Goal: Transaction & Acquisition: Purchase product/service

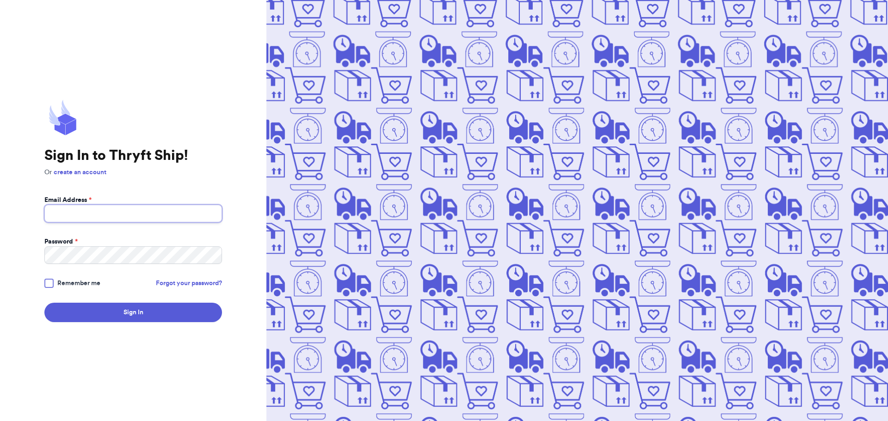
type input "[EMAIL_ADDRESS][DOMAIN_NAME]"
click at [44, 283] on div "Sign In to Thryft Ship! Or create an account Email Address * [EMAIL_ADDRESS][DO…" at bounding box center [133, 210] width 266 height 421
click at [46, 283] on div at bounding box center [48, 283] width 9 height 9
click at [0, 0] on input "Remember me" at bounding box center [0, 0] width 0 height 0
click at [84, 317] on button "Sign In" at bounding box center [133, 312] width 178 height 19
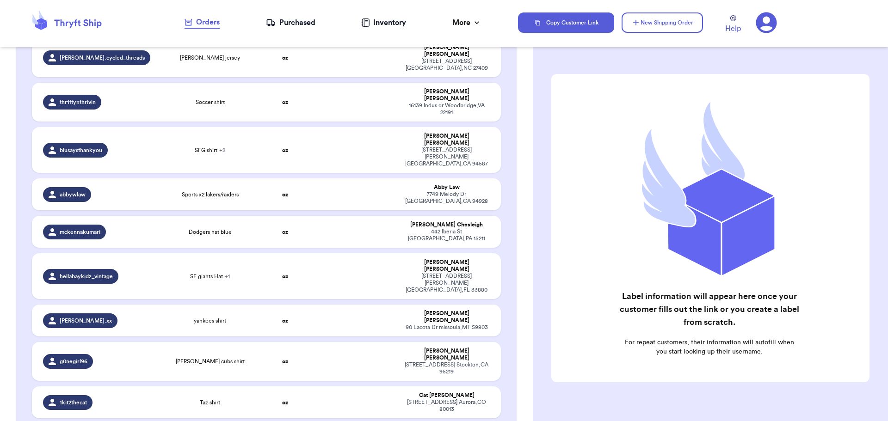
scroll to position [1474, 0]
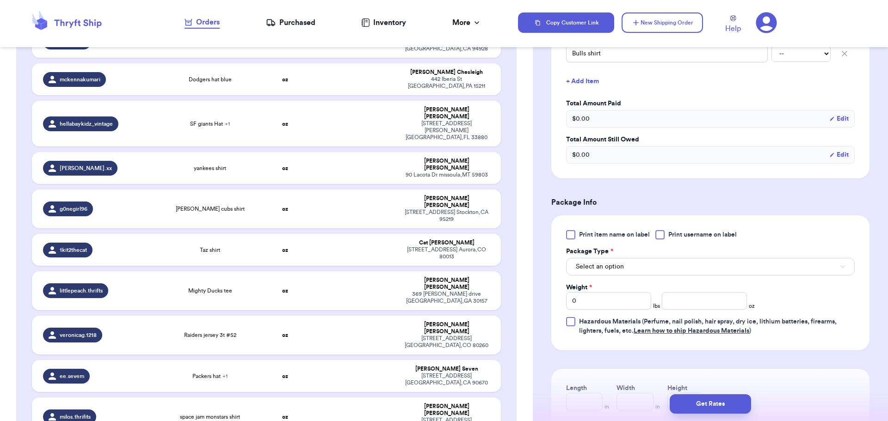
scroll to position [279, 0]
click at [659, 235] on div at bounding box center [659, 234] width 9 height 9
click at [0, 0] on input "Print username on label" at bounding box center [0, 0] width 0 height 0
click at [698, 267] on button "Select an option" at bounding box center [710, 267] width 289 height 18
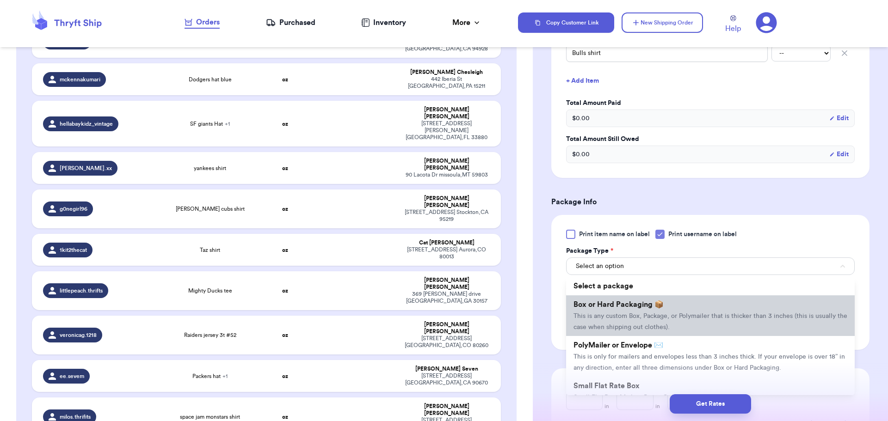
click at [685, 307] on li "Box or Hard Packaging 📦 This is any custom Box, Package, or Polymailer that is …" at bounding box center [710, 315] width 289 height 41
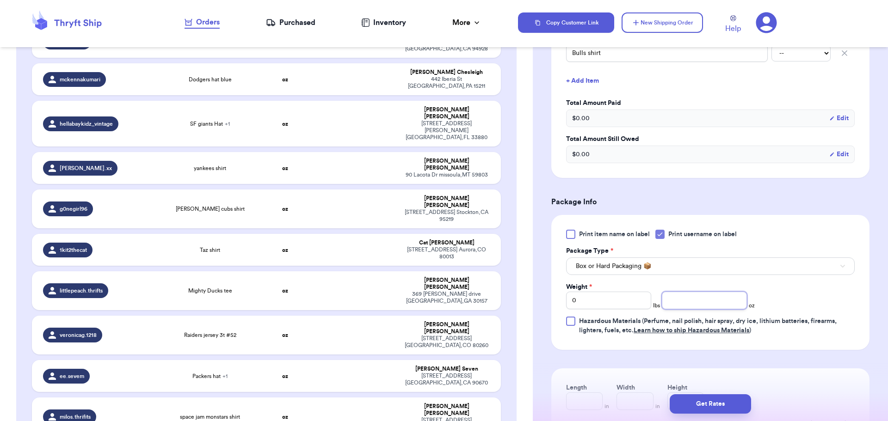
click at [698, 299] on input "number" at bounding box center [704, 301] width 85 height 18
type input "7"
click at [721, 408] on button "Get Rates" at bounding box center [710, 403] width 81 height 19
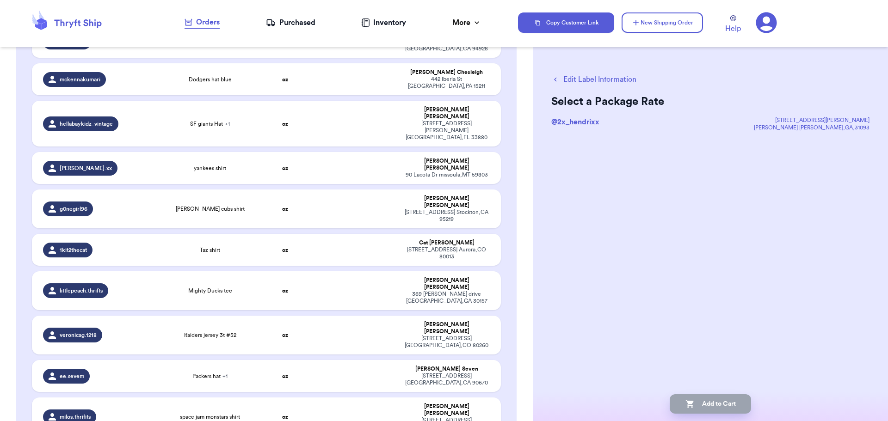
scroll to position [0, 0]
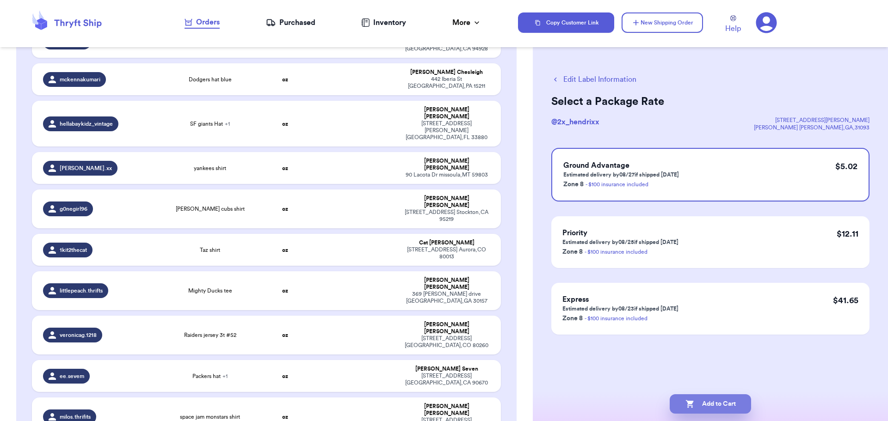
click at [701, 401] on button "Add to Cart" at bounding box center [710, 403] width 81 height 19
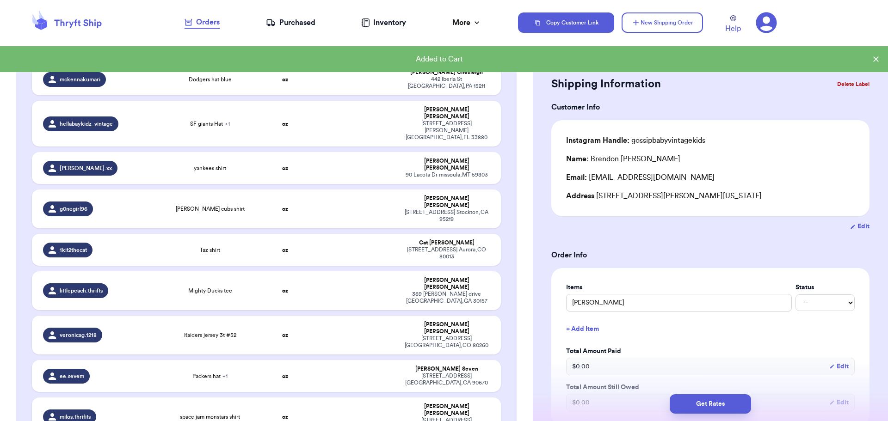
scroll to position [1438, 0]
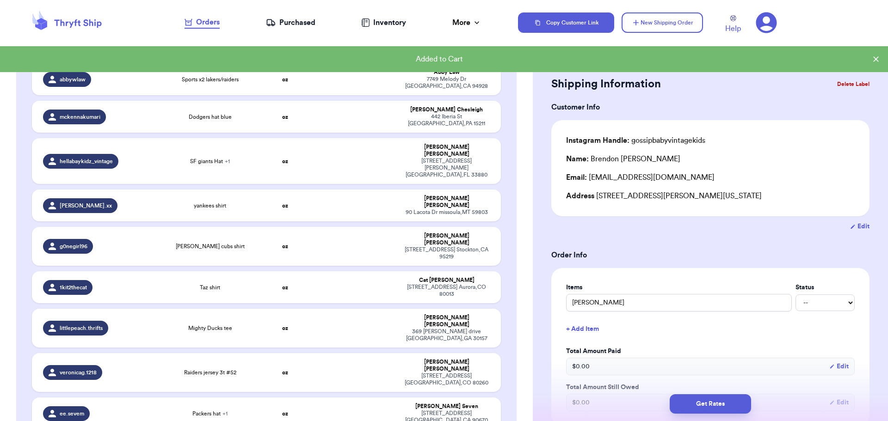
type input "dodger pink hat and bambi dress"
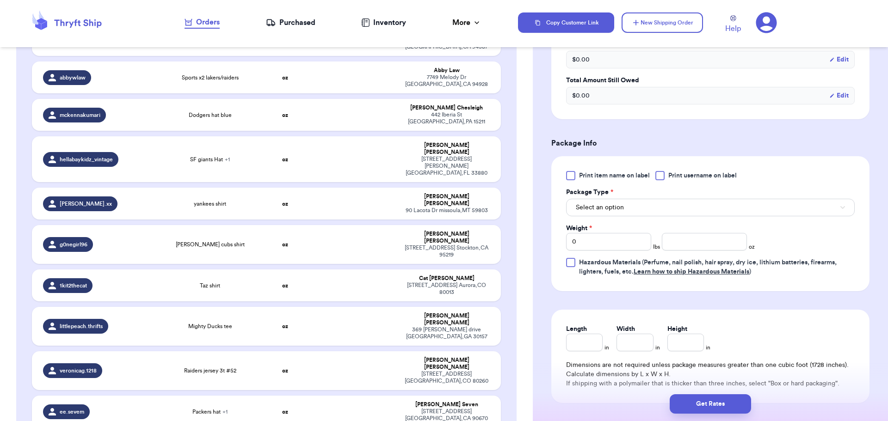
scroll to position [309, 0]
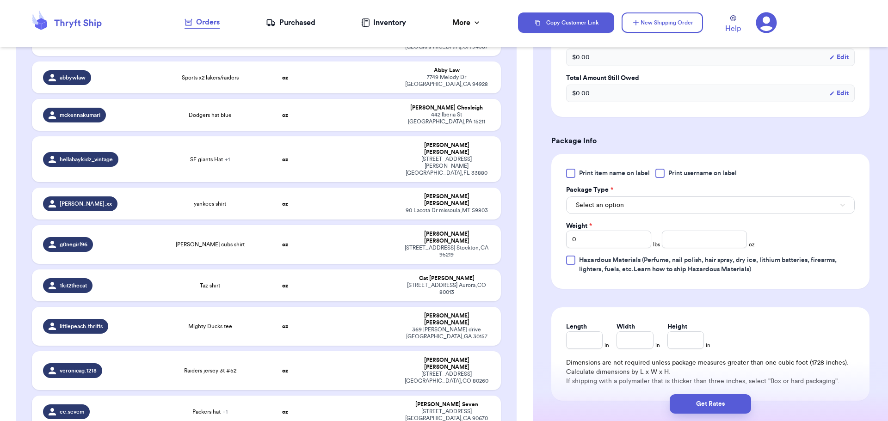
click at [660, 175] on div at bounding box center [659, 173] width 9 height 9
click at [0, 0] on input "Print username on label" at bounding box center [0, 0] width 0 height 0
click at [620, 208] on span "Select an option" at bounding box center [600, 205] width 48 height 9
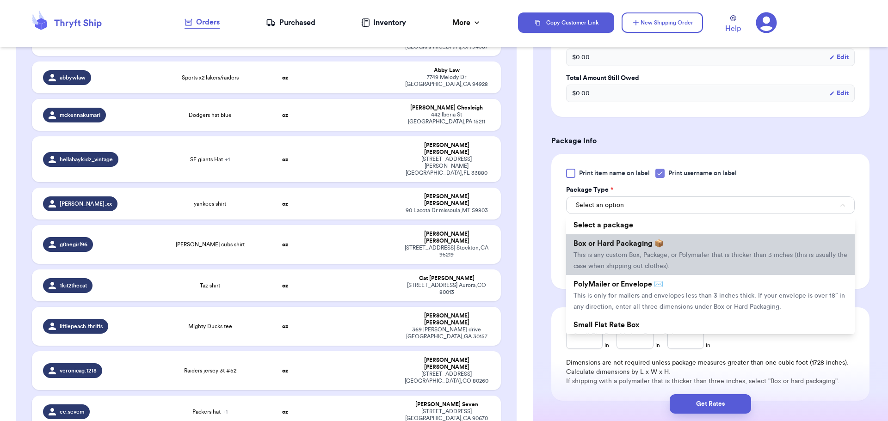
click at [635, 260] on li "Box or Hard Packaging 📦 This is any custom Box, Package, or Polymailer that is …" at bounding box center [710, 254] width 289 height 41
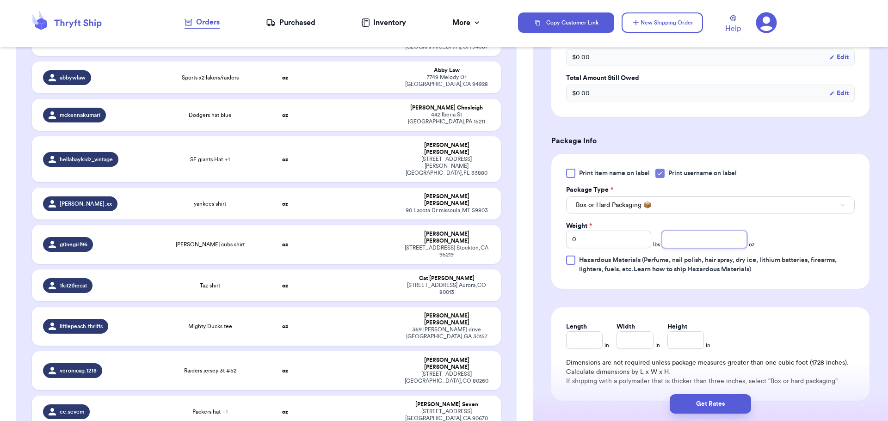
click at [694, 244] on input "number" at bounding box center [704, 240] width 85 height 18
type input "6"
click at [724, 406] on button "Get Rates" at bounding box center [710, 403] width 81 height 19
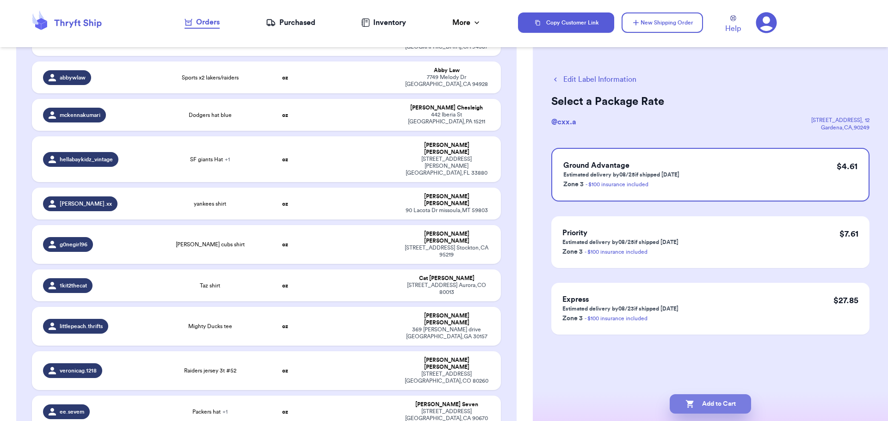
click at [706, 401] on button "Add to Cart" at bounding box center [710, 403] width 81 height 19
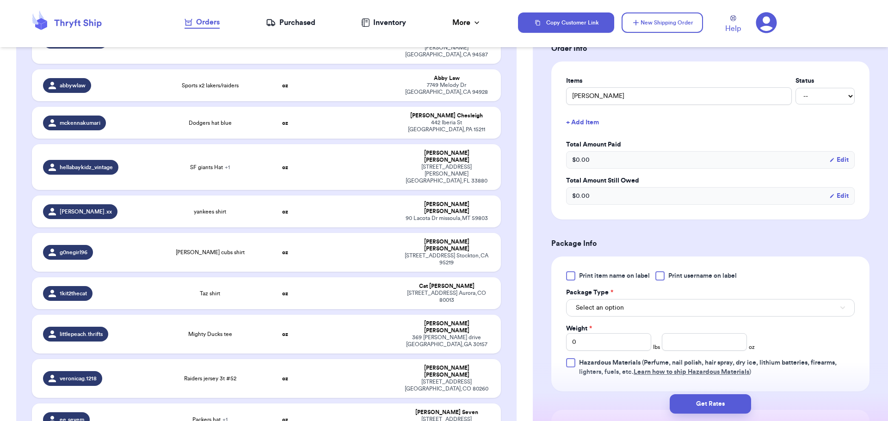
scroll to position [207, 0]
click at [662, 275] on div at bounding box center [659, 275] width 9 height 9
click at [0, 0] on input "Print username on label" at bounding box center [0, 0] width 0 height 0
click at [660, 308] on button "Select an option" at bounding box center [710, 308] width 289 height 18
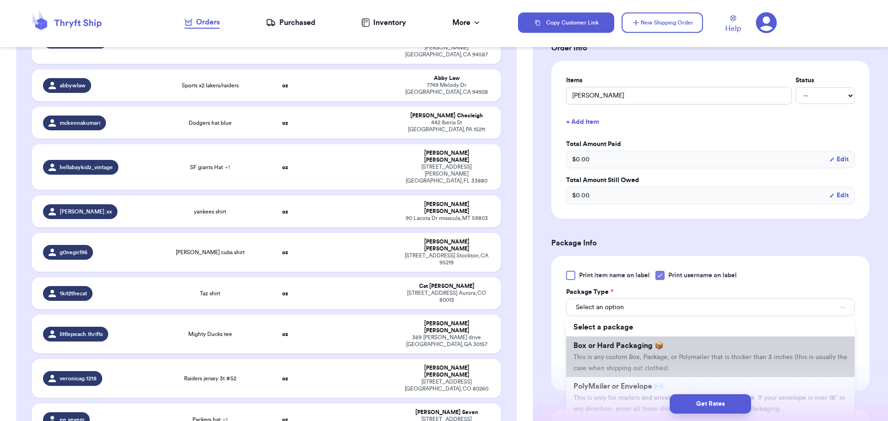
click at [671, 340] on li "Box or Hard Packaging 📦 This is any custom Box, Package, or Polymailer that is …" at bounding box center [710, 357] width 289 height 41
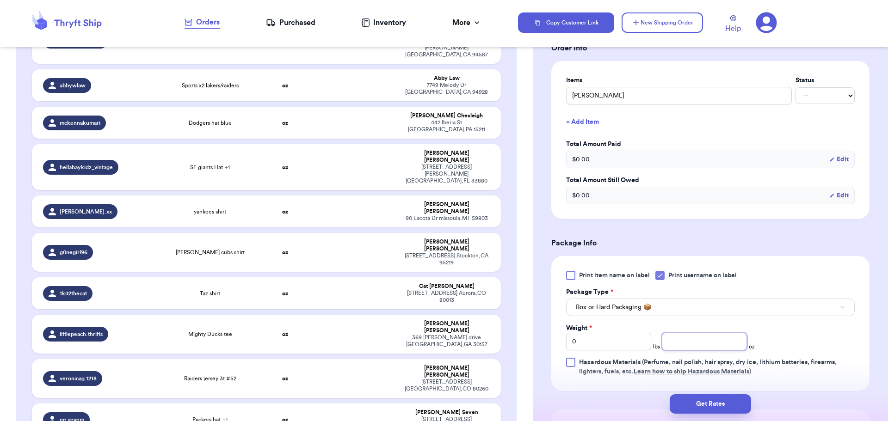
click at [703, 347] on input "number" at bounding box center [704, 342] width 85 height 18
type input "5"
click at [711, 405] on button "Get Rates" at bounding box center [710, 403] width 81 height 19
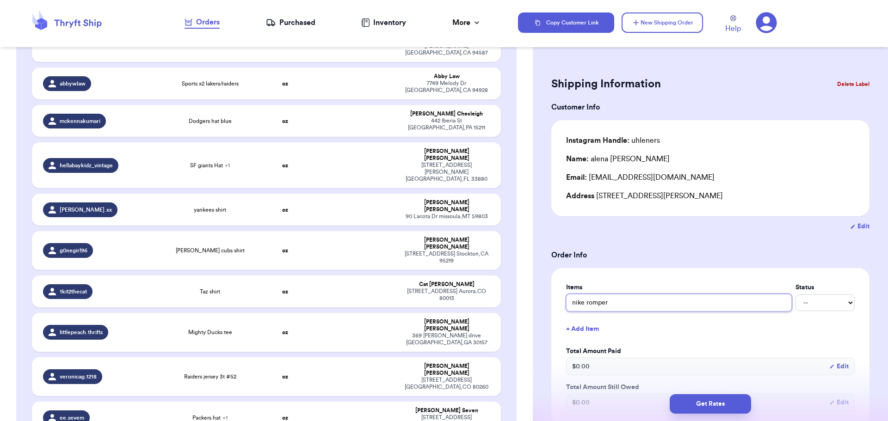
click at [620, 306] on input "nike romper" at bounding box center [679, 303] width 226 height 18
type input "nike romper"
type input "nike rompe"
type input "nike romp"
type input "nike rom"
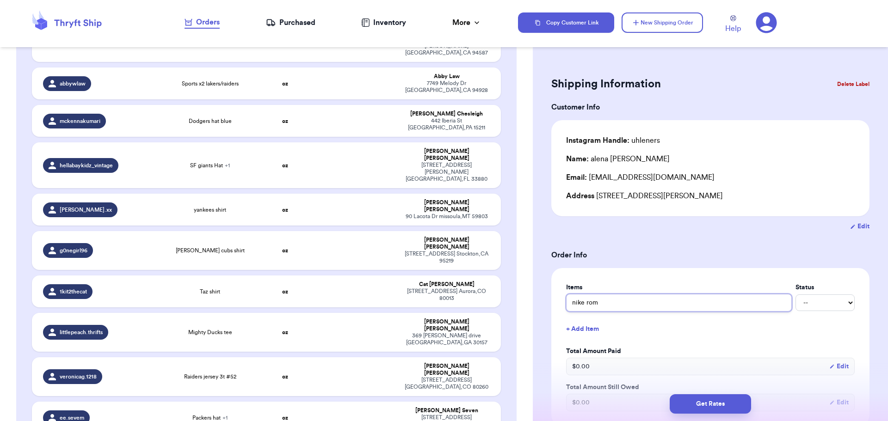
type input "nike ro"
type input "nike r"
type input "nike"
type input "nike g"
type input "nike gr"
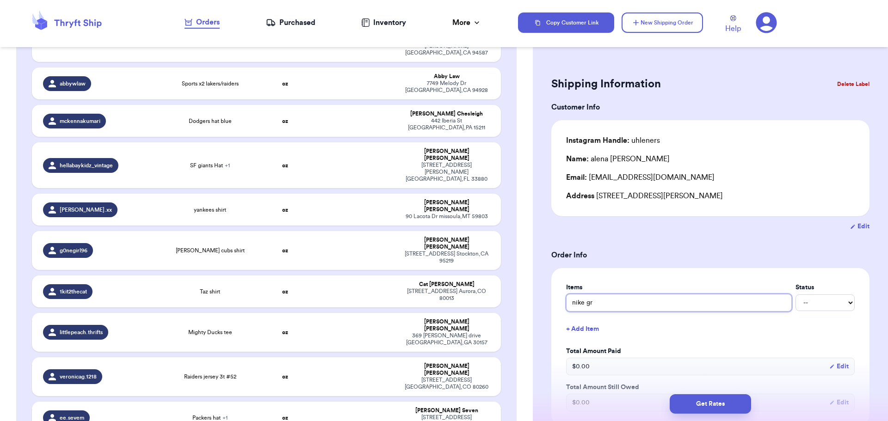
type input "nike grw"
type input "nike grwy"
type input "nike grw"
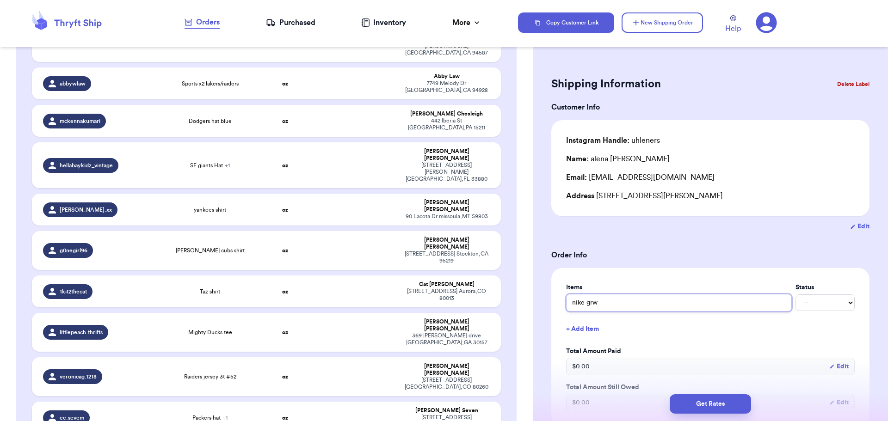
type input "nike gr"
type input "nike grw"
type input "nike gr"
type input "nike gre"
type input "nike grey"
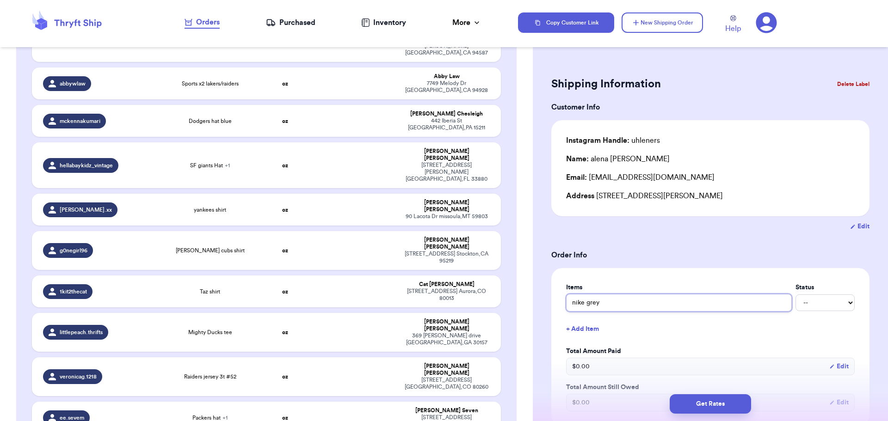
type input "nike grey"
type input "nike grey s"
type input "nike grey sa"
type input "nike grey sah"
type input "nike grey sahi"
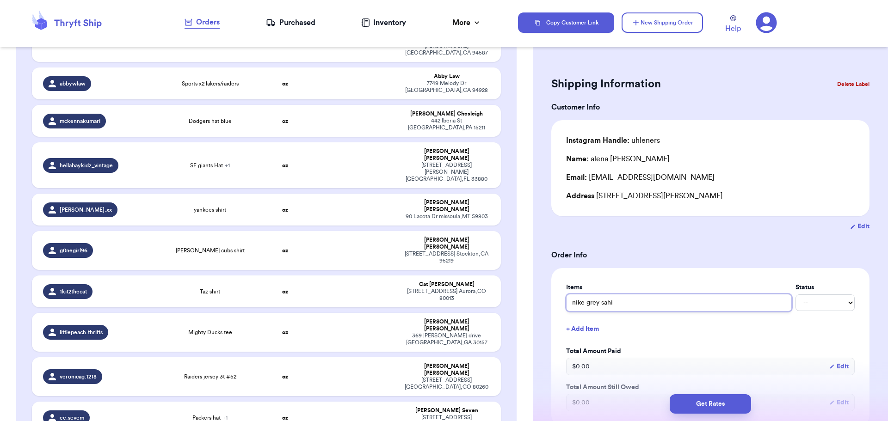
type input "nike grey sahir"
type input "nike grey sahirt"
type input "nike grey sahir"
type input "nike grey sahi"
type input "nike grey sah"
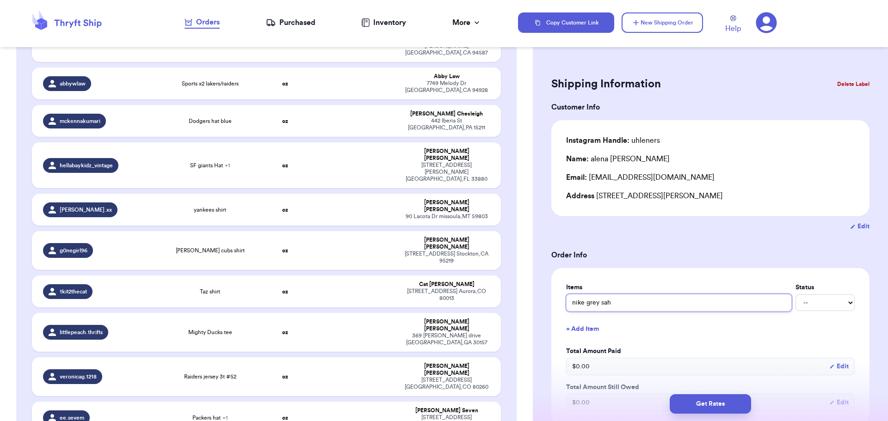
type input "nike grey sa"
type input "nike grey s"
type input "nike grey ss"
type input "nike grey ssj"
type input "nike grey ssjo"
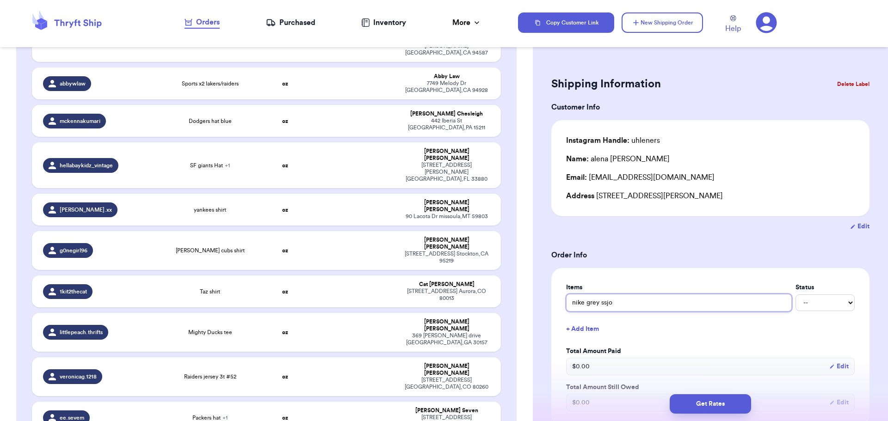
type input "nike grey ssj"
type input "nike grey ss"
type input "nike grey s"
type input "nike [PERSON_NAME]"
type input "nike grey sji"
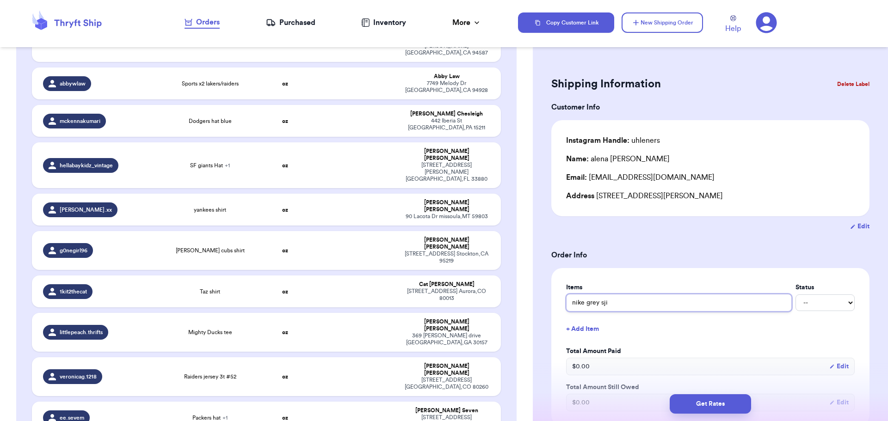
type input "nike grey sjir"
type input "nike grey sjirt"
type input "nike grey sjirt\"
type input "nike grey sjirt"
type input "nike grey sjir"
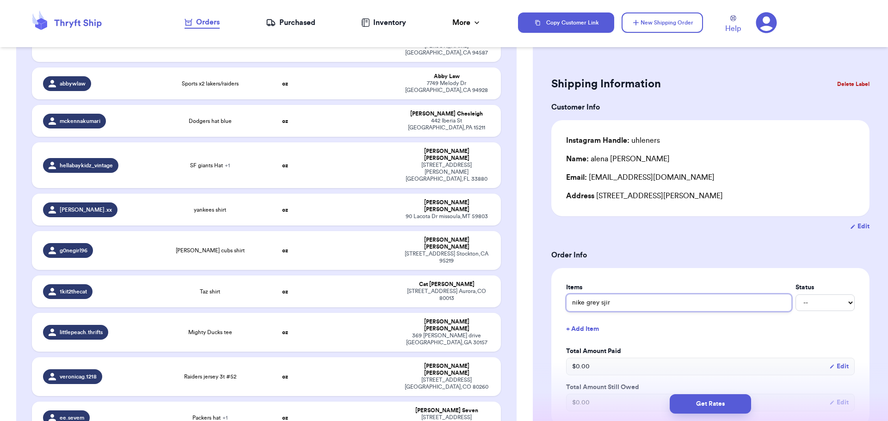
type input "nike grey sji"
type input "nike [PERSON_NAME]"
type input "nike grey s"
type input "nike grey sh"
type input "nike grey shi"
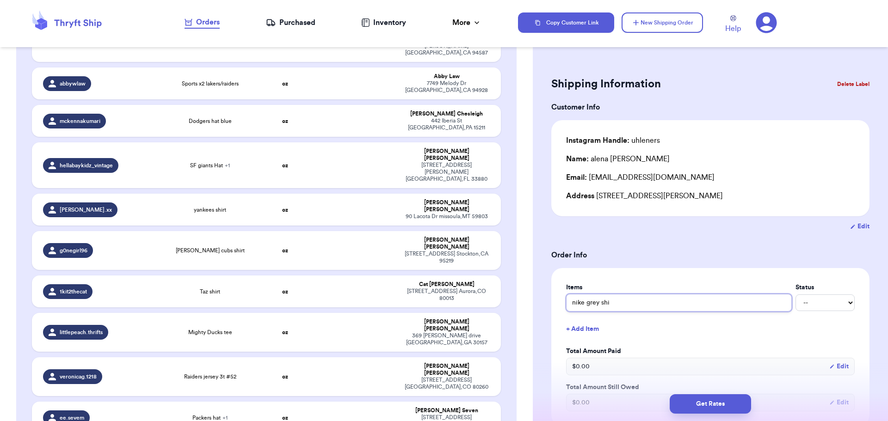
type input "nike grey shir"
type input "nike grey shirrt"
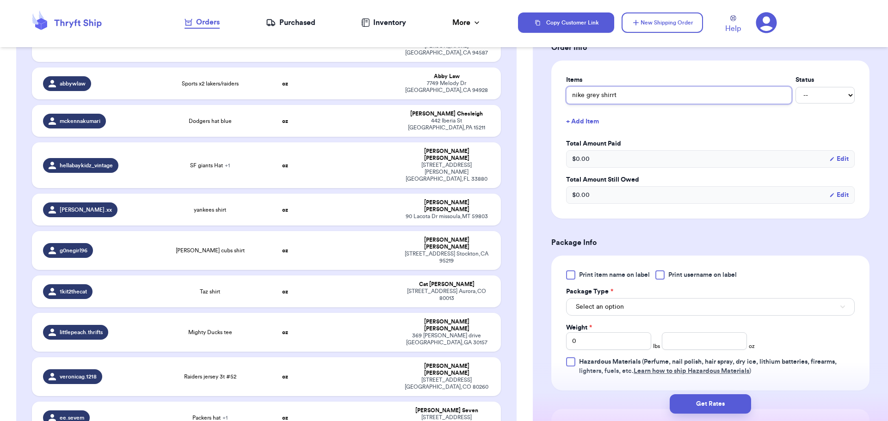
scroll to position [208, 0]
type input "nike grey shirrt"
click at [658, 276] on div at bounding box center [659, 274] width 9 height 9
click at [0, 0] on input "Print username on label" at bounding box center [0, 0] width 0 height 0
click at [640, 307] on button "Select an option" at bounding box center [710, 307] width 289 height 18
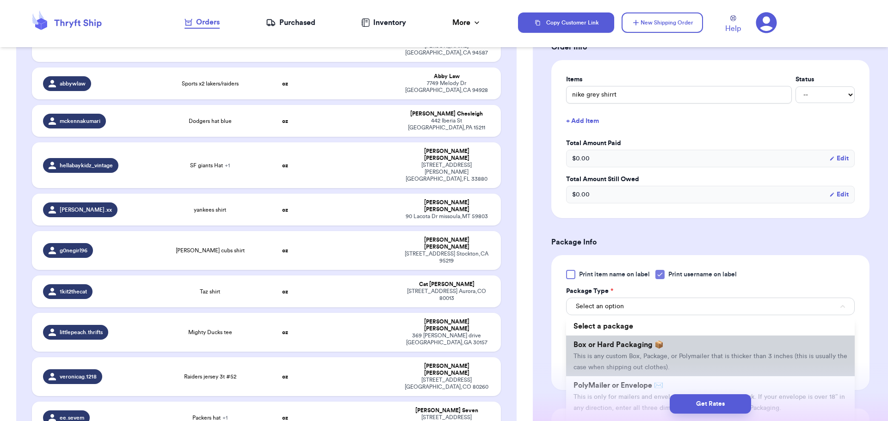
click at [650, 347] on span "Box or Hard Packaging 📦" at bounding box center [618, 344] width 90 height 7
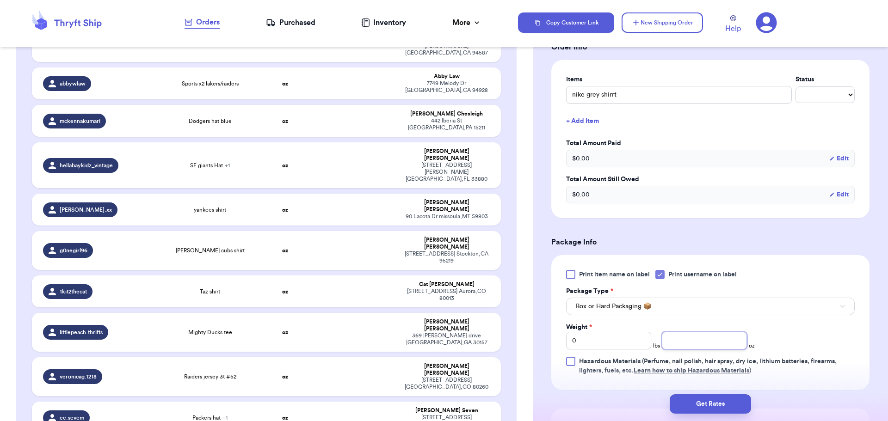
click at [693, 342] on input "number" at bounding box center [704, 341] width 85 height 18
type input "5"
click at [701, 403] on button "Get Rates" at bounding box center [710, 403] width 81 height 19
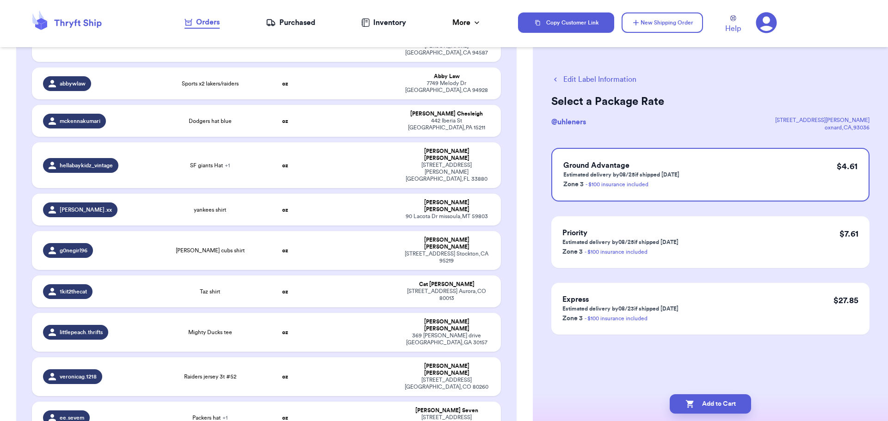
scroll to position [0, 0]
click at [713, 406] on button "Add to Cart" at bounding box center [710, 403] width 81 height 19
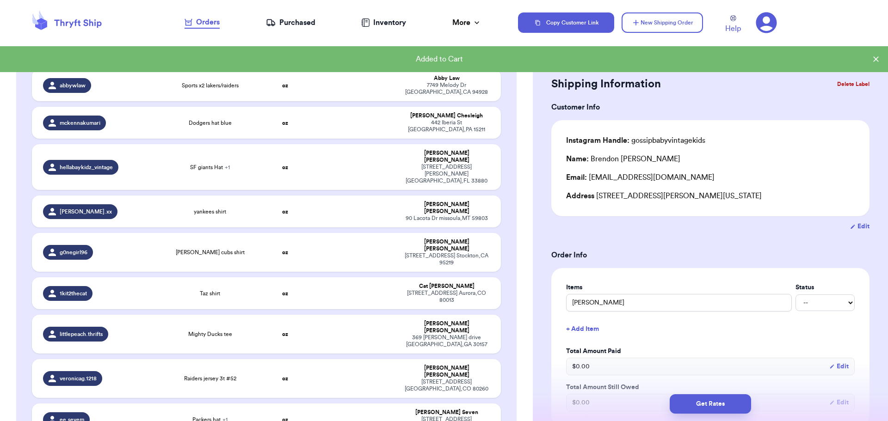
scroll to position [1426, 0]
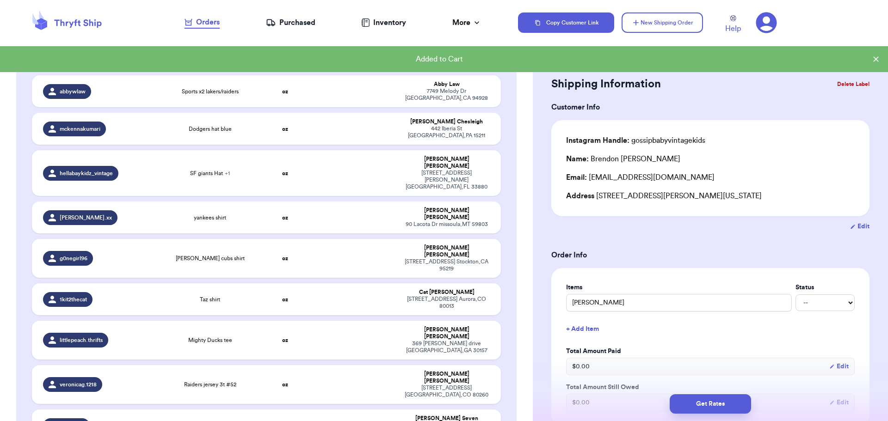
type input "space jam monstars shirt"
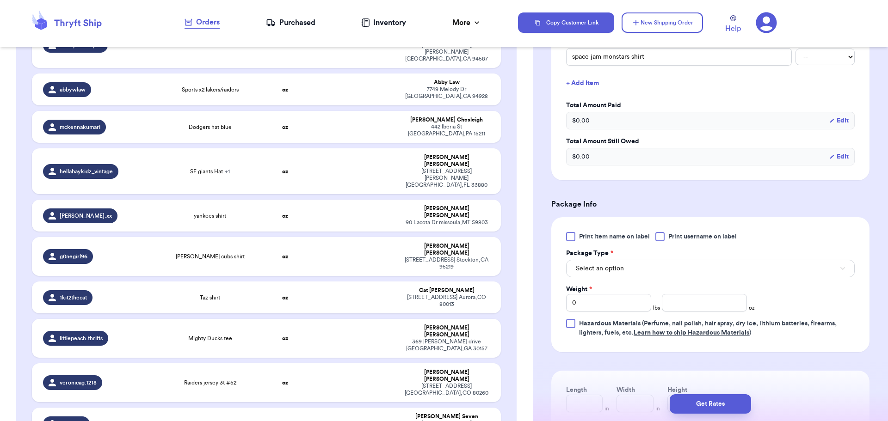
scroll to position [247, 0]
click at [656, 240] on div "Print item name on label Print username on label" at bounding box center [710, 235] width 289 height 9
click at [661, 235] on div at bounding box center [659, 235] width 9 height 9
click at [0, 0] on input "Print username on label" at bounding box center [0, 0] width 0 height 0
click at [657, 270] on button "Select an option" at bounding box center [710, 267] width 289 height 18
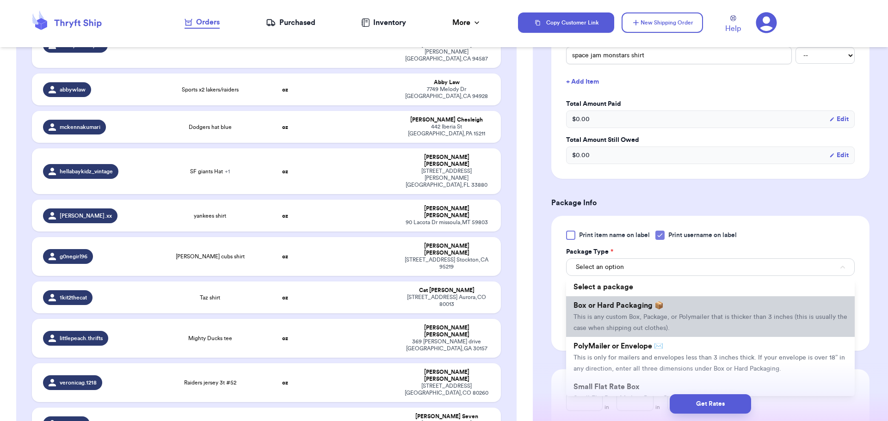
click at [655, 307] on span "Box or Hard Packaging 📦" at bounding box center [618, 305] width 90 height 7
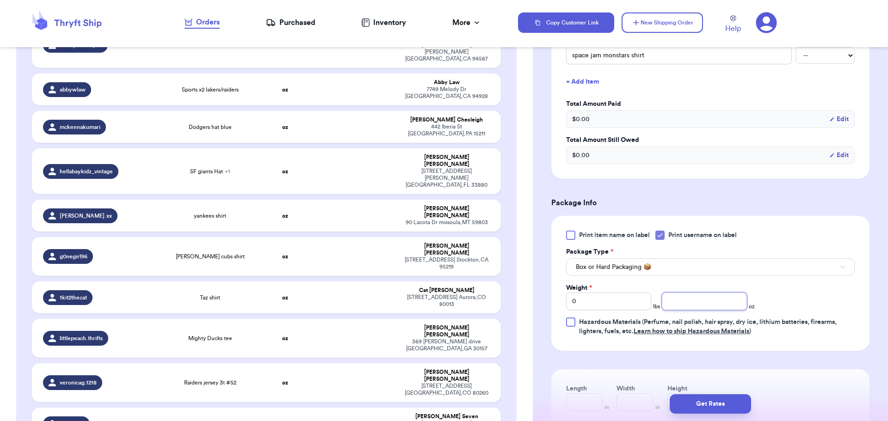
click at [690, 310] on input "number" at bounding box center [704, 302] width 85 height 18
type input "5"
click at [716, 397] on button "Get Rates" at bounding box center [710, 403] width 81 height 19
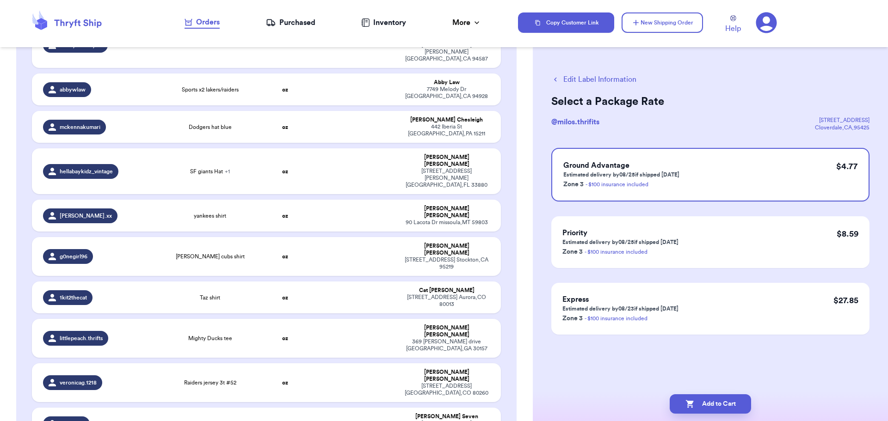
scroll to position [0, 0]
click at [709, 400] on button "Add to Cart" at bounding box center [710, 403] width 81 height 19
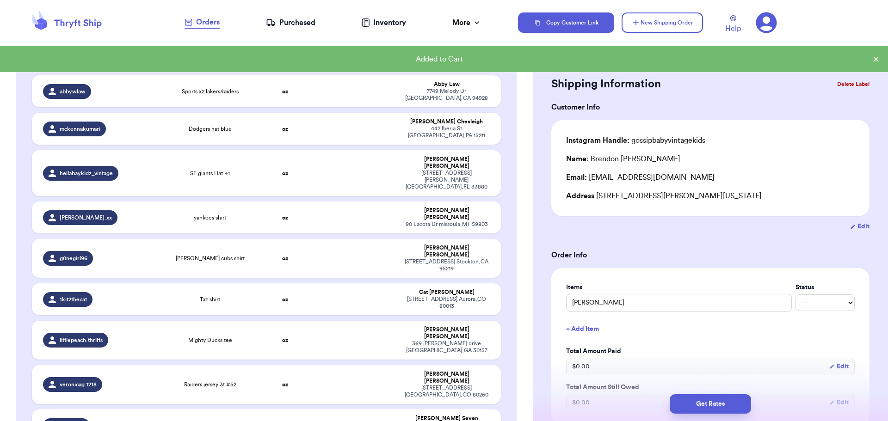
click at [372, 410] on td at bounding box center [355, 426] width 85 height 32
type input "Packers hat"
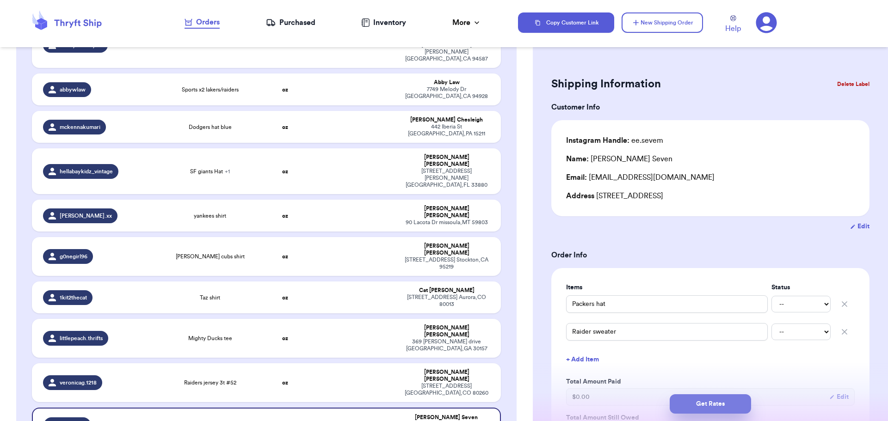
click at [715, 402] on button "Get Rates" at bounding box center [710, 403] width 81 height 19
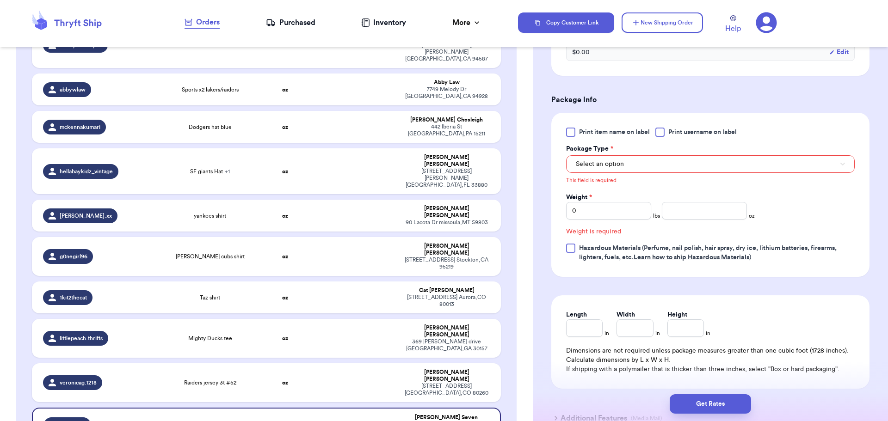
scroll to position [381, 0]
click at [658, 133] on div at bounding box center [659, 131] width 9 height 9
click at [0, 0] on input "Print username on label" at bounding box center [0, 0] width 0 height 0
click at [667, 156] on button "Select an option" at bounding box center [710, 164] width 289 height 18
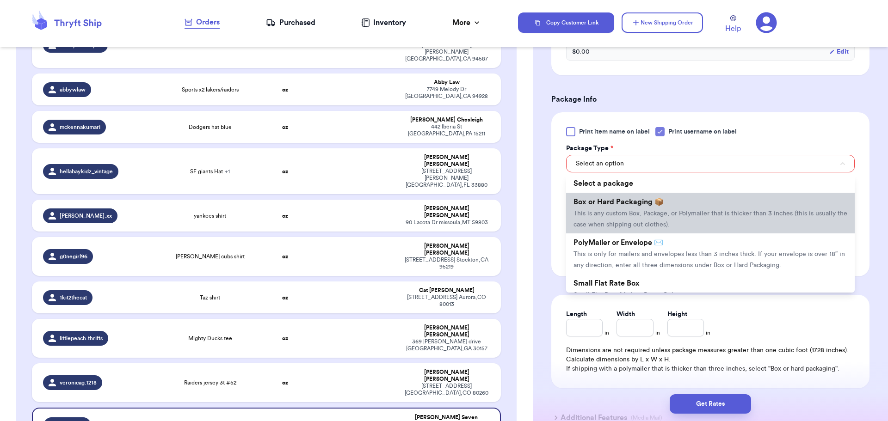
click at [700, 217] on li "Box or Hard Packaging 📦 This is any custom Box, Package, or Polymailer that is …" at bounding box center [710, 213] width 289 height 41
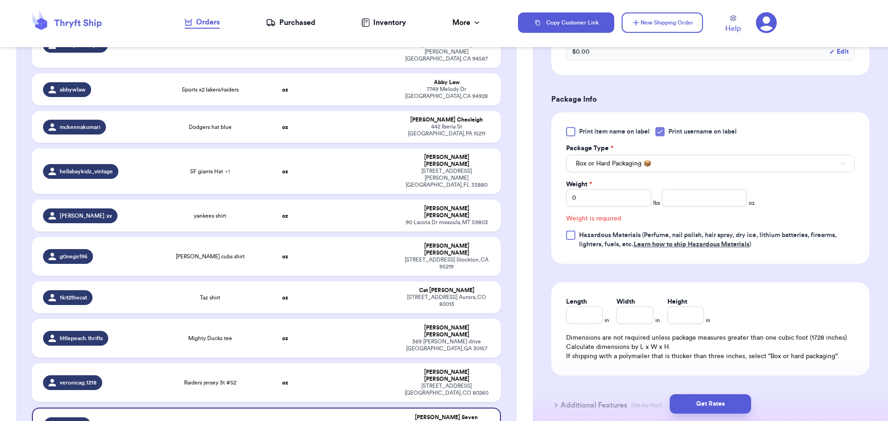
scroll to position [369, 0]
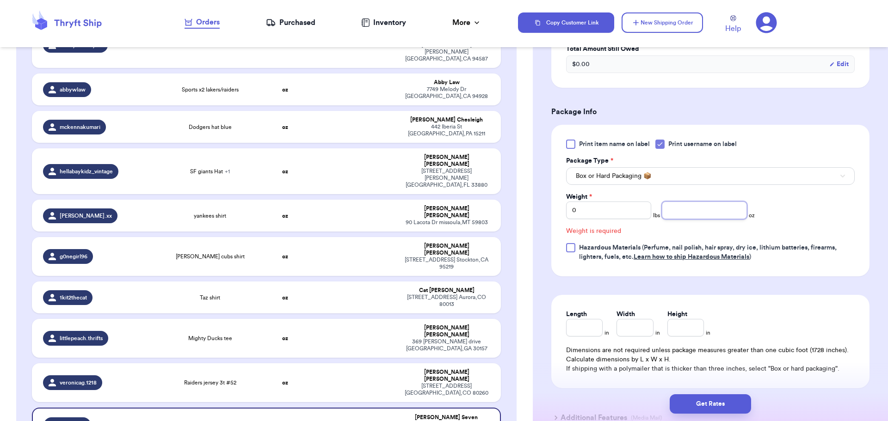
click at [713, 207] on input "number" at bounding box center [704, 211] width 85 height 18
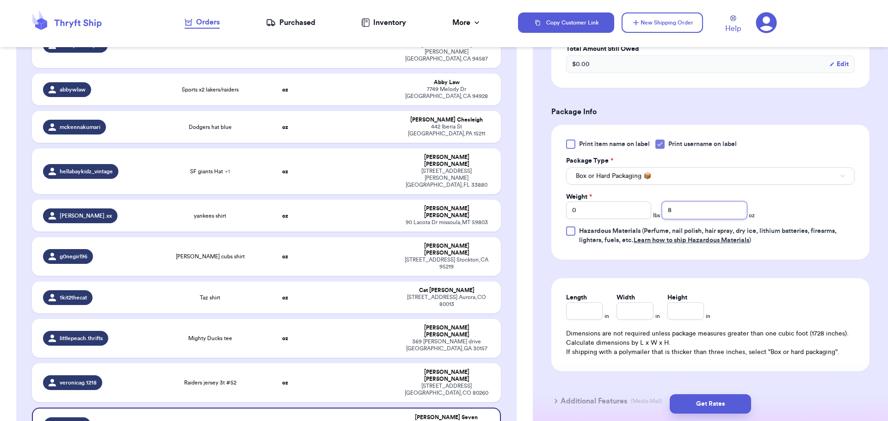
type input "8"
click at [719, 393] on div "Get Rates" at bounding box center [710, 404] width 355 height 34
click at [719, 401] on button "Get Rates" at bounding box center [710, 403] width 81 height 19
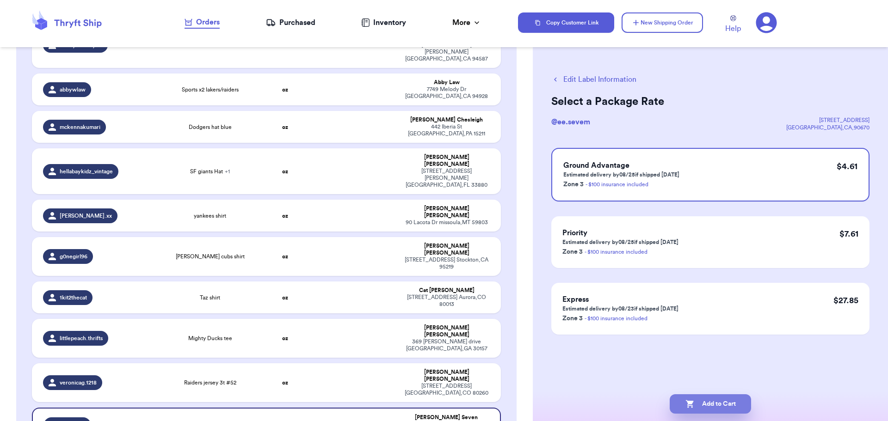
click at [692, 408] on icon "button" at bounding box center [689, 404] width 9 height 9
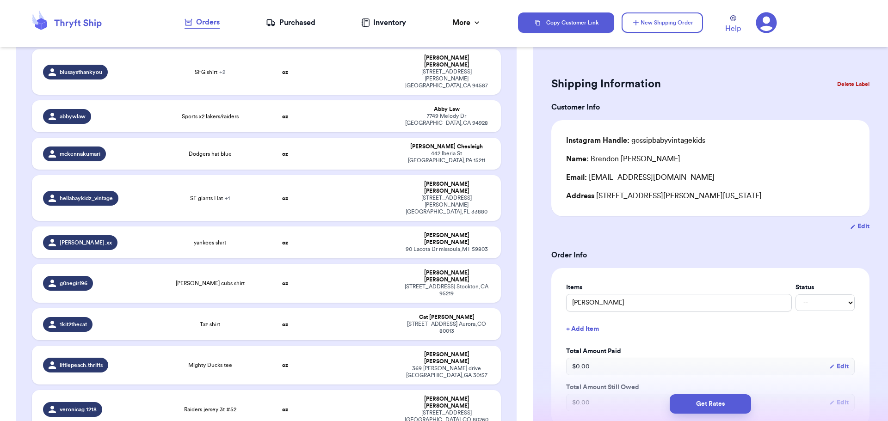
scroll to position [1420, 0]
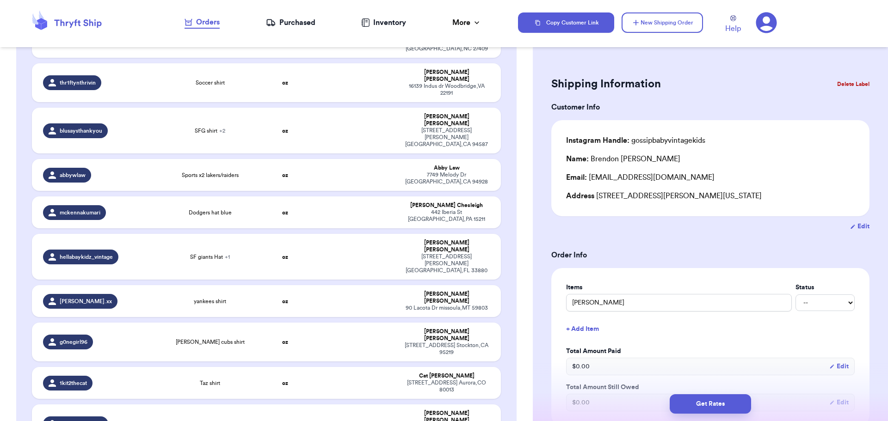
type input "Raiders jersey 3t #52"
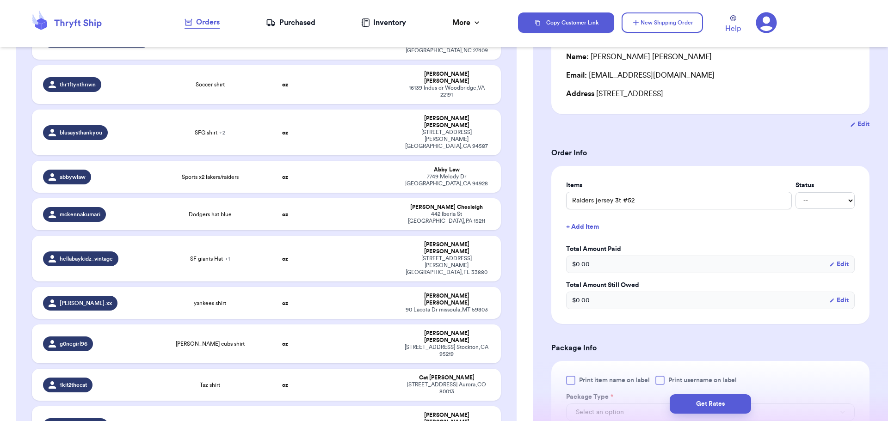
scroll to position [103, 0]
click at [584, 225] on button "+ Add Item" at bounding box center [710, 226] width 296 height 20
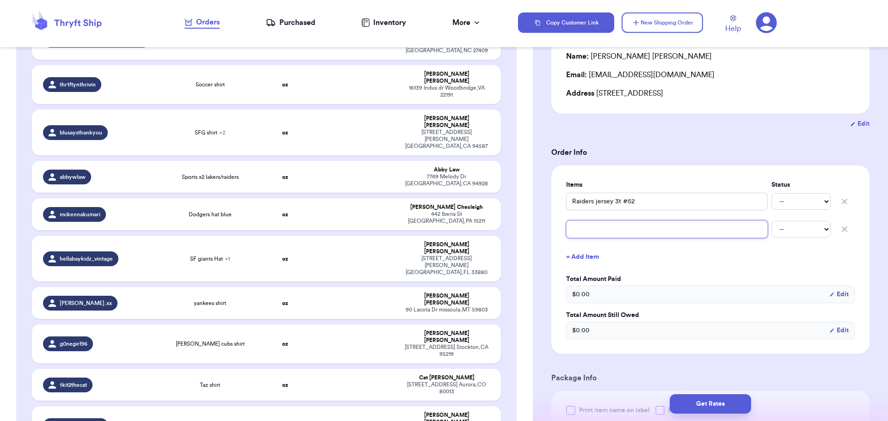
click at [588, 233] on input "text" at bounding box center [667, 230] width 202 height 18
type input "f"
type input "fu"
type input "fum"
type input "fumb"
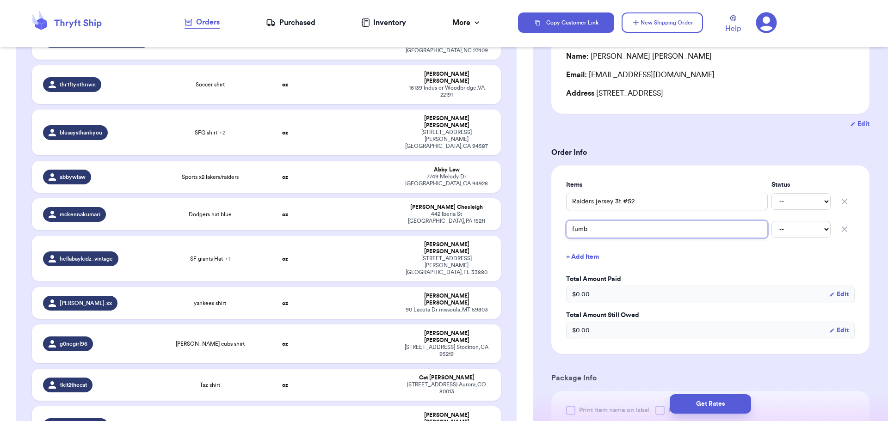
type input "fumbo"
type input "fumbo s"
type input "fumbo sw"
type input "fumbo swe"
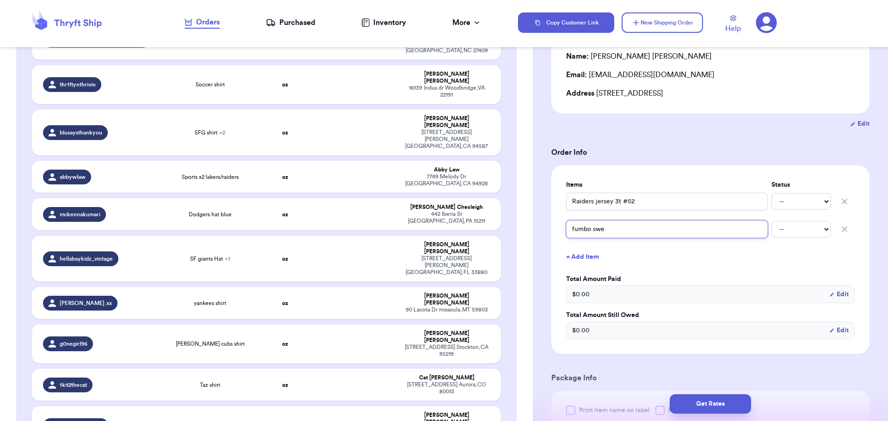
type input "fumbo swea"
type input "fumbo sweat"
type input "fumbo sweate"
type input "fumbo sweater"
click at [576, 228] on input "fumbo sweater" at bounding box center [667, 230] width 202 height 18
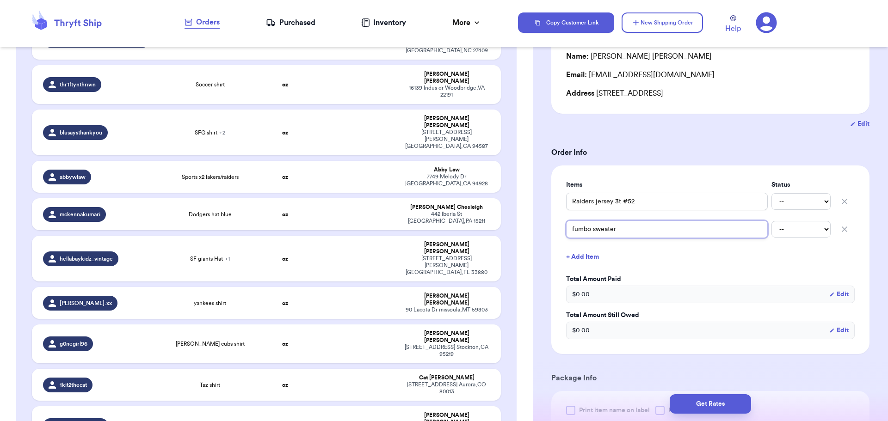
type input "umbo sweater"
type input "dumbo sweater"
click at [586, 259] on button "+ Add Item" at bounding box center [710, 257] width 296 height 20
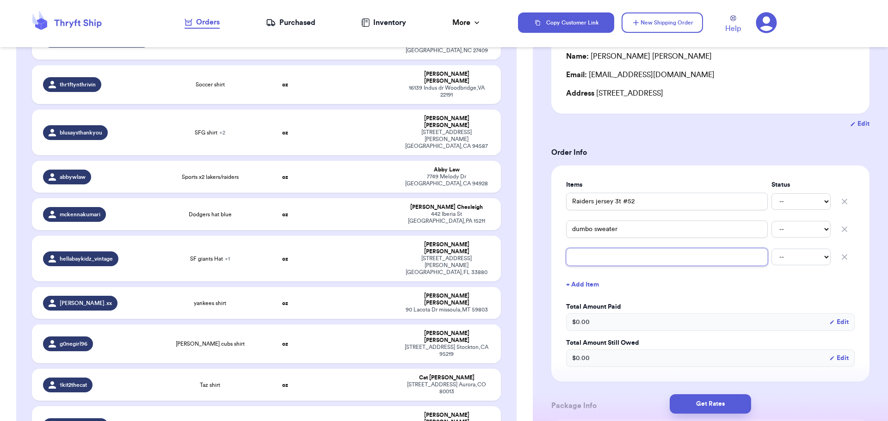
click at [589, 258] on input "text" at bounding box center [667, 257] width 202 height 18
type input "c"
type input "ch"
type input "chi"
type input "chiv"
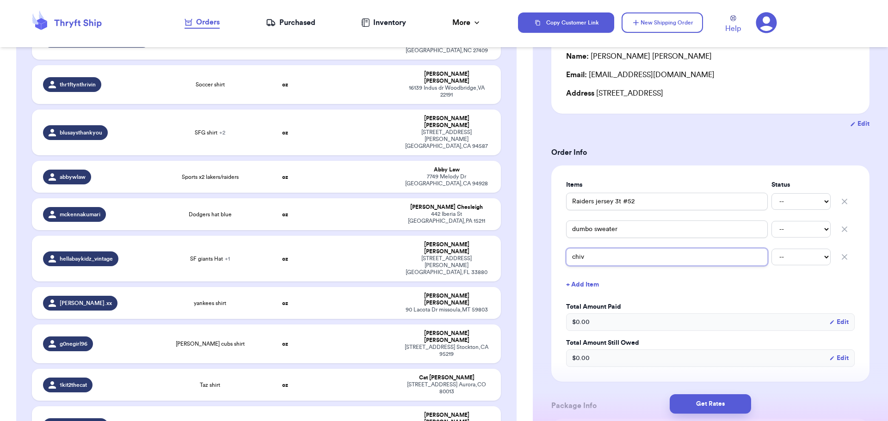
type input "chiva"
type input "chivas"
type input "chivas s"
type input "chivas sh"
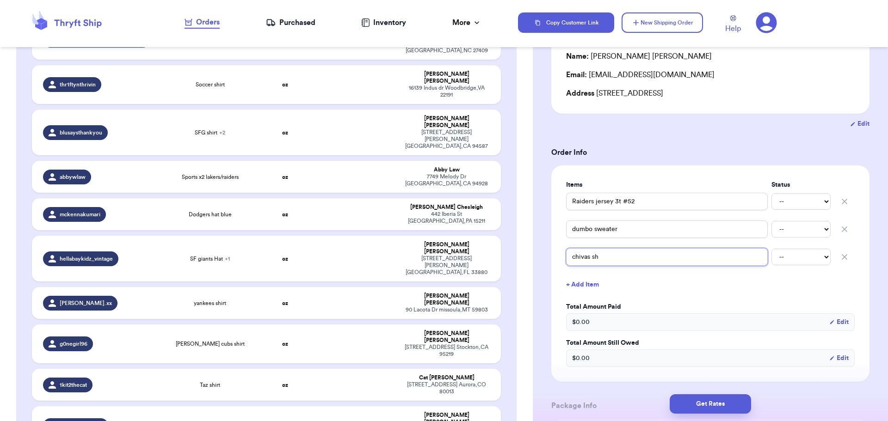
type input "chivas sho"
type input "chivas shor"
type input "chivas short"
type input "chivas shorts"
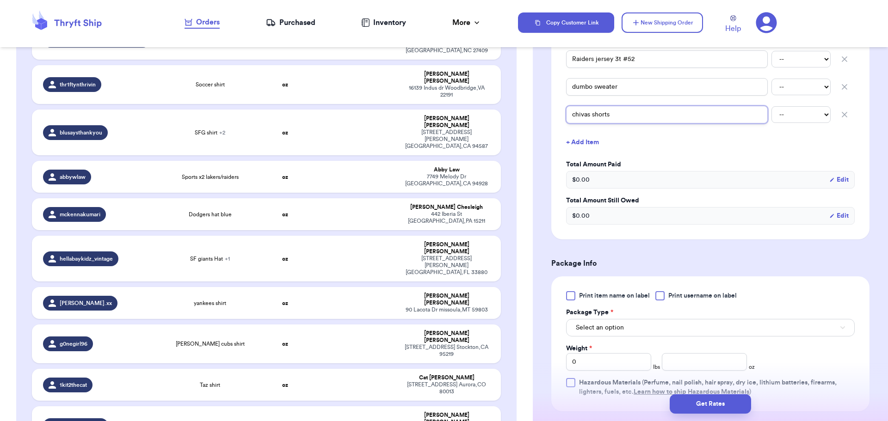
scroll to position [254, 0]
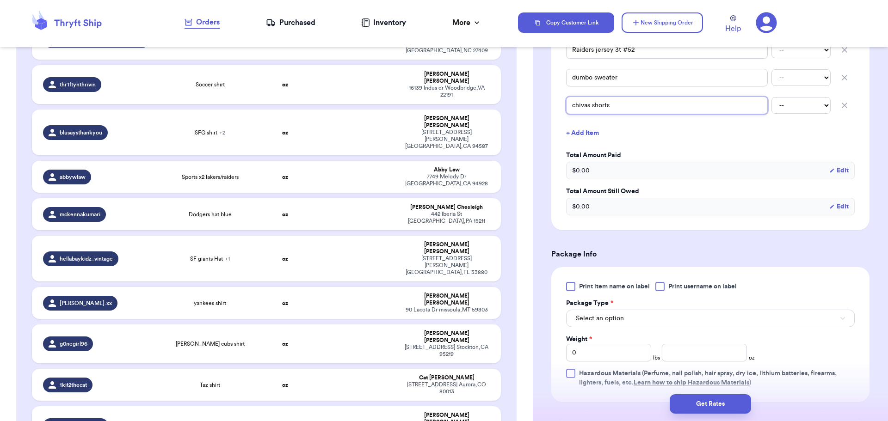
type input "chivas shorts"
click at [659, 289] on div at bounding box center [659, 286] width 9 height 9
click at [0, 0] on input "Print username on label" at bounding box center [0, 0] width 0 height 0
click at [648, 315] on button "Select an option" at bounding box center [710, 319] width 289 height 18
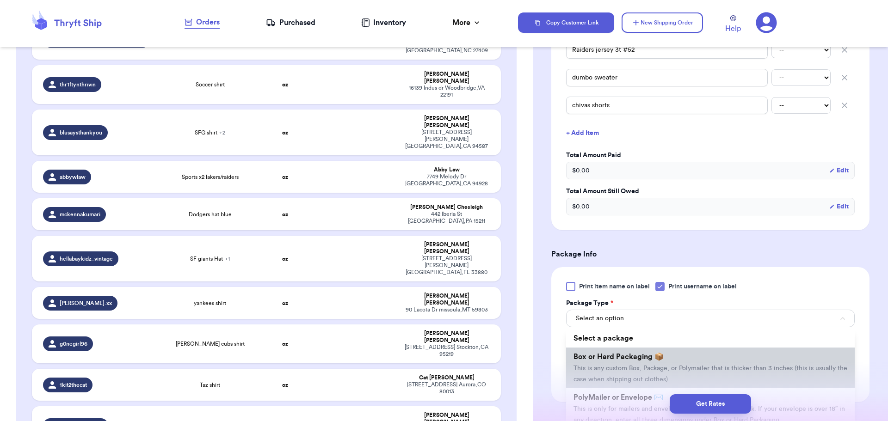
click at [646, 367] on span "This is any custom Box, Package, or Polymailer that is thicker than 3 inches (t…" at bounding box center [710, 374] width 274 height 18
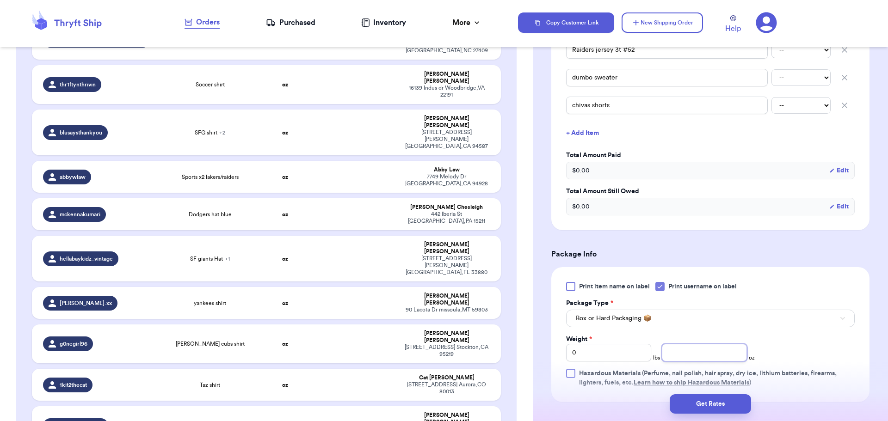
click at [699, 350] on input "number" at bounding box center [704, 353] width 85 height 18
type input "9"
click at [706, 406] on button "Get Rates" at bounding box center [710, 403] width 81 height 19
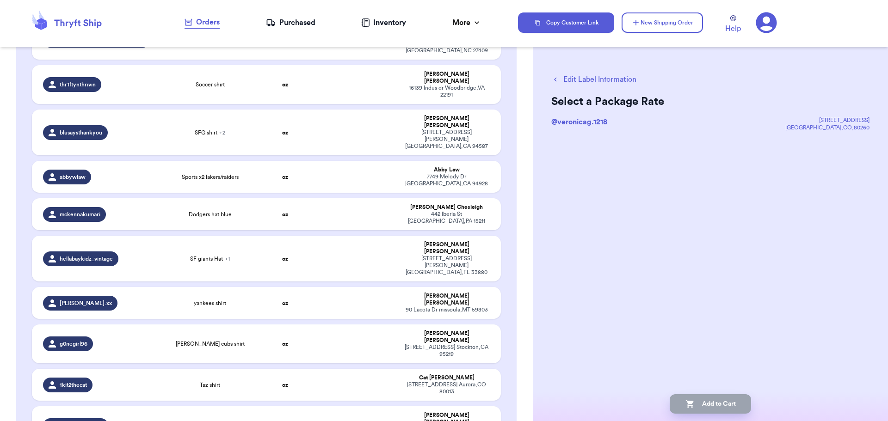
scroll to position [0, 0]
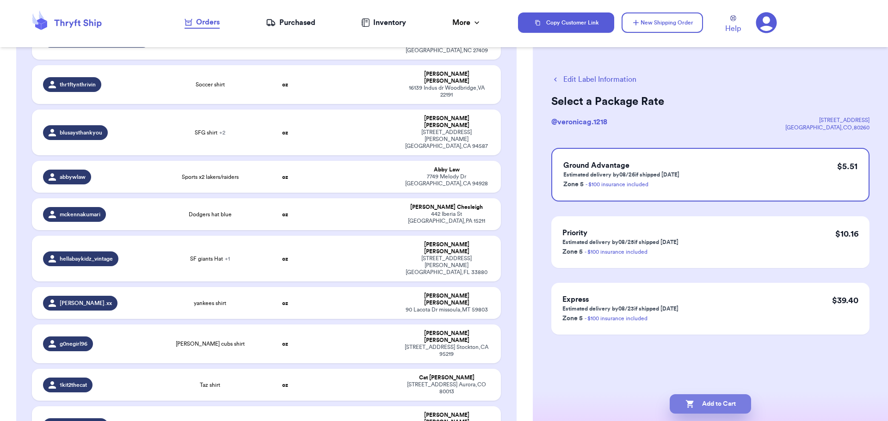
click at [696, 411] on button "Add to Cart" at bounding box center [710, 403] width 81 height 19
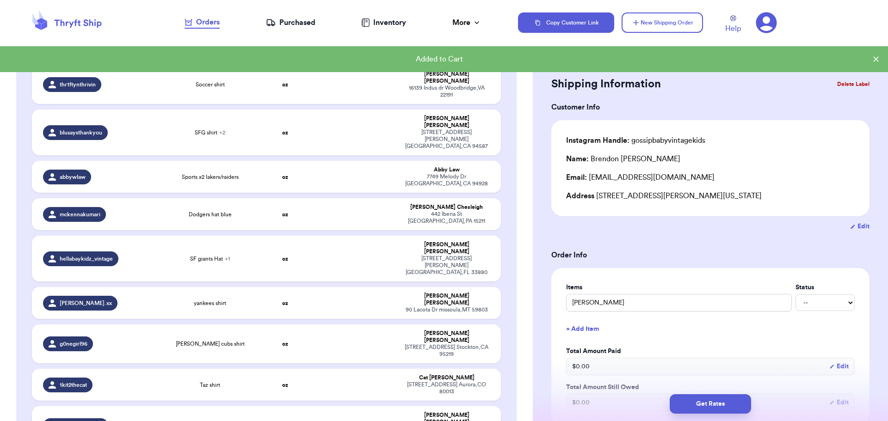
click at [368, 406] on td at bounding box center [355, 425] width 85 height 39
type input "Mighty Ducks tee"
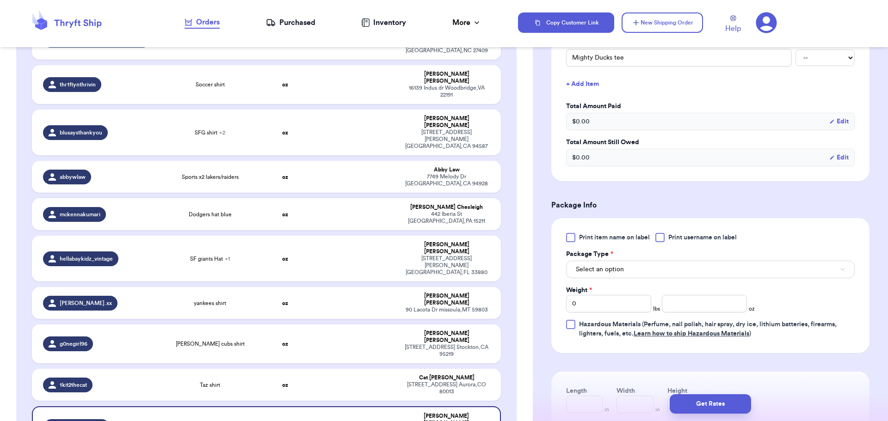
scroll to position [246, 0]
click at [659, 240] on div at bounding box center [659, 237] width 9 height 9
click at [0, 0] on input "Print username on label" at bounding box center [0, 0] width 0 height 0
click at [655, 271] on button "Select an option" at bounding box center [710, 269] width 289 height 18
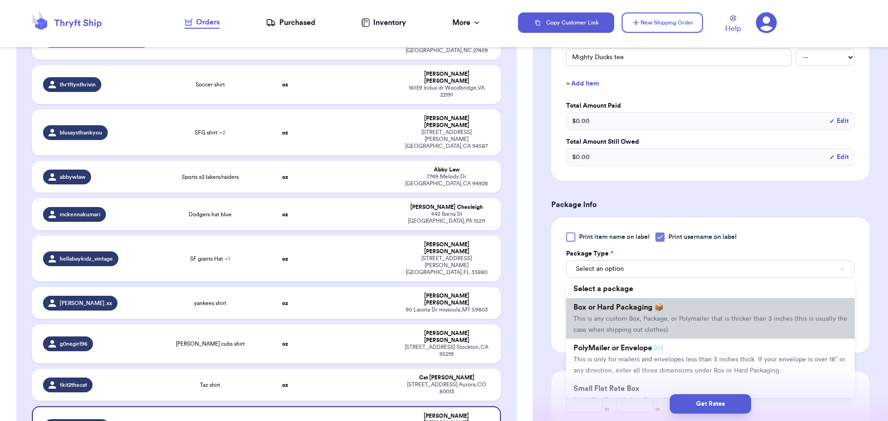
click at [654, 311] on span "Box or Hard Packaging 📦" at bounding box center [618, 307] width 90 height 7
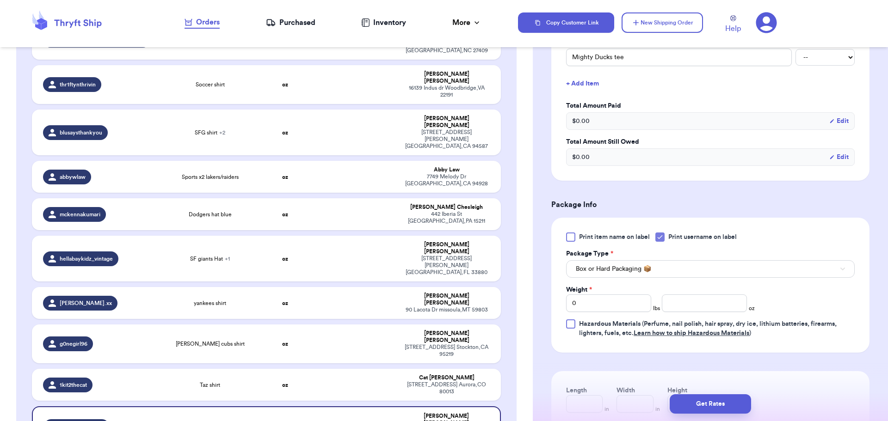
click at [680, 312] on div "Print item name on label Print username on label Package Type * Box or Hard Pac…" at bounding box center [710, 285] width 289 height 105
click at [682, 307] on input "number" at bounding box center [704, 304] width 85 height 18
type input "6"
click at [717, 403] on button "Get Rates" at bounding box center [710, 403] width 81 height 19
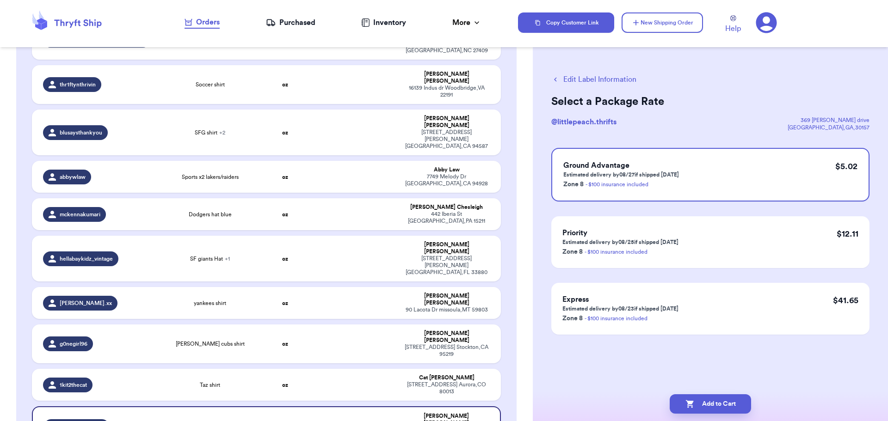
scroll to position [0, 0]
click at [710, 400] on button "Add to Cart" at bounding box center [710, 403] width 81 height 19
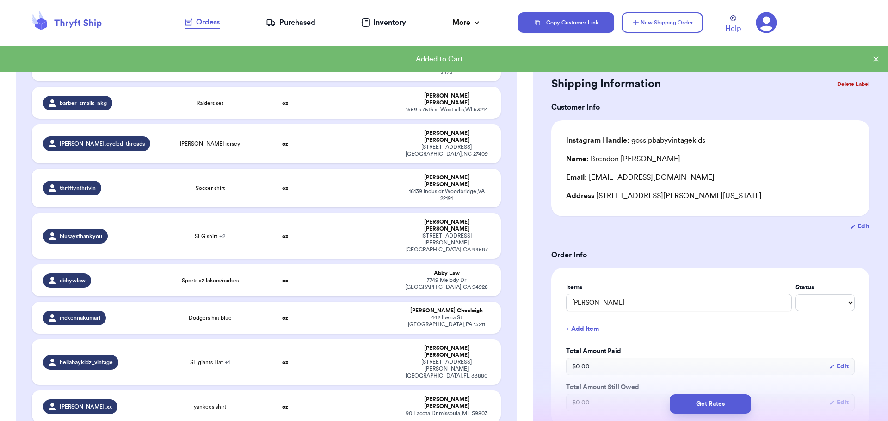
scroll to position [1236, 0]
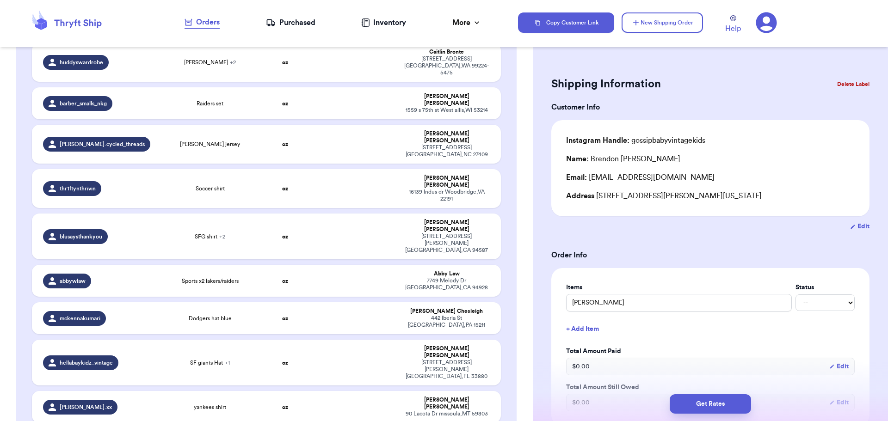
type input "Taz shirt"
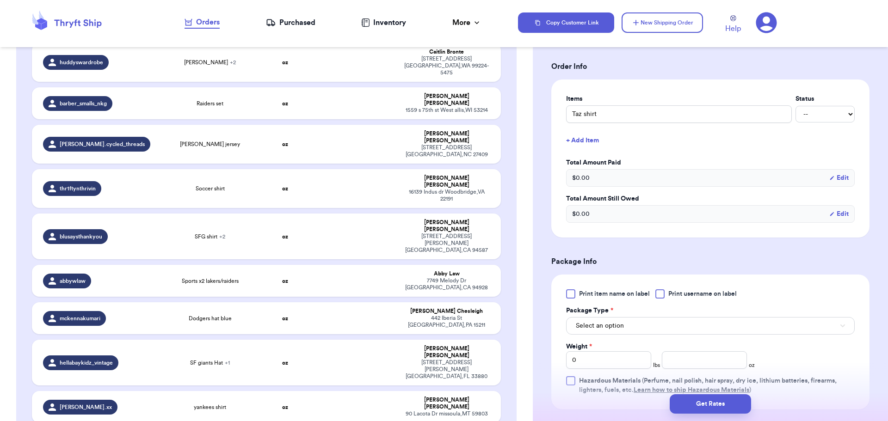
scroll to position [189, 0]
click at [661, 293] on div at bounding box center [659, 293] width 9 height 9
click at [0, 0] on input "Print username on label" at bounding box center [0, 0] width 0 height 0
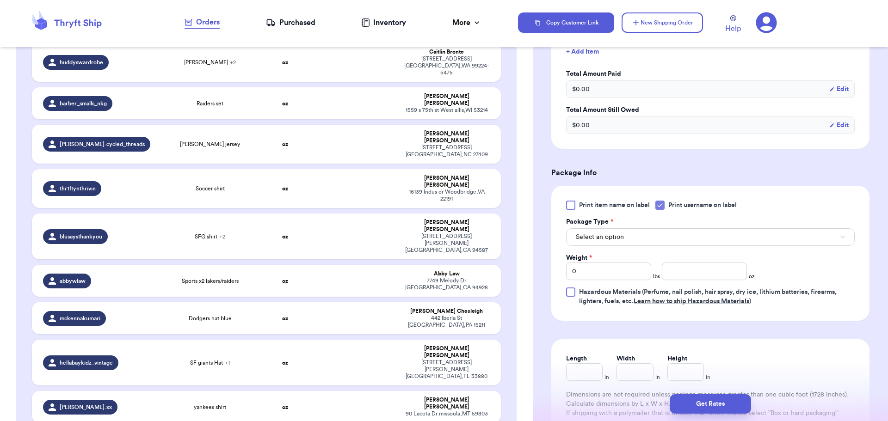
scroll to position [286, 0]
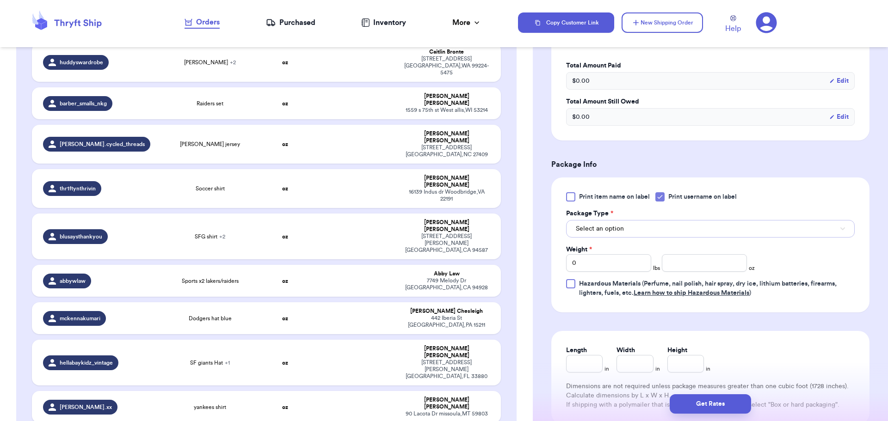
click at [649, 228] on button "Select an option" at bounding box center [710, 229] width 289 height 18
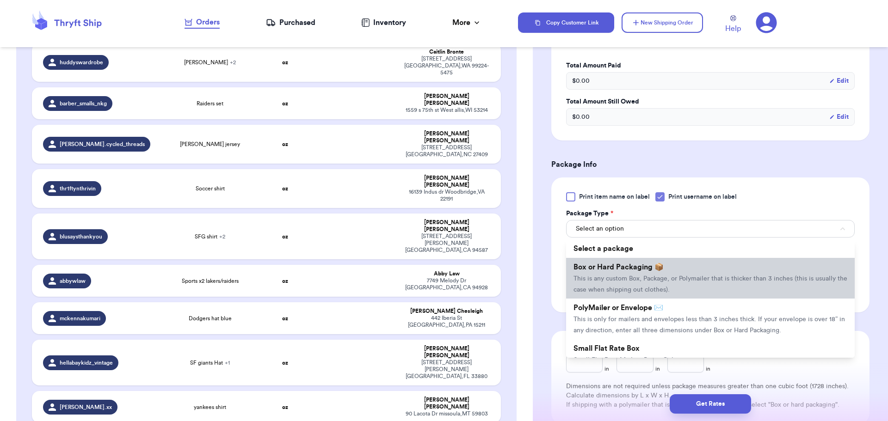
click at [667, 268] on li "Box or Hard Packaging 📦 This is any custom Box, Package, or Polymailer that is …" at bounding box center [710, 278] width 289 height 41
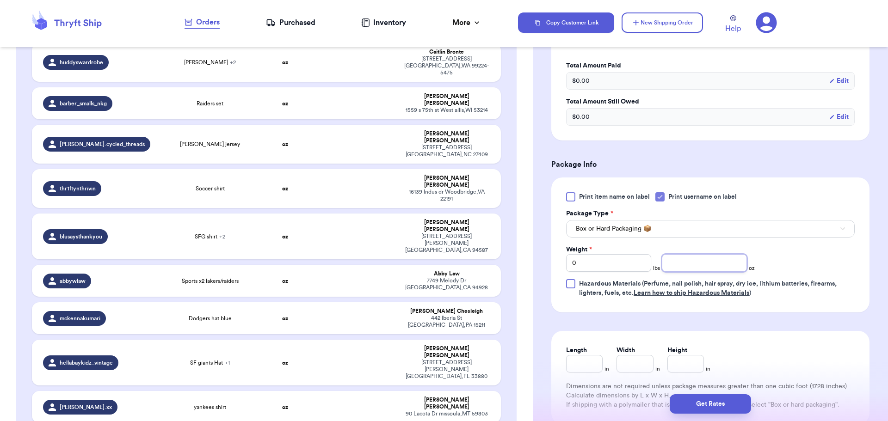
click at [694, 259] on input "number" at bounding box center [704, 263] width 85 height 18
type input "5"
click at [724, 400] on button "Get Rates" at bounding box center [710, 403] width 81 height 19
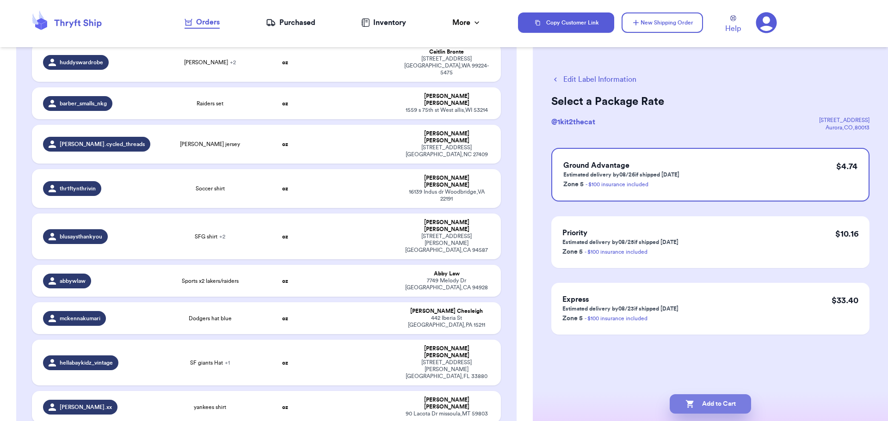
click at [707, 396] on button "Add to Cart" at bounding box center [710, 403] width 81 height 19
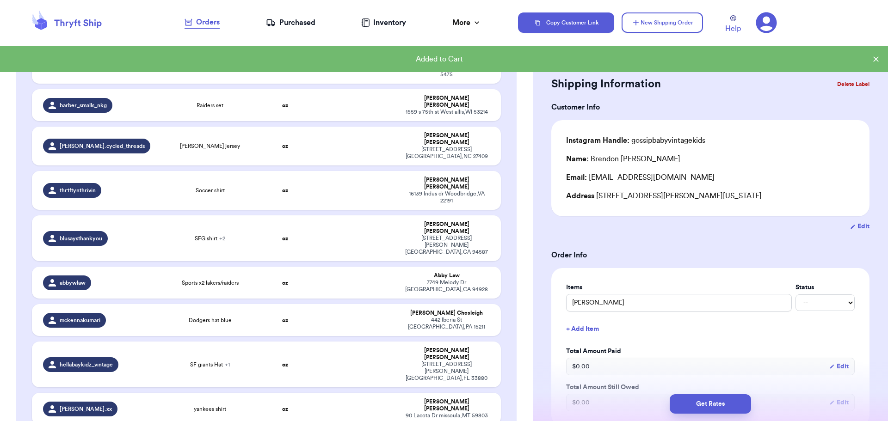
scroll to position [1236, 0]
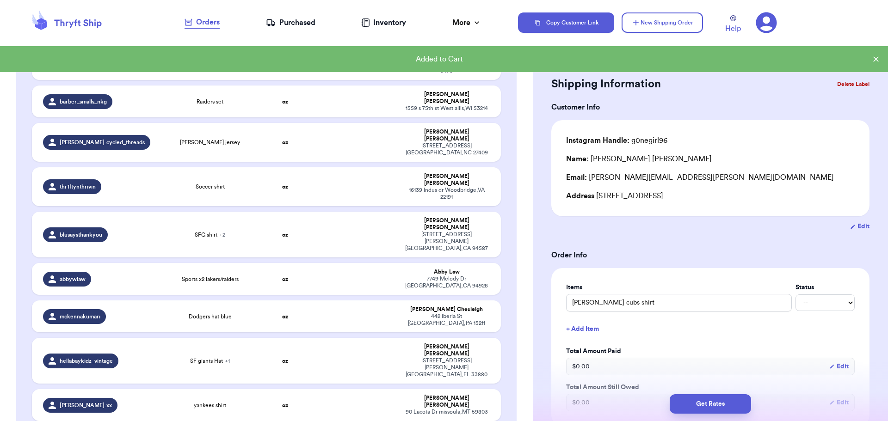
type input "[PERSON_NAME] cubs shirt"
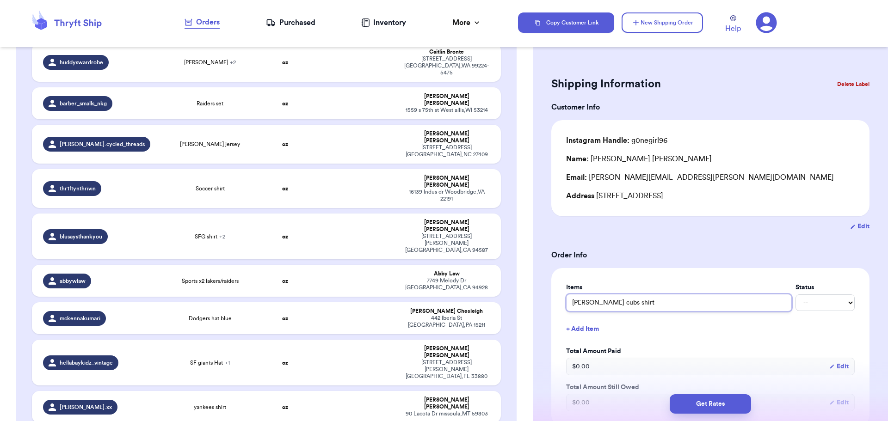
drag, startPoint x: 644, startPoint y: 305, endPoint x: 517, endPoint y: 292, distance: 127.4
click at [517, 292] on div "Customer Link New Order Incomplete 36 Get Rates for All ( 1 ) Get Rates for All…" at bounding box center [444, 210] width 888 height 421
type input "n"
type input "ni"
type input "nin"
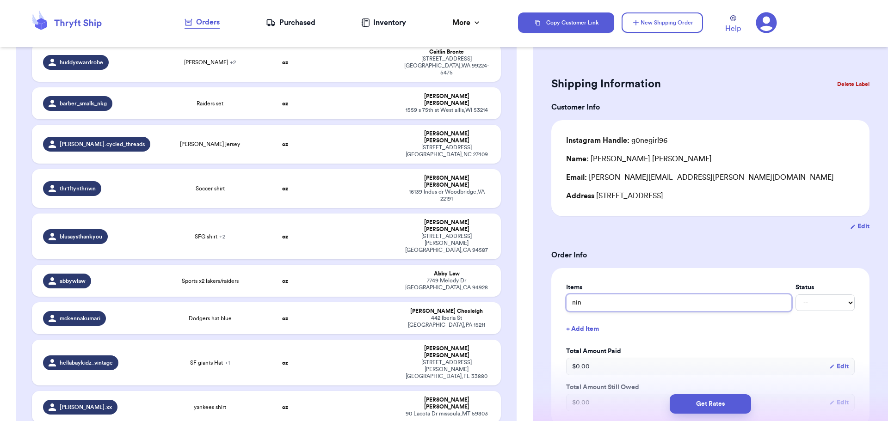
type input "nine"
type input "niner"
type input "niners"
type input "niners v"
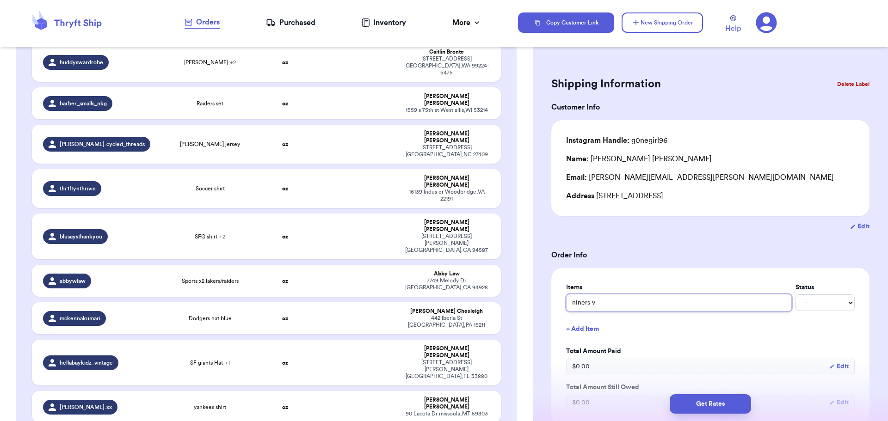
type input "niners vi"
click at [580, 329] on button "+ Add Item" at bounding box center [710, 329] width 296 height 20
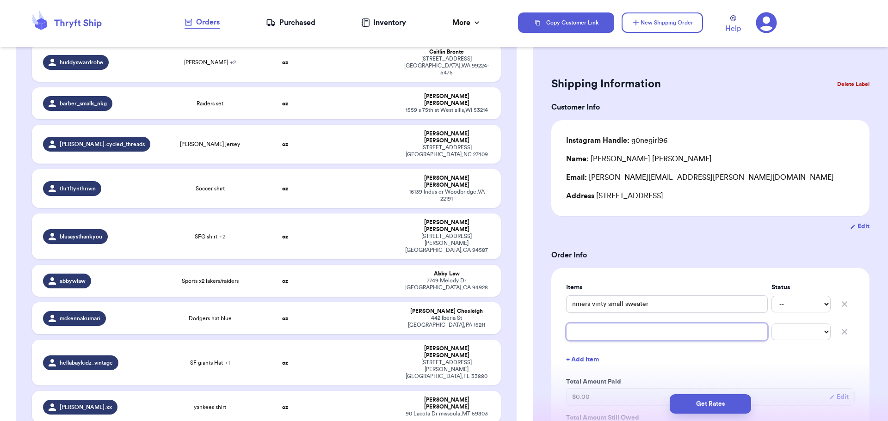
click at [580, 329] on input "text" at bounding box center [667, 332] width 202 height 18
click at [678, 400] on button "Get Rates" at bounding box center [710, 403] width 81 height 19
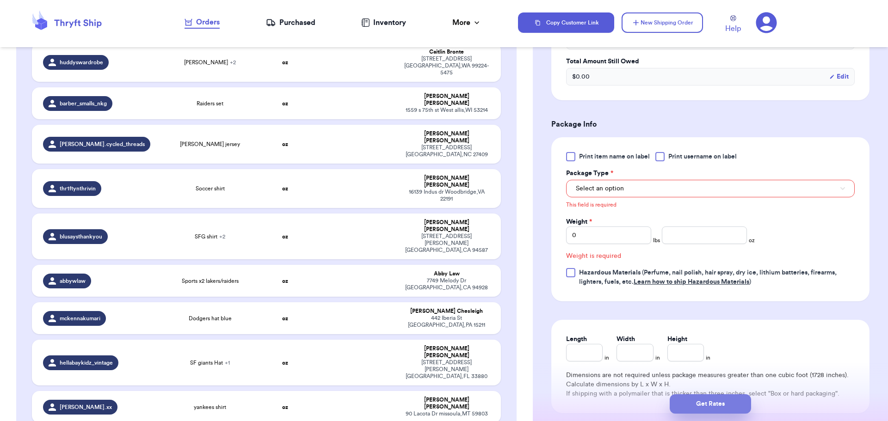
scroll to position [381, 0]
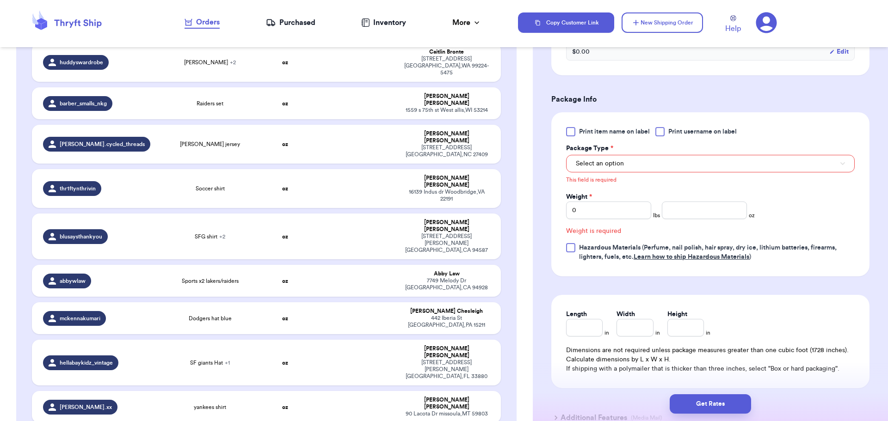
click at [656, 133] on div at bounding box center [659, 131] width 9 height 9
click at [0, 0] on input "Print username on label" at bounding box center [0, 0] width 0 height 0
click at [664, 154] on div "Select an option" at bounding box center [710, 162] width 289 height 19
click at [664, 166] on button "Select an option" at bounding box center [710, 164] width 289 height 18
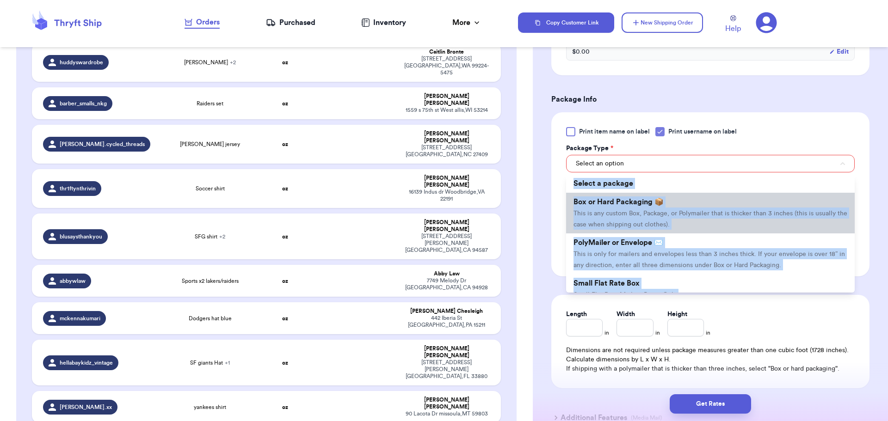
click at [669, 201] on li "Box or Hard Packaging 📦 This is any custom Box, Package, or Polymailer that is …" at bounding box center [710, 213] width 289 height 41
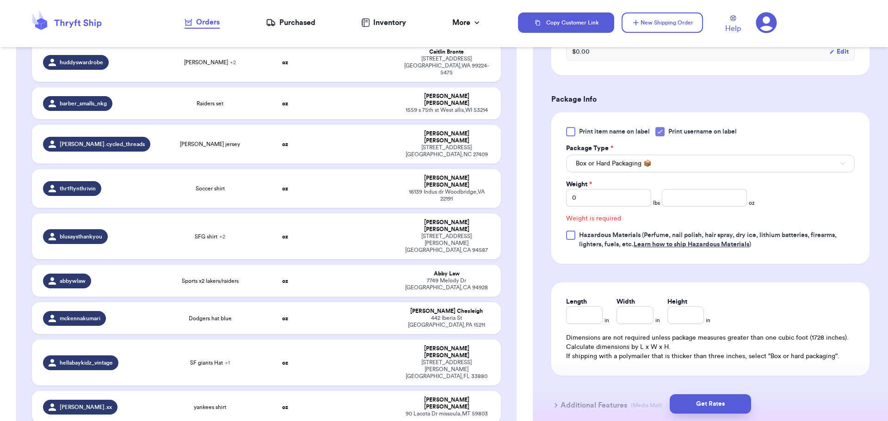
scroll to position [369, 0]
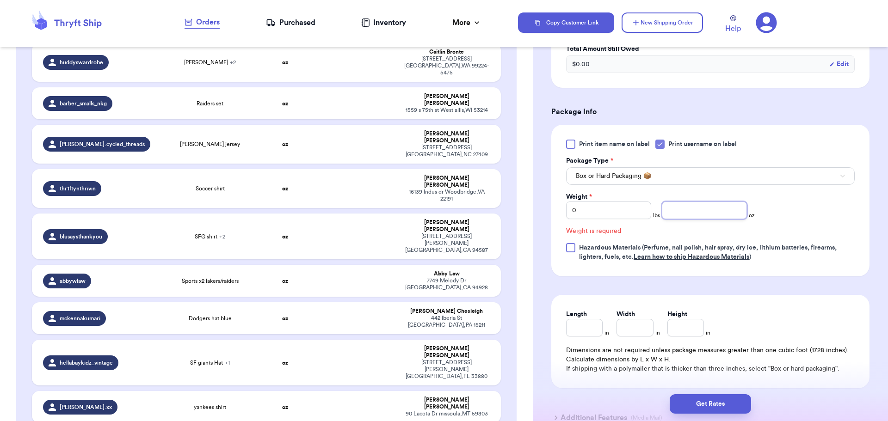
click at [711, 212] on input "number" at bounding box center [704, 211] width 85 height 18
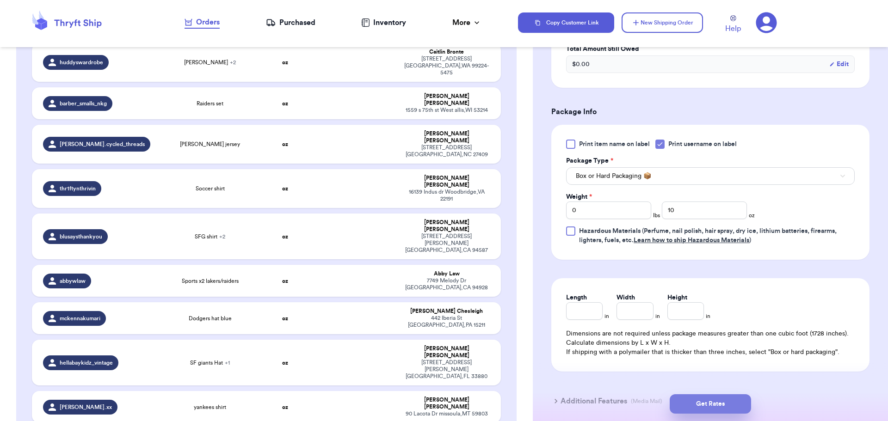
click at [715, 397] on button "Get Rates" at bounding box center [710, 403] width 81 height 19
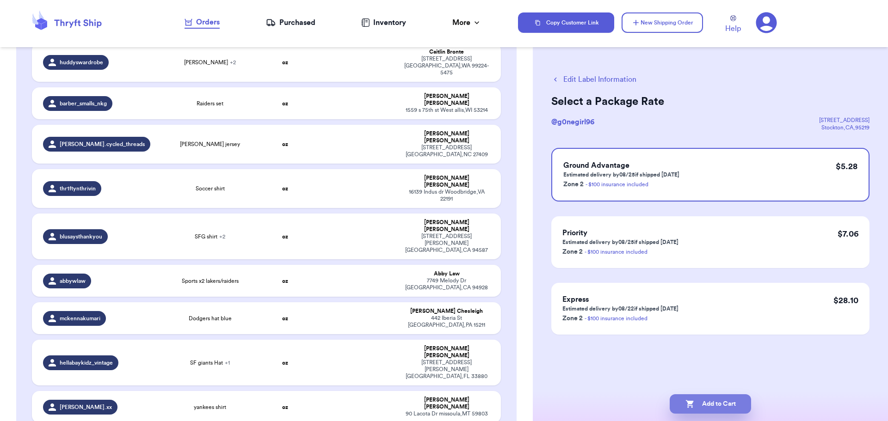
click at [693, 402] on icon "button" at bounding box center [689, 404] width 9 height 9
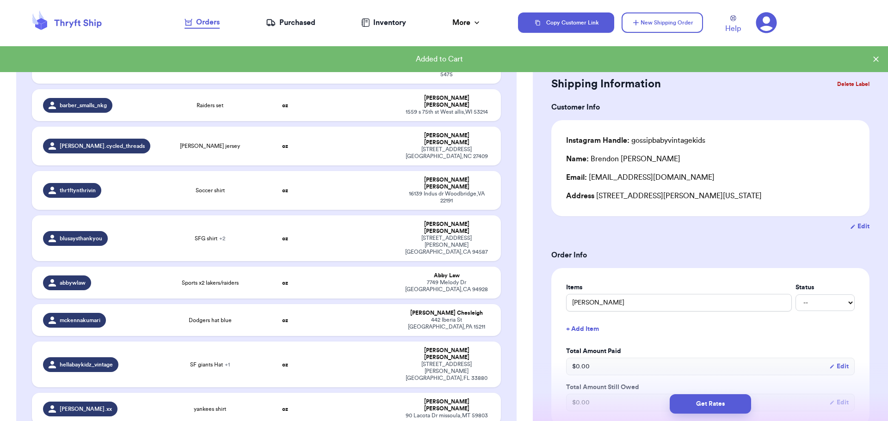
scroll to position [1236, 0]
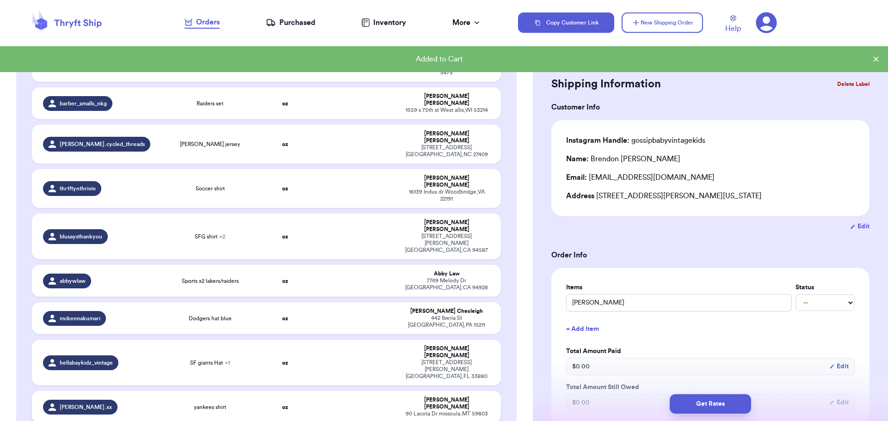
click at [398, 391] on td "[PERSON_NAME] [STREET_ADDRESS][PERSON_NAME]" at bounding box center [449, 407] width 103 height 32
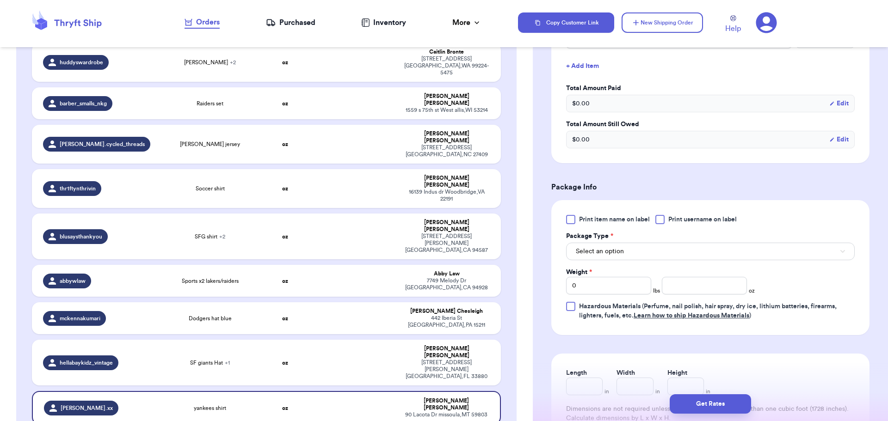
scroll to position [264, 0]
click at [661, 218] on div at bounding box center [659, 219] width 9 height 9
click at [0, 0] on input "Print username on label" at bounding box center [0, 0] width 0 height 0
click at [647, 251] on button "Select an option" at bounding box center [710, 251] width 289 height 18
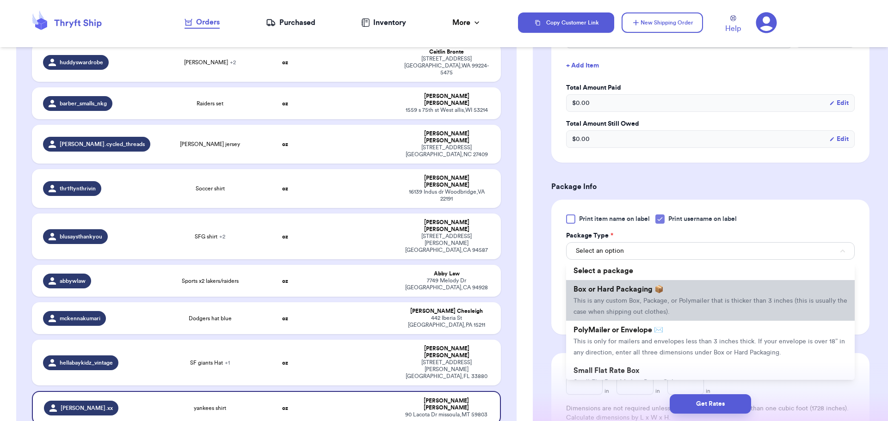
click at [647, 304] on span "This is any custom Box, Package, or Polymailer that is thicker than 3 inches (t…" at bounding box center [710, 307] width 274 height 18
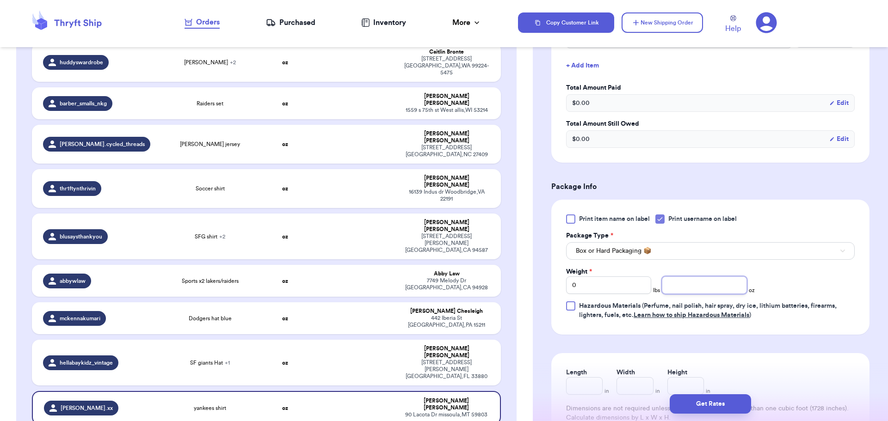
click at [697, 291] on input "number" at bounding box center [704, 286] width 85 height 18
click at [702, 411] on button "Get Rates" at bounding box center [710, 403] width 81 height 19
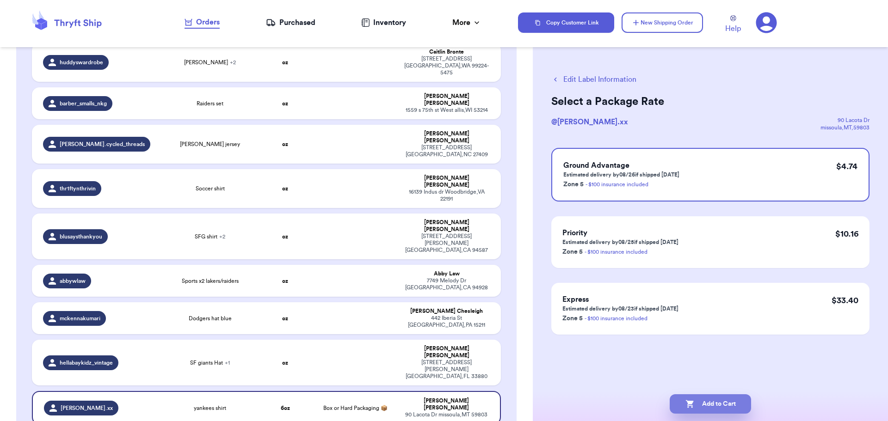
click at [707, 403] on button "Add to Cart" at bounding box center [710, 403] width 81 height 19
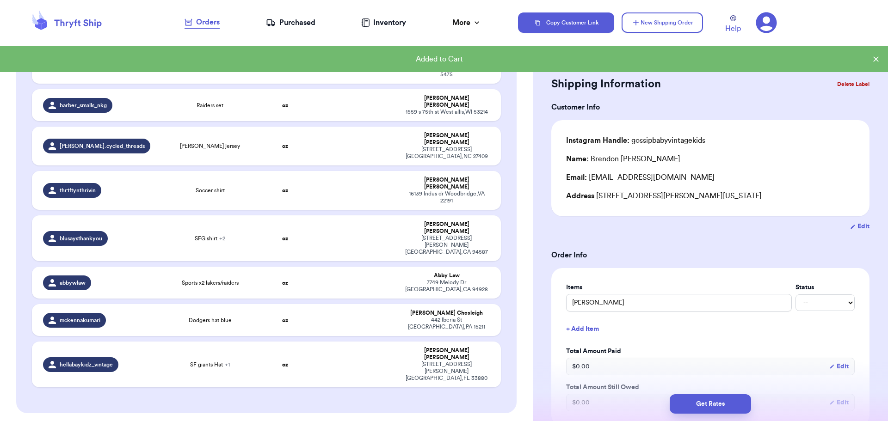
scroll to position [1236, 0]
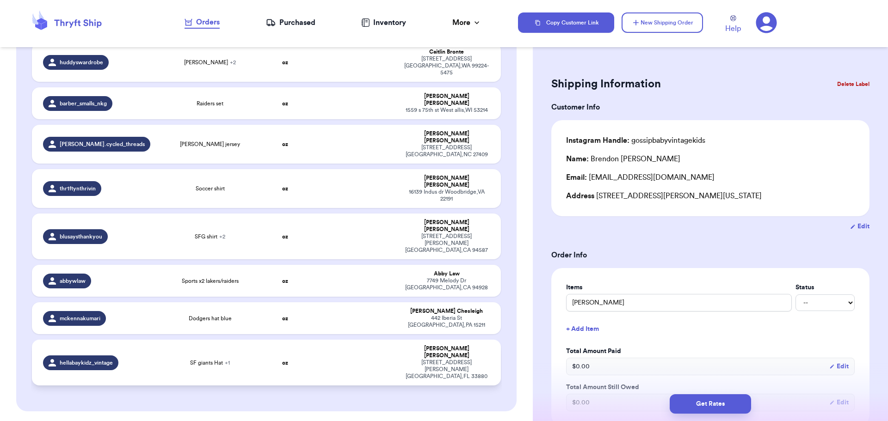
click at [375, 340] on td at bounding box center [355, 363] width 85 height 46
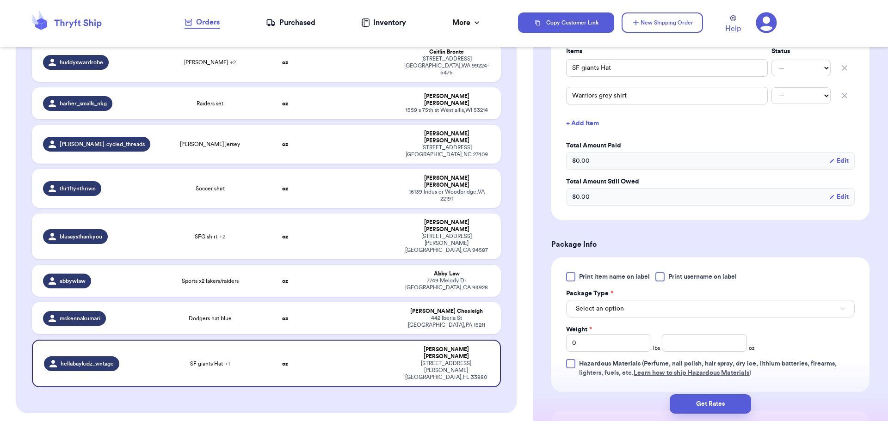
scroll to position [237, 0]
click at [661, 276] on div at bounding box center [659, 275] width 9 height 9
click at [0, 0] on input "Print username on label" at bounding box center [0, 0] width 0 height 0
click at [666, 302] on button "Select an option" at bounding box center [710, 308] width 289 height 18
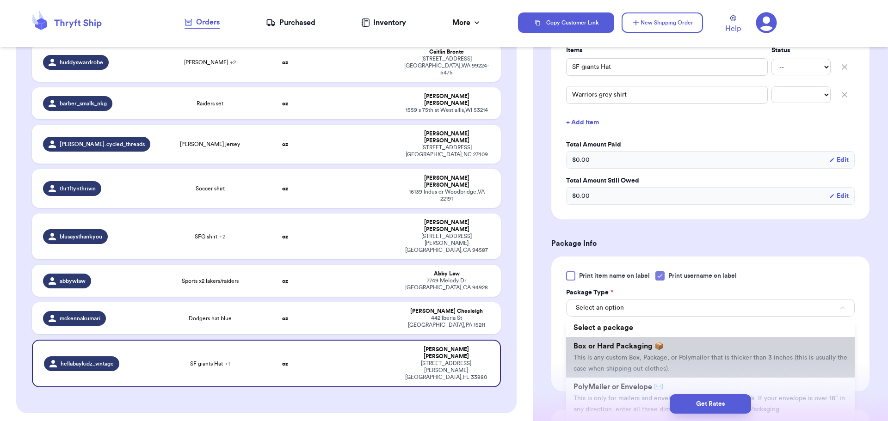
click at [676, 350] on li "Box or Hard Packaging 📦 This is any custom Box, Package, or Polymailer that is …" at bounding box center [710, 357] width 289 height 41
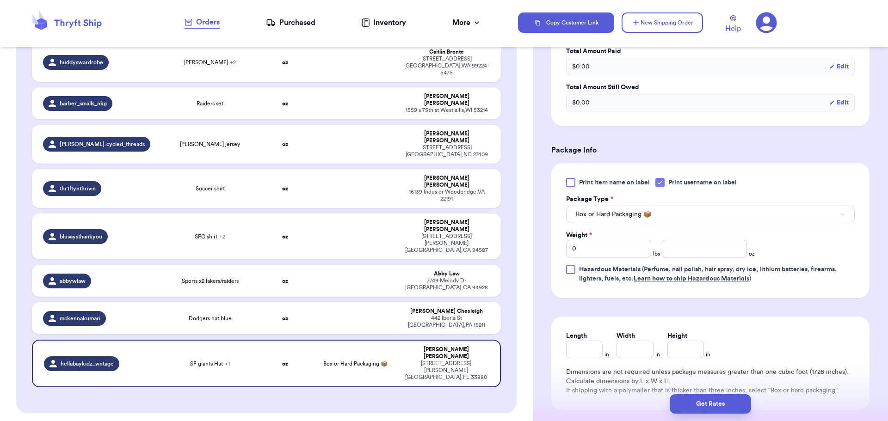
scroll to position [331, 0]
click at [707, 252] on input "number" at bounding box center [704, 249] width 85 height 18
click at [713, 400] on button "Get Rates" at bounding box center [710, 403] width 81 height 19
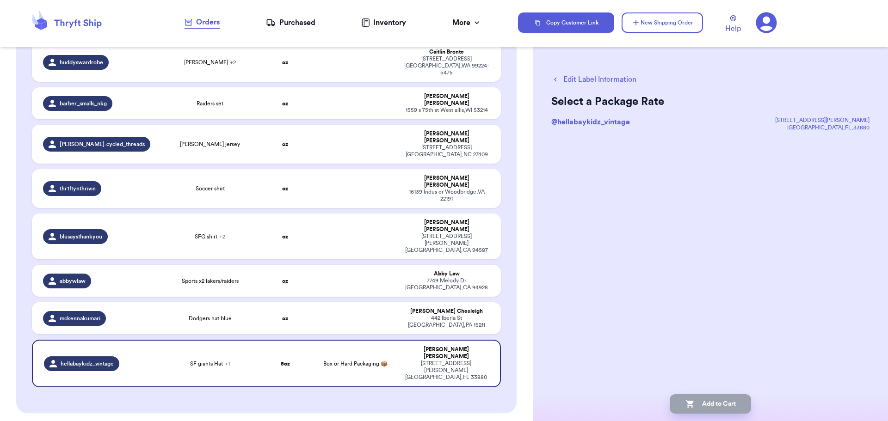
scroll to position [0, 0]
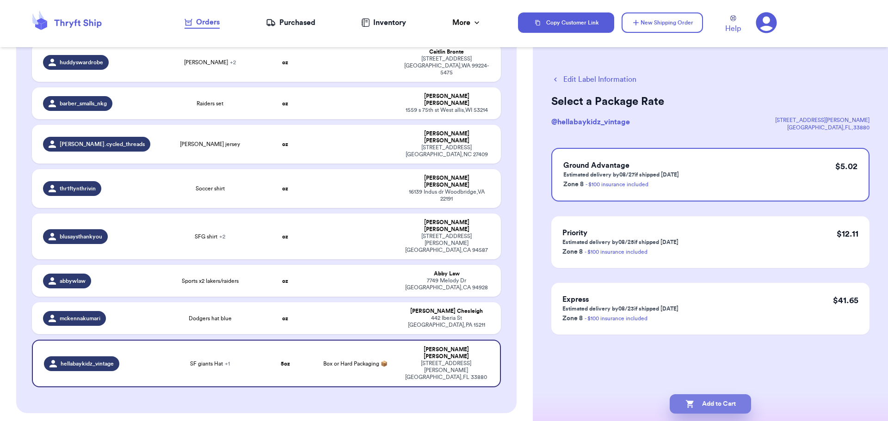
click at [712, 406] on button "Add to Cart" at bounding box center [710, 403] width 81 height 19
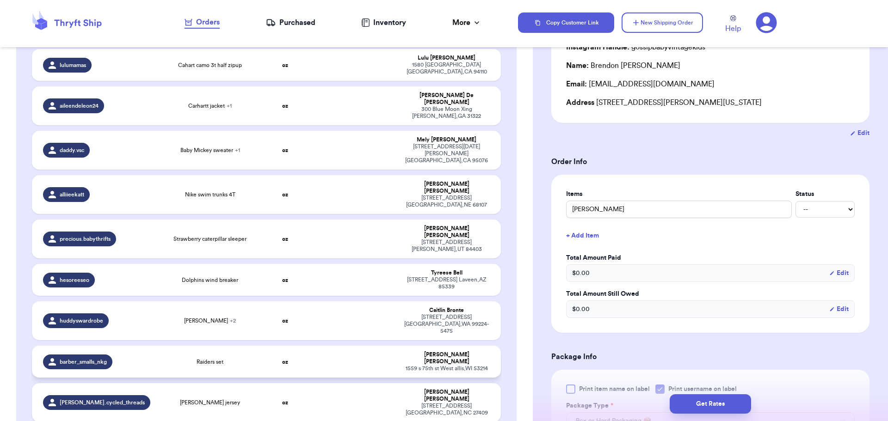
scroll to position [1021, 0]
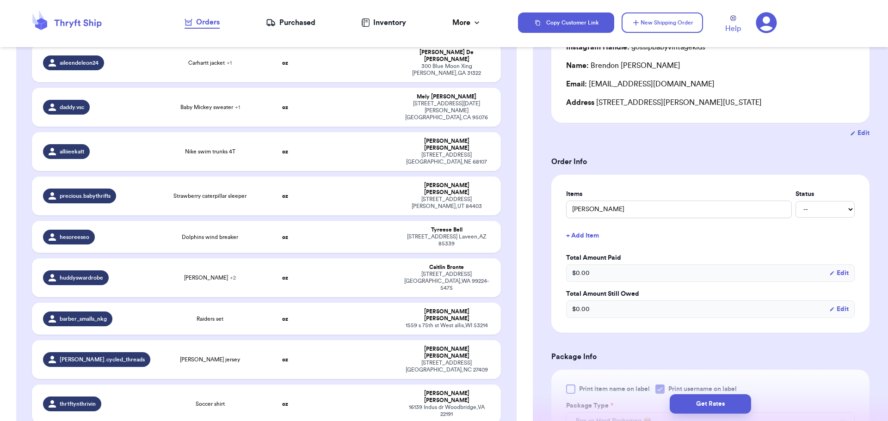
click at [586, 232] on button "+ Add Item" at bounding box center [710, 236] width 296 height 20
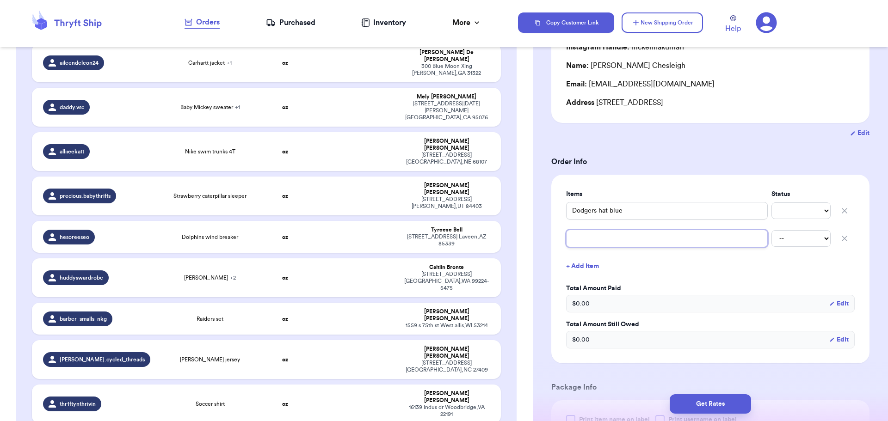
click at [589, 237] on input "text" at bounding box center [667, 239] width 202 height 18
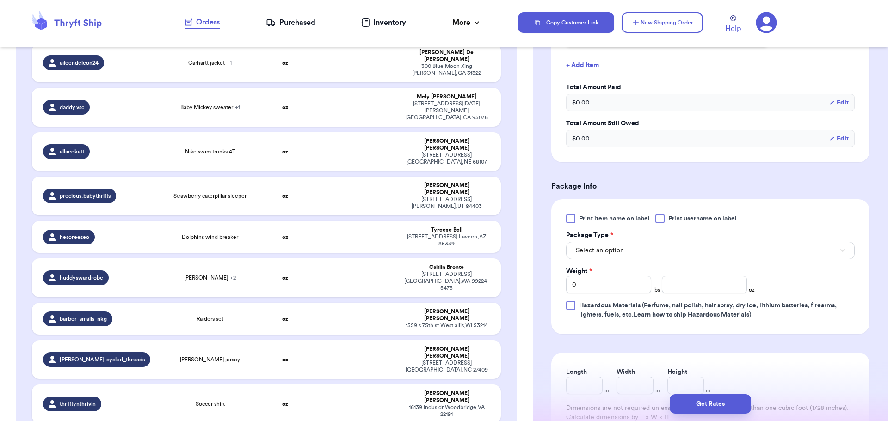
scroll to position [299, 0]
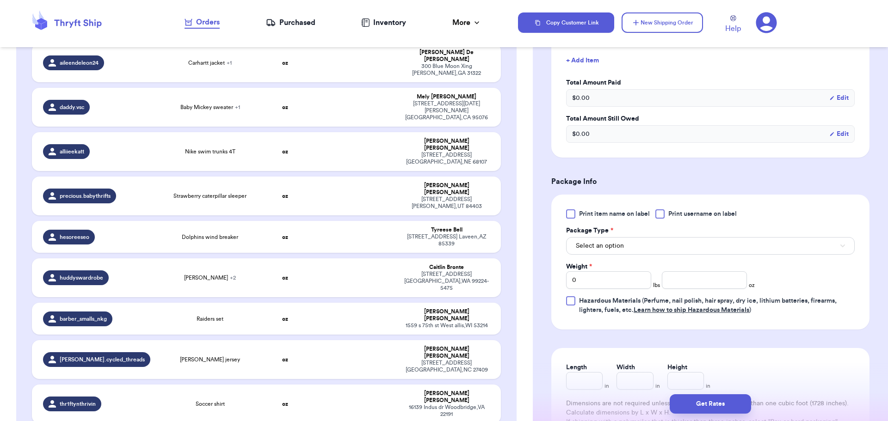
click at [663, 215] on div at bounding box center [659, 213] width 9 height 9
click at [0, 0] on input "Print username on label" at bounding box center [0, 0] width 0 height 0
click at [669, 237] on div "Select an option" at bounding box center [710, 244] width 289 height 19
click at [675, 239] on button "Select an option" at bounding box center [710, 246] width 289 height 18
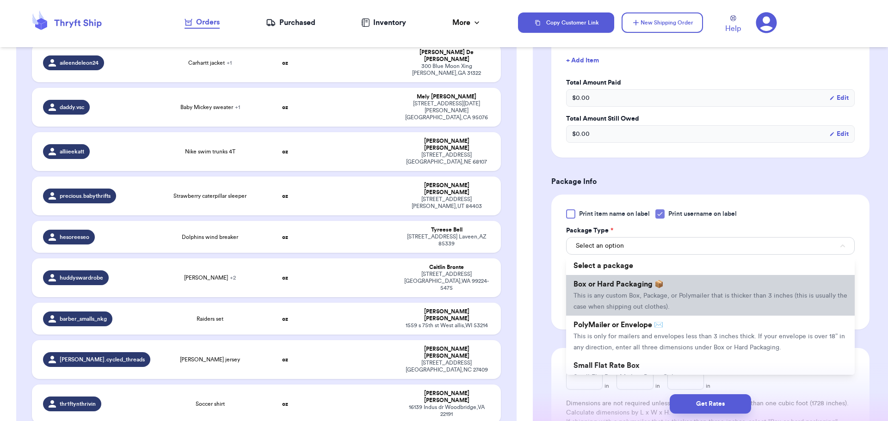
click at [670, 284] on li "Box or Hard Packaging 📦 This is any custom Box, Package, or Polymailer that is …" at bounding box center [710, 295] width 289 height 41
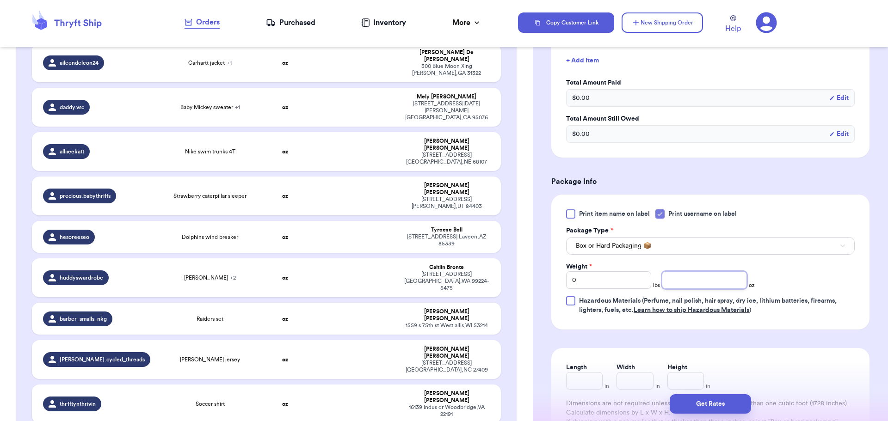
click at [683, 280] on input "number" at bounding box center [704, 280] width 85 height 18
click at [713, 404] on button "Get Rates" at bounding box center [710, 403] width 81 height 19
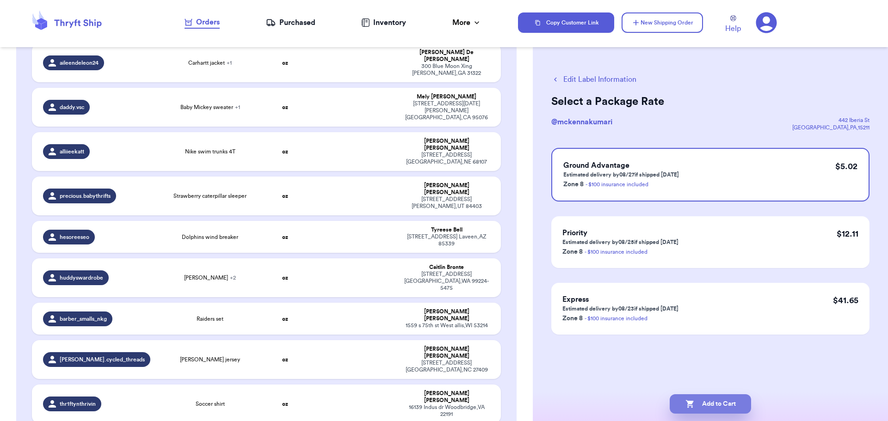
click at [706, 399] on button "Add to Cart" at bounding box center [710, 403] width 81 height 19
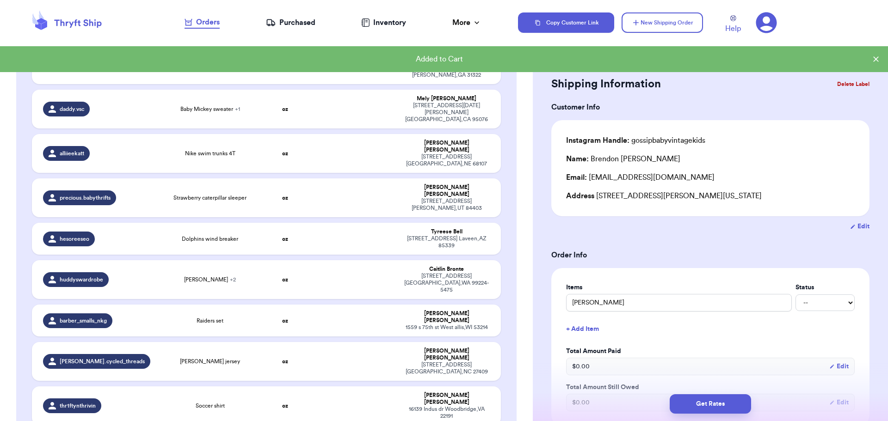
scroll to position [1021, 0]
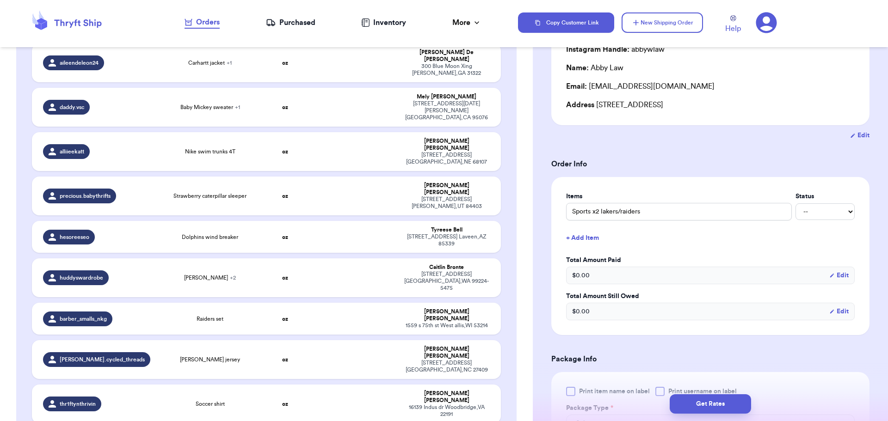
scroll to position [92, 0]
click at [584, 237] on button "+ Add Item" at bounding box center [710, 238] width 296 height 20
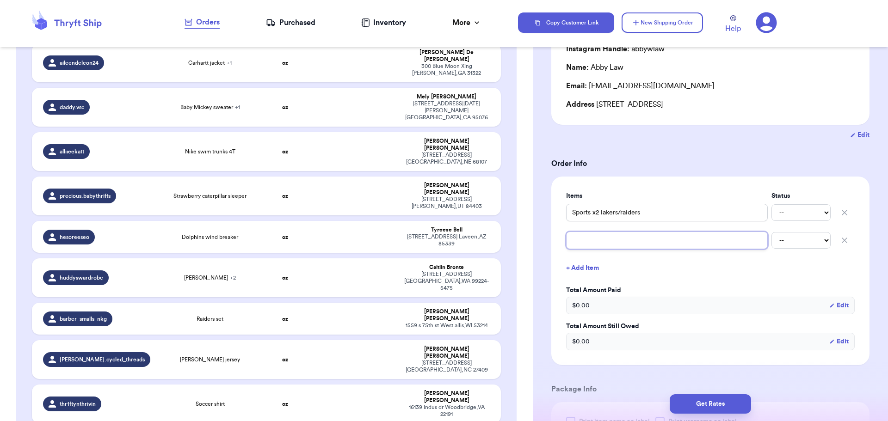
click at [584, 242] on input "text" at bounding box center [667, 241] width 202 height 18
click at [590, 269] on button "+ Add Item" at bounding box center [710, 268] width 296 height 20
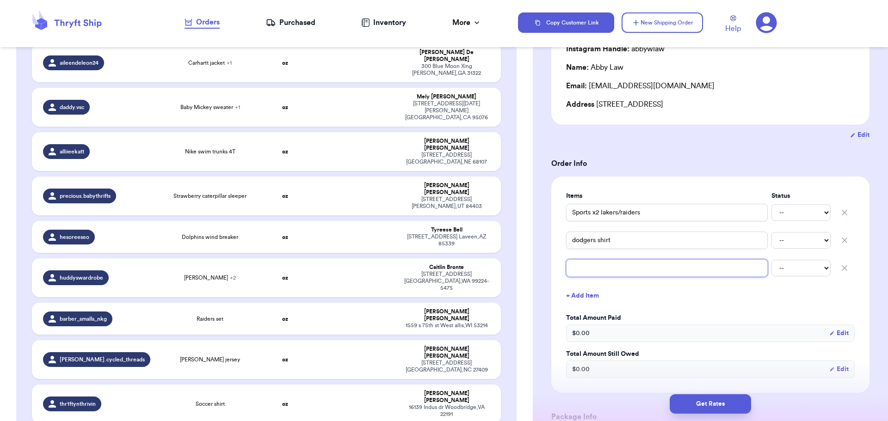
click at [603, 264] on input "text" at bounding box center [667, 268] width 202 height 18
click at [713, 406] on button "Get Rates" at bounding box center [710, 403] width 81 height 19
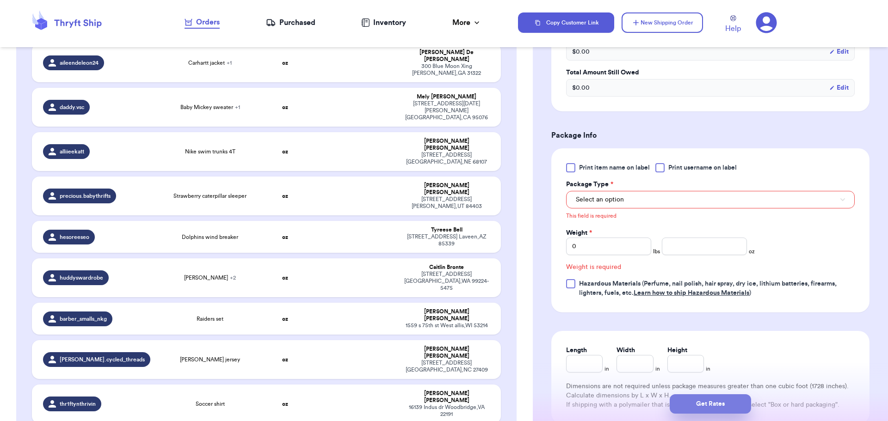
scroll to position [409, 0]
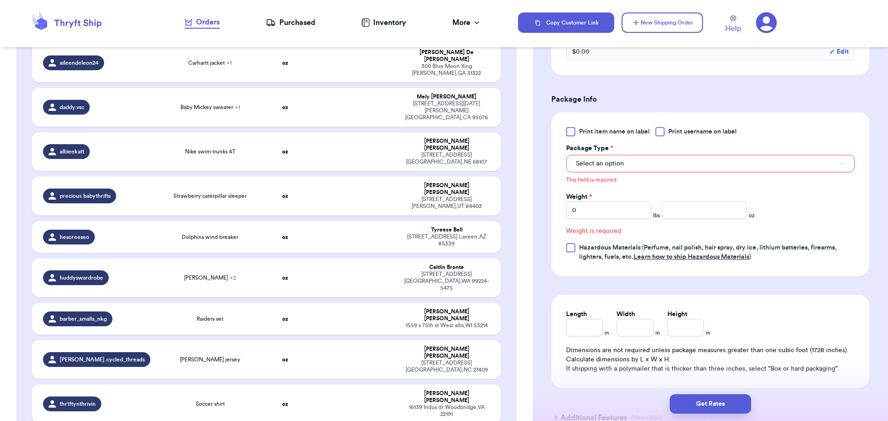
click at [660, 135] on div at bounding box center [659, 131] width 9 height 9
click at [0, 0] on input "Print username on label" at bounding box center [0, 0] width 0 height 0
click at [662, 166] on button "Select an option" at bounding box center [710, 164] width 289 height 18
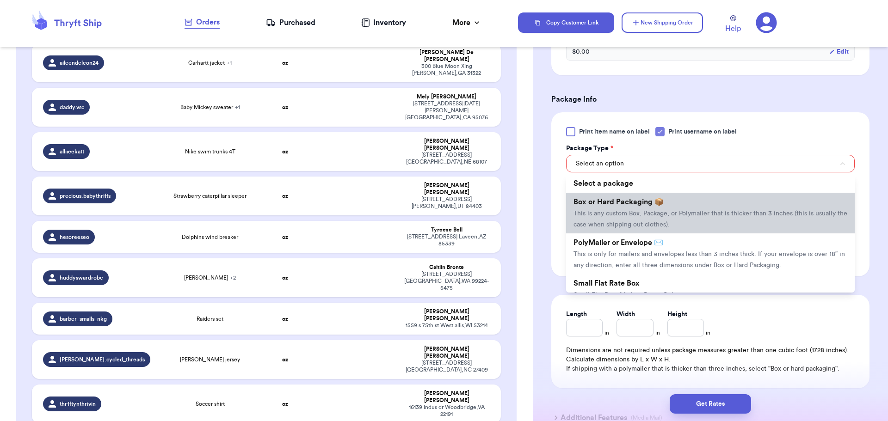
click at [673, 205] on li "Box or Hard Packaging 📦 This is any custom Box, Package, or Polymailer that is …" at bounding box center [710, 213] width 289 height 41
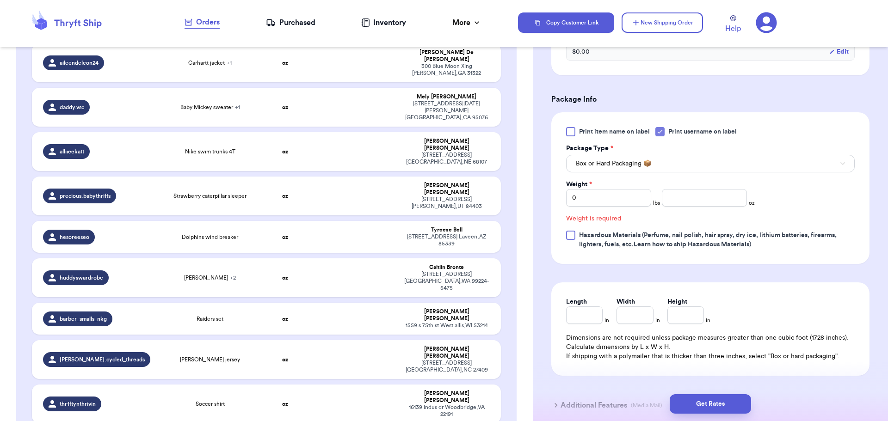
scroll to position [397, 0]
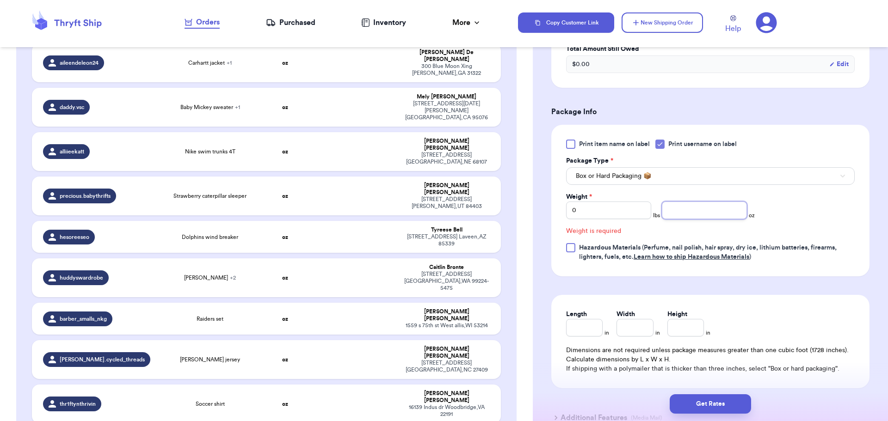
click at [685, 209] on input "number" at bounding box center [704, 211] width 85 height 18
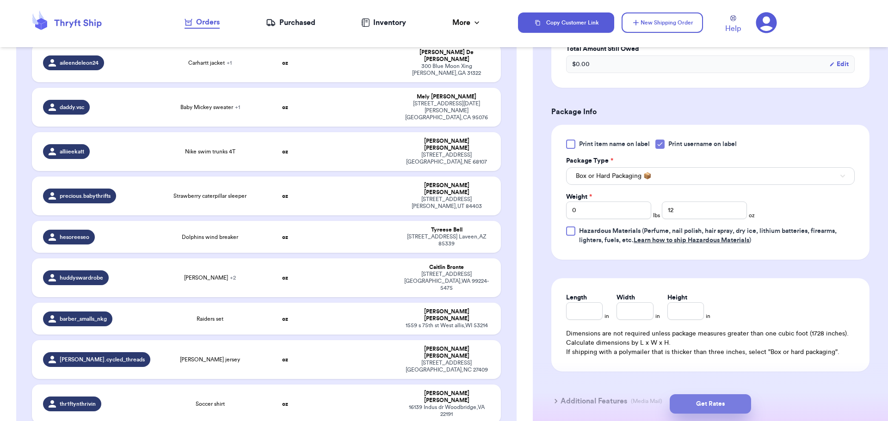
click at [704, 404] on button "Get Rates" at bounding box center [710, 403] width 81 height 19
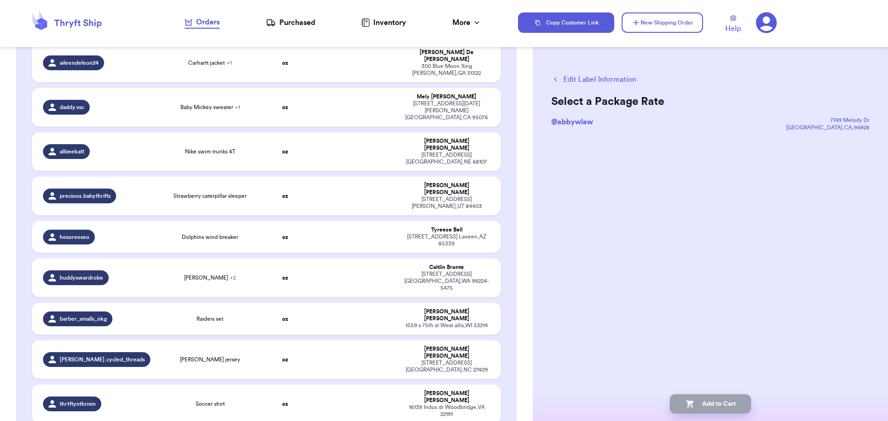
scroll to position [0, 0]
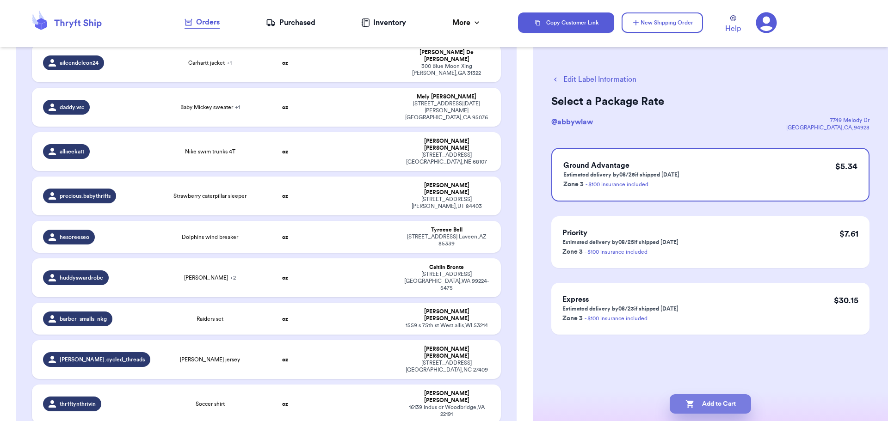
click at [709, 402] on button "Add to Cart" at bounding box center [710, 403] width 81 height 19
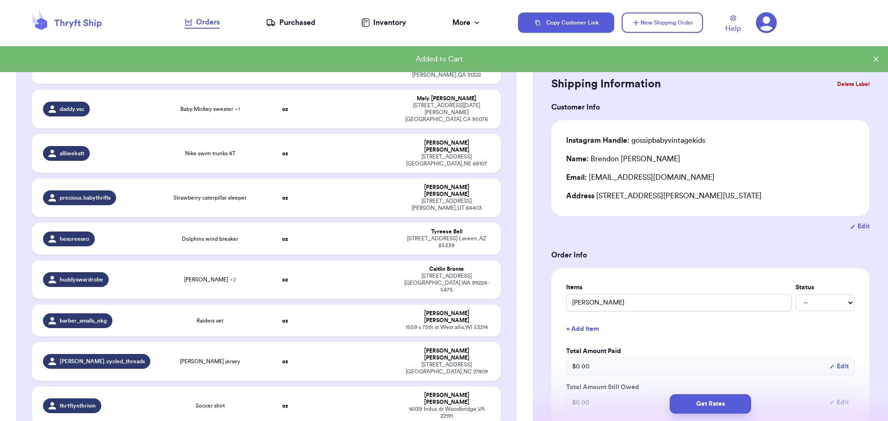
scroll to position [1021, 0]
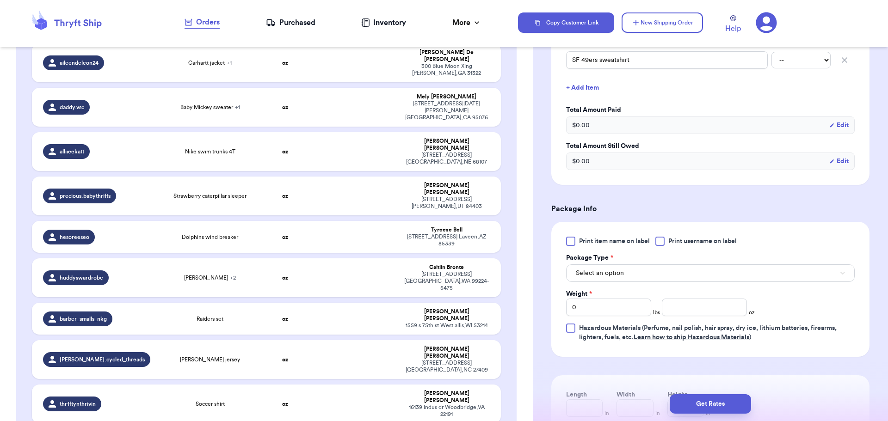
scroll to position [300, 0]
click at [664, 238] on div at bounding box center [659, 240] width 9 height 9
click at [0, 0] on input "Print username on label" at bounding box center [0, 0] width 0 height 0
click at [661, 266] on button "Select an option" at bounding box center [710, 273] width 289 height 18
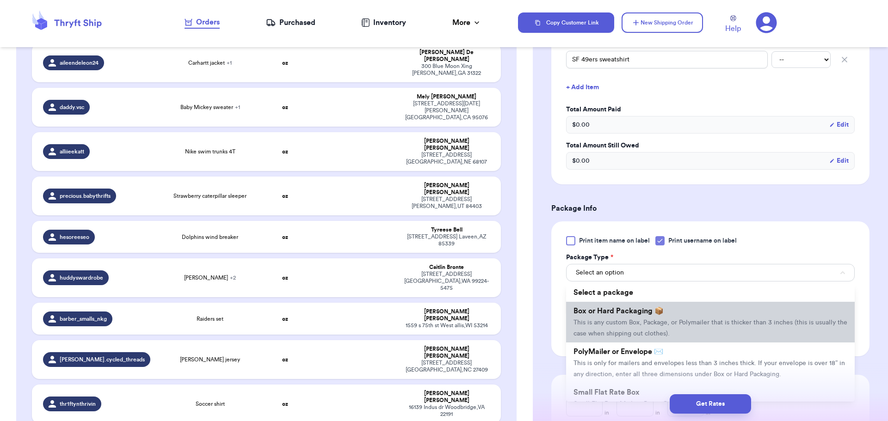
click at [669, 331] on span "This is any custom Box, Package, or Polymailer that is thicker than 3 inches (t…" at bounding box center [710, 329] width 274 height 18
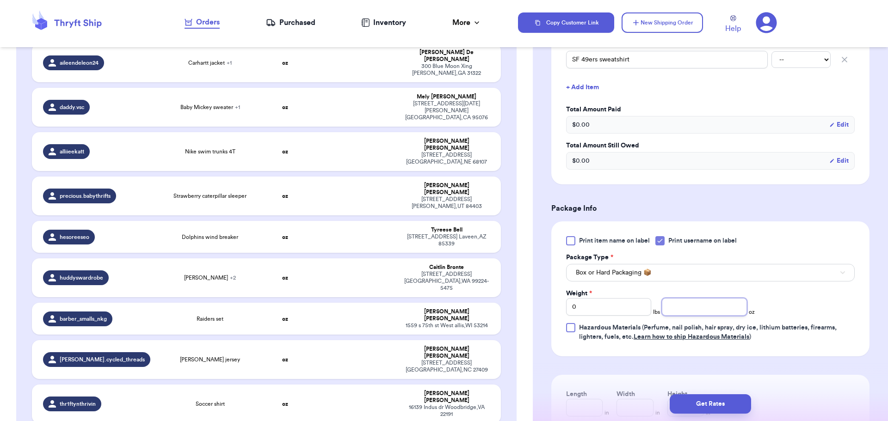
click at [710, 303] on input "number" at bounding box center [704, 307] width 85 height 18
click at [730, 410] on button "Get Rates" at bounding box center [710, 403] width 81 height 19
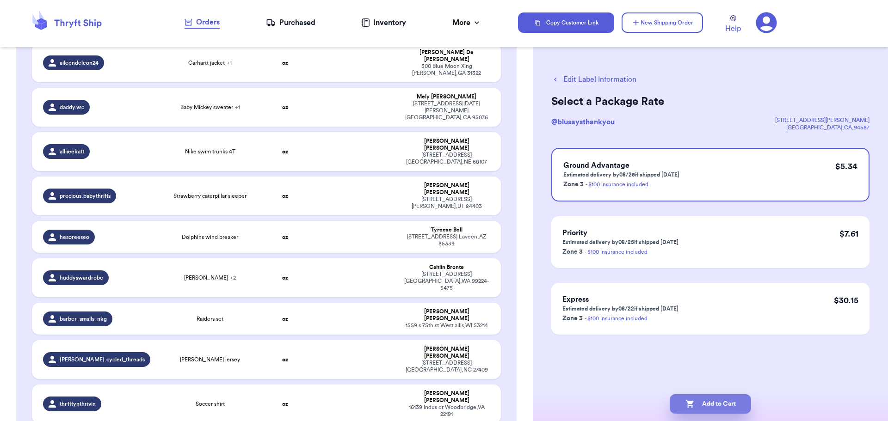
click at [705, 409] on button "Add to Cart" at bounding box center [710, 403] width 81 height 19
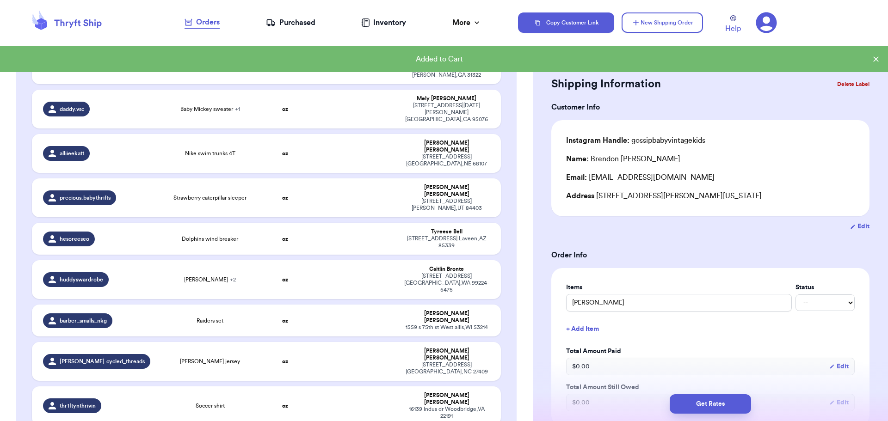
scroll to position [1021, 0]
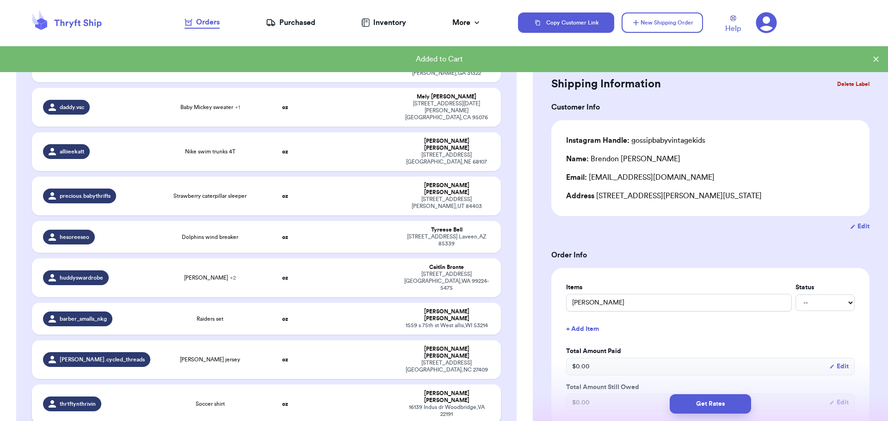
click at [347, 385] on td at bounding box center [355, 404] width 85 height 39
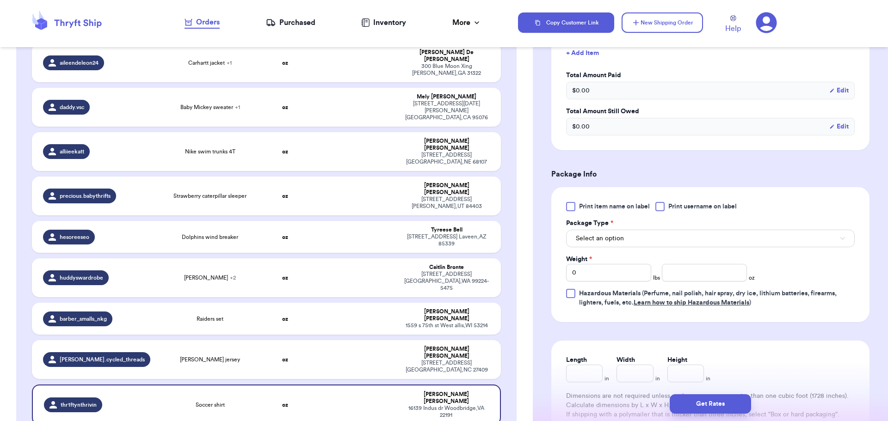
scroll to position [280, 0]
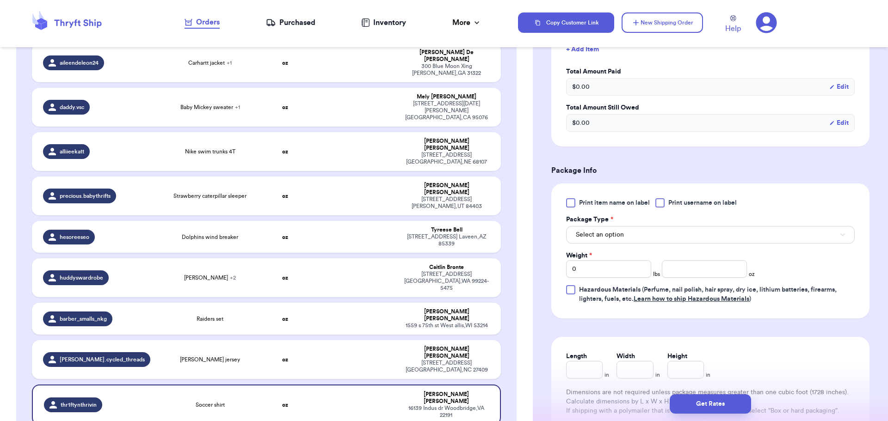
click at [659, 206] on div at bounding box center [659, 202] width 9 height 9
click at [0, 0] on input "Print username on label" at bounding box center [0, 0] width 0 height 0
click at [656, 234] on button "Select an option" at bounding box center [710, 235] width 289 height 18
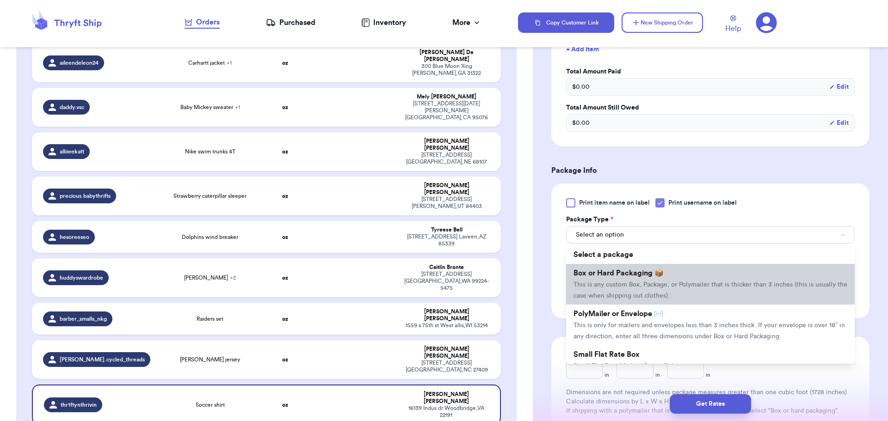
click at [653, 285] on span "This is any custom Box, Package, or Polymailer that is thicker than 3 inches (t…" at bounding box center [710, 291] width 274 height 18
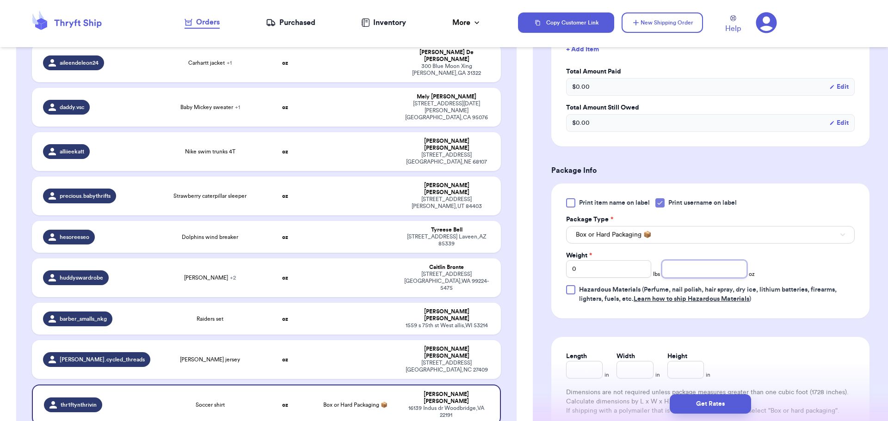
click at [698, 274] on input "number" at bounding box center [704, 269] width 85 height 18
click at [705, 405] on button "Get Rates" at bounding box center [710, 403] width 81 height 19
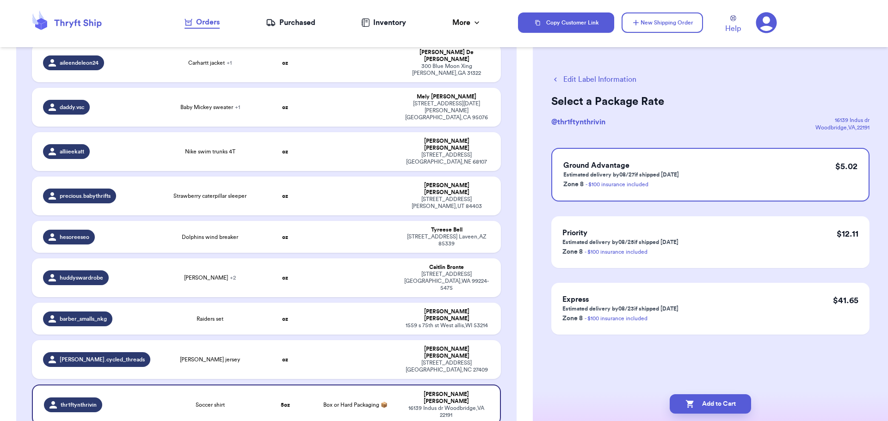
scroll to position [0, 0]
click at [709, 401] on button "Add to Cart" at bounding box center [710, 403] width 81 height 19
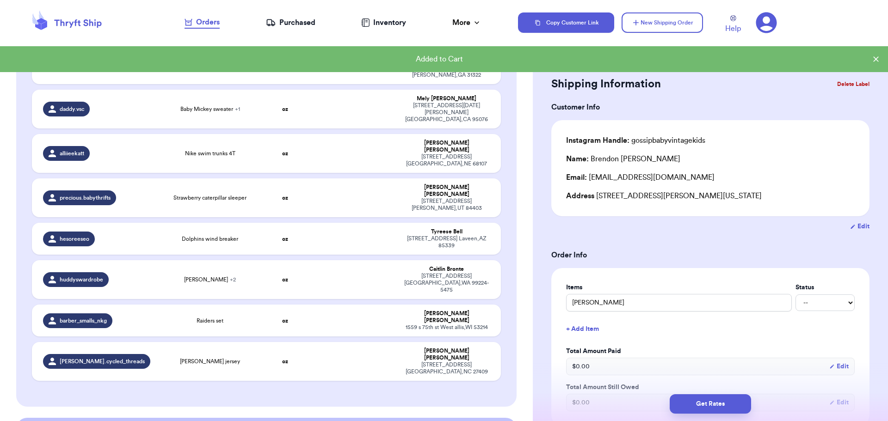
scroll to position [1021, 0]
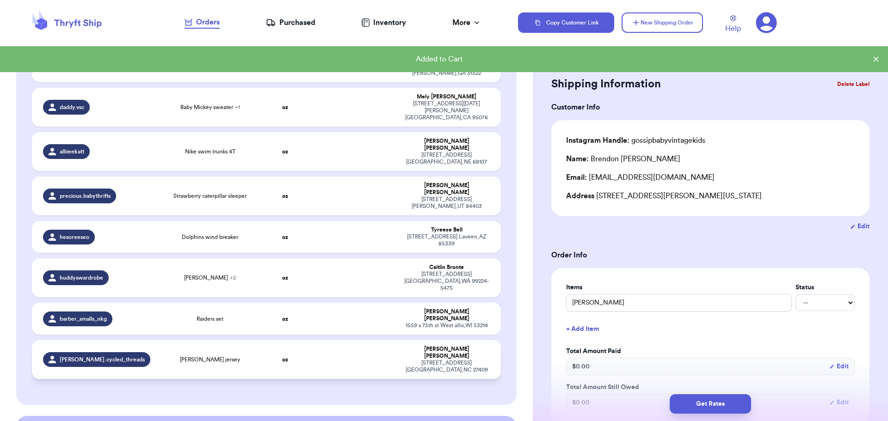
click at [359, 340] on td at bounding box center [355, 359] width 85 height 39
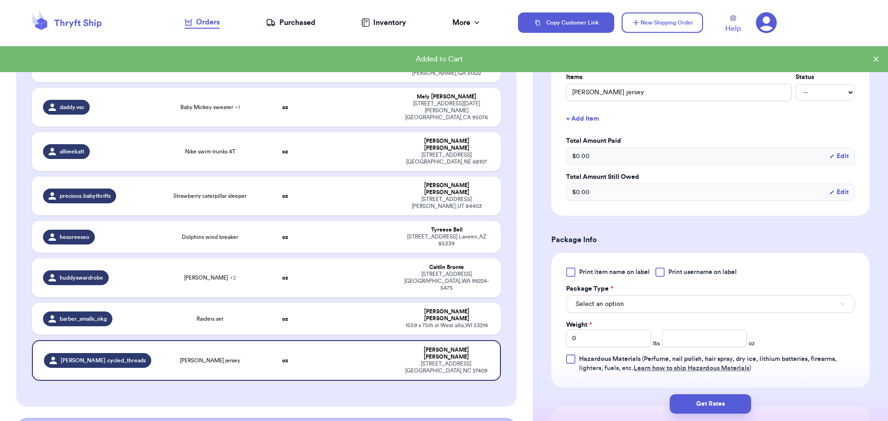
scroll to position [211, 0]
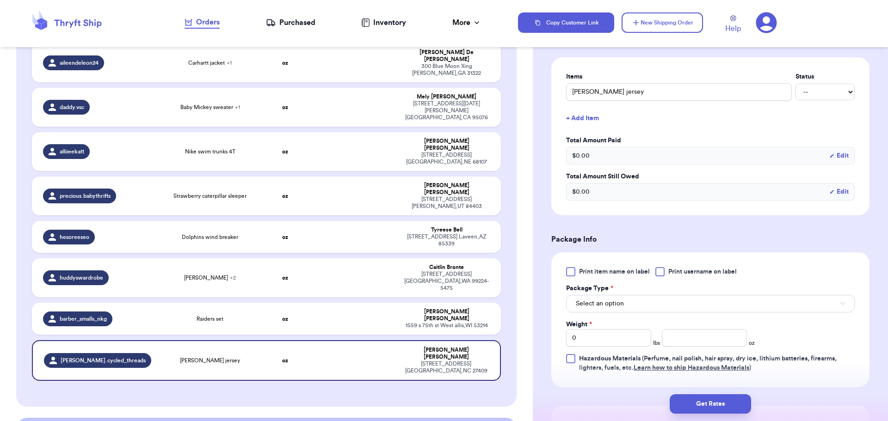
click at [661, 273] on div at bounding box center [659, 271] width 9 height 9
click at [0, 0] on input "Print username on label" at bounding box center [0, 0] width 0 height 0
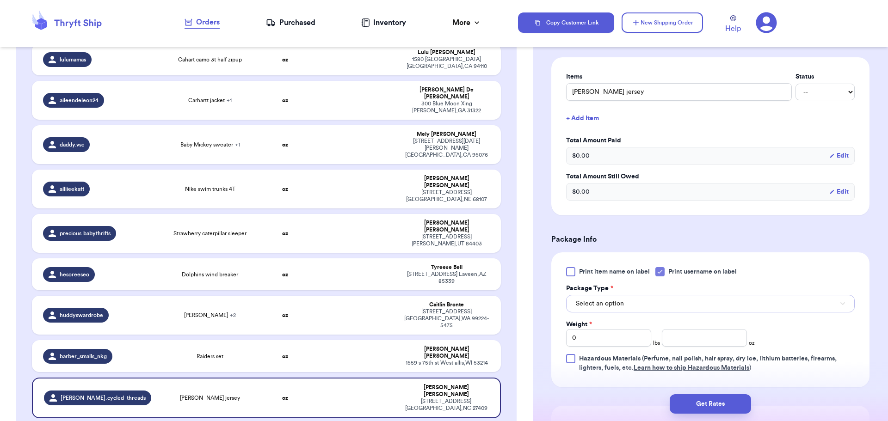
scroll to position [1057, 0]
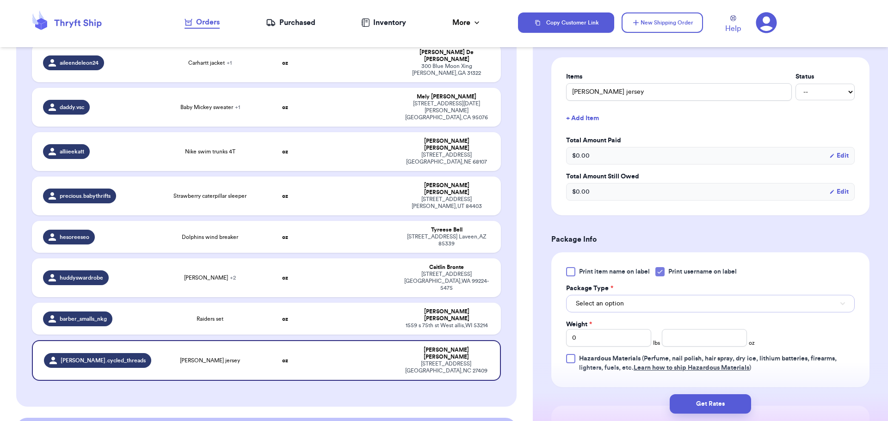
click at [664, 299] on button "Select an option" at bounding box center [710, 304] width 289 height 18
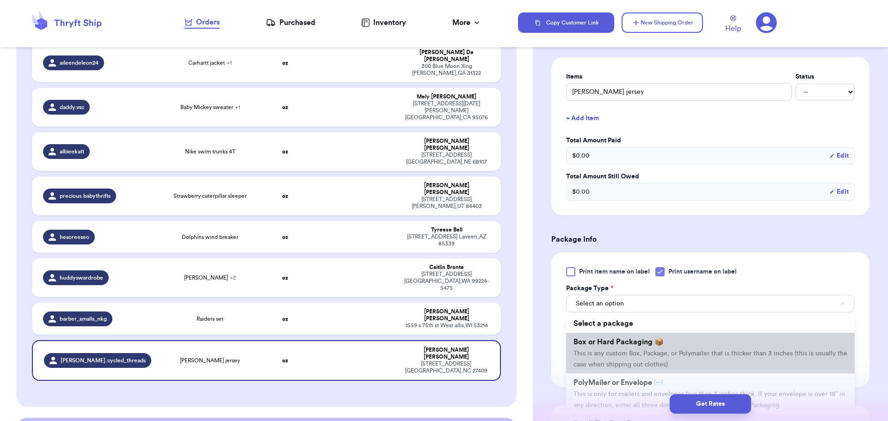
click at [667, 342] on li "Box or Hard Packaging 📦 This is any custom Box, Package, or Polymailer that is …" at bounding box center [710, 353] width 289 height 41
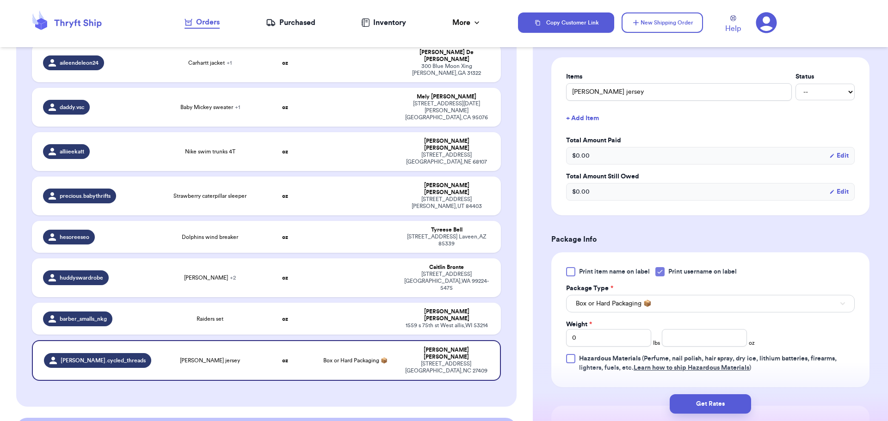
click at [689, 348] on div "Print item name on label Print username on label Package Type * Box or Hard Pac…" at bounding box center [710, 319] width 289 height 105
click at [684, 342] on input "number" at bounding box center [704, 338] width 85 height 18
click at [699, 396] on button "Get Rates" at bounding box center [710, 403] width 81 height 19
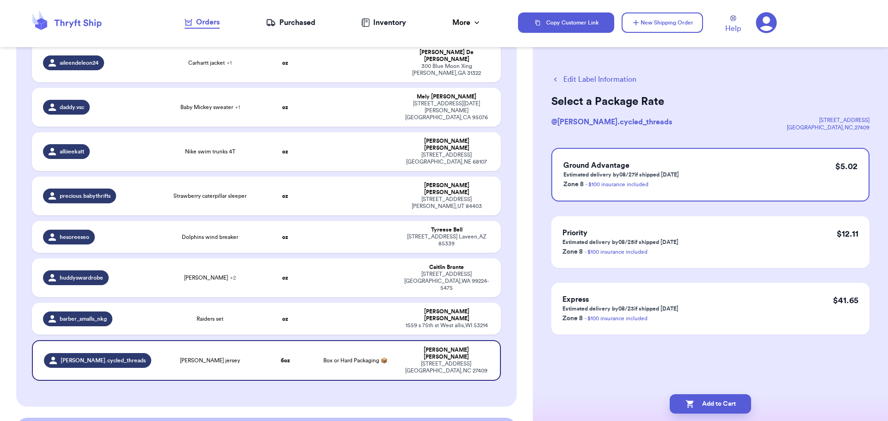
scroll to position [0, 0]
click at [711, 399] on button "Add to Cart" at bounding box center [710, 403] width 81 height 19
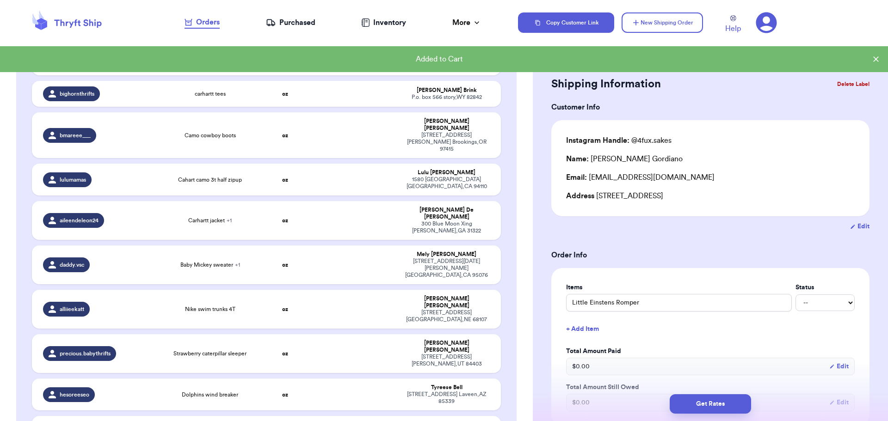
scroll to position [900, 0]
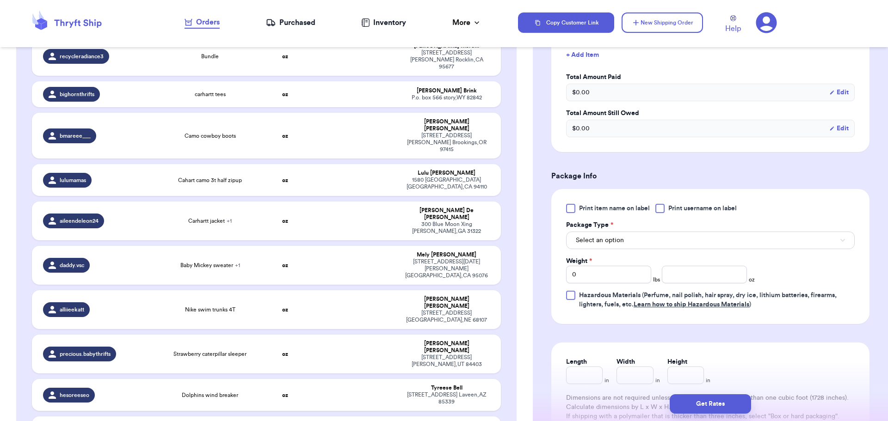
scroll to position [276, 0]
click at [659, 209] on div at bounding box center [659, 206] width 9 height 9
click at [0, 0] on input "Print username on label" at bounding box center [0, 0] width 0 height 0
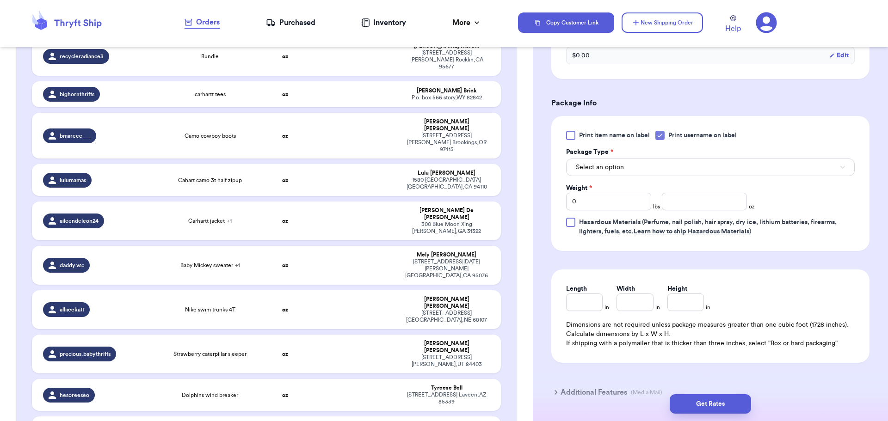
scroll to position [352, 0]
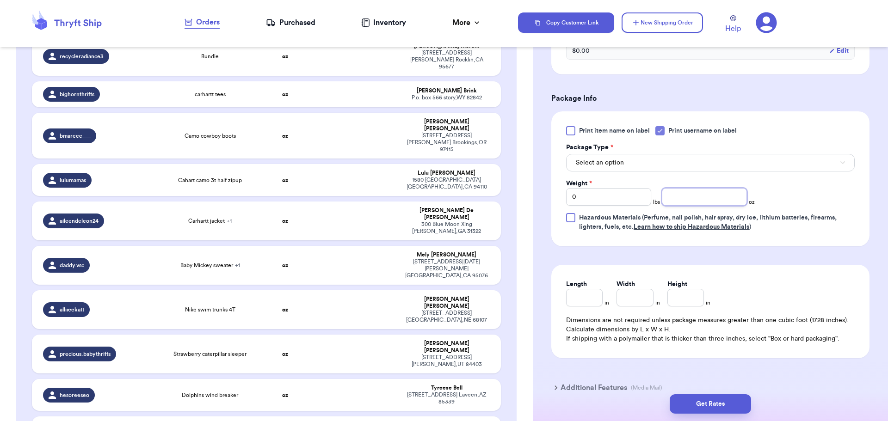
click at [688, 194] on input "number" at bounding box center [704, 197] width 85 height 18
click at [693, 399] on button "Get Rates" at bounding box center [710, 403] width 81 height 19
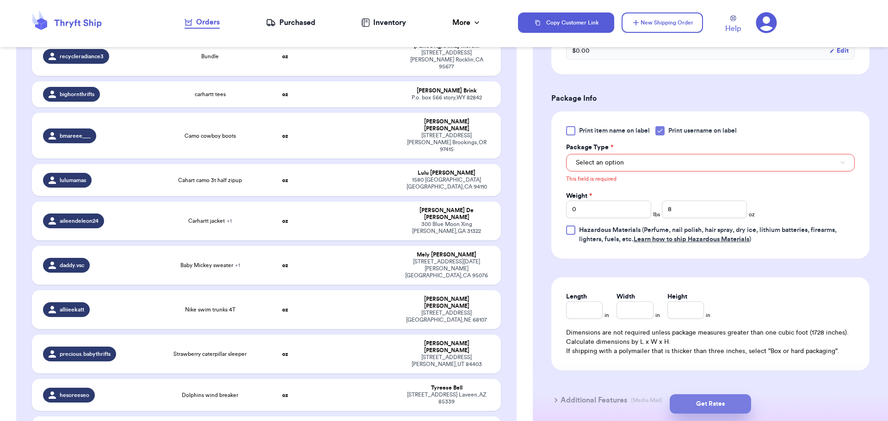
scroll to position [305, 0]
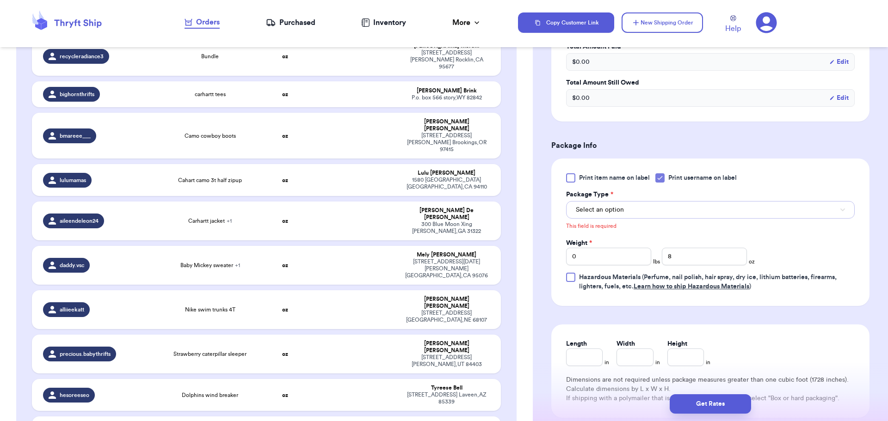
click at [668, 214] on button "Select an option" at bounding box center [710, 210] width 289 height 18
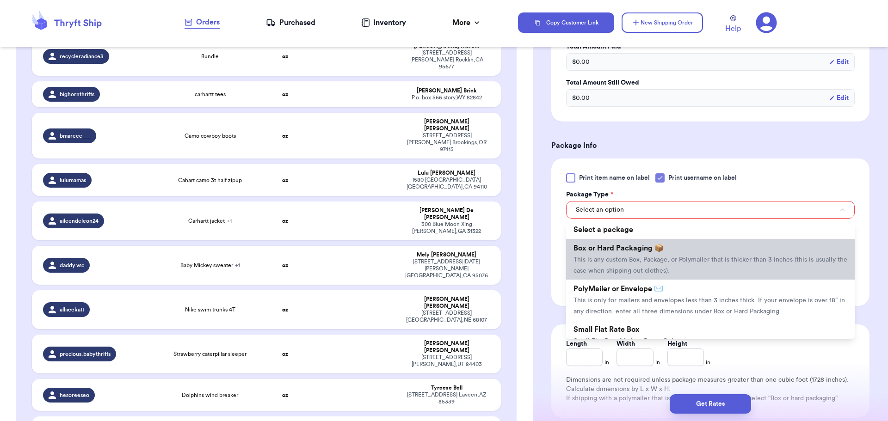
click at [664, 253] on li "Box or Hard Packaging 📦 This is any custom Box, Package, or Polymailer that is …" at bounding box center [710, 259] width 289 height 41
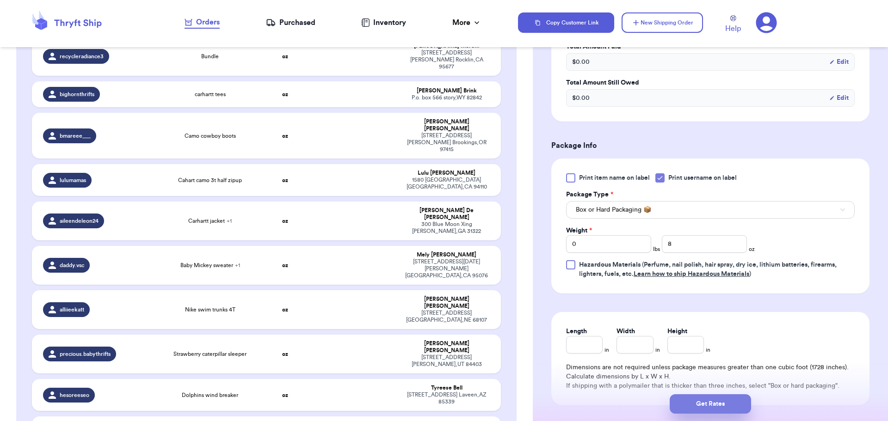
click at [703, 406] on button "Get Rates" at bounding box center [710, 403] width 81 height 19
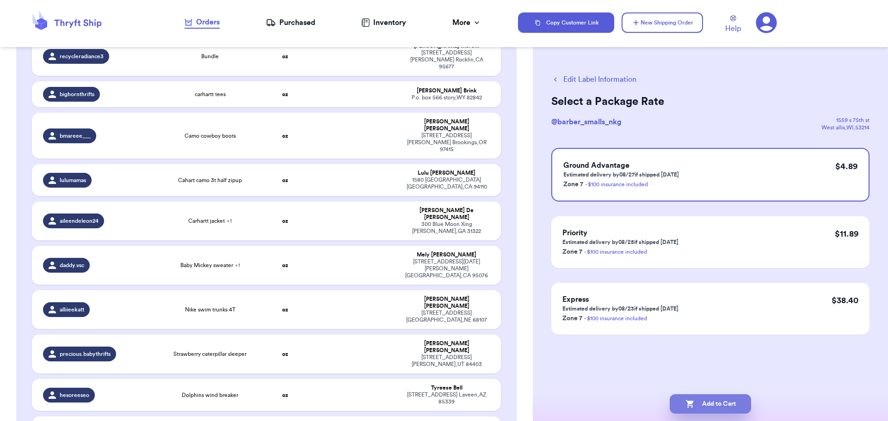
click at [687, 404] on icon "button" at bounding box center [689, 404] width 8 height 8
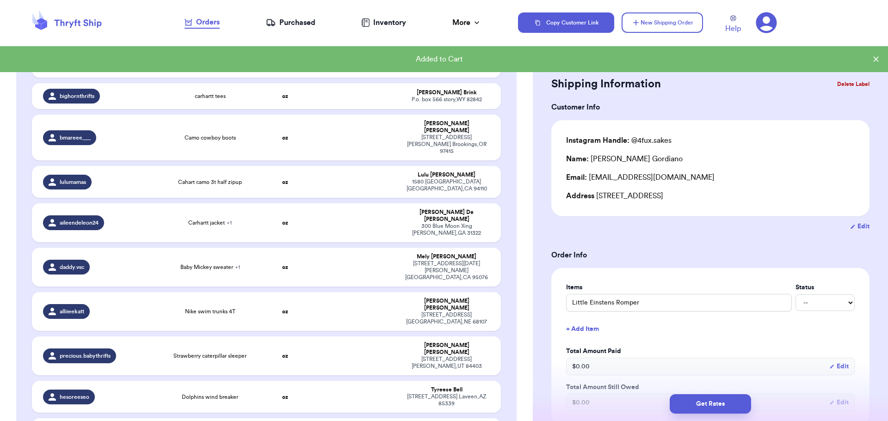
scroll to position [900, 0]
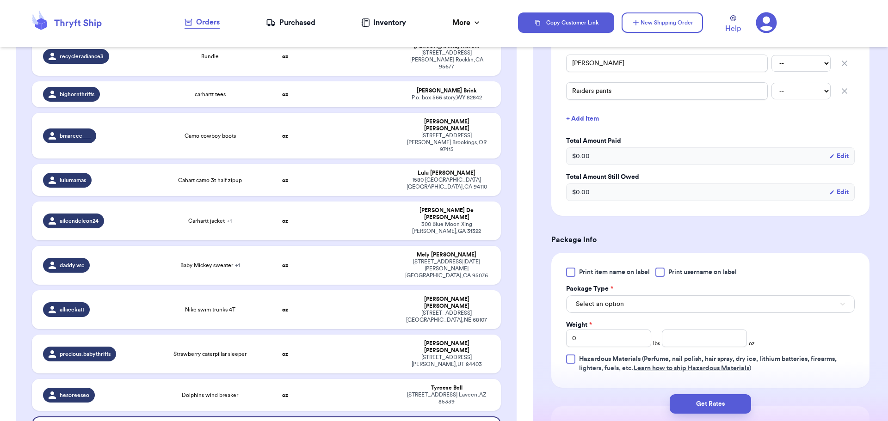
scroll to position [269, 0]
click at [662, 267] on div "Print item name on label Print username on label Package Type * Select an optio…" at bounding box center [710, 319] width 318 height 135
click at [663, 269] on div at bounding box center [659, 271] width 9 height 9
click at [0, 0] on input "Print username on label" at bounding box center [0, 0] width 0 height 0
click at [649, 299] on button "Select an option" at bounding box center [710, 304] width 289 height 18
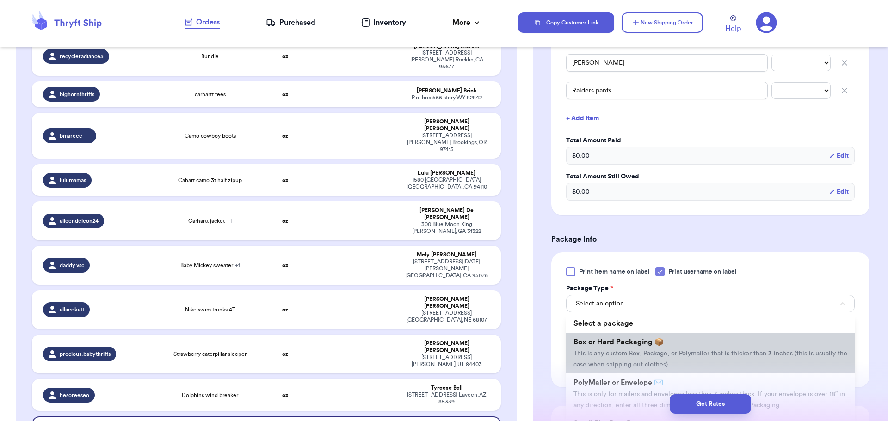
click at [657, 343] on span "Box or Hard Packaging 📦" at bounding box center [618, 341] width 90 height 7
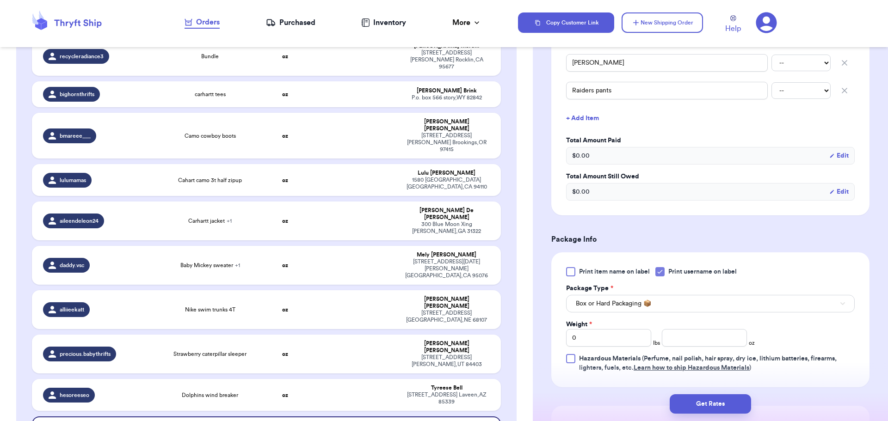
click at [776, 277] on div "Print item name on label Print username on label Package Type * Box or Hard Pac…" at bounding box center [710, 319] width 289 height 105
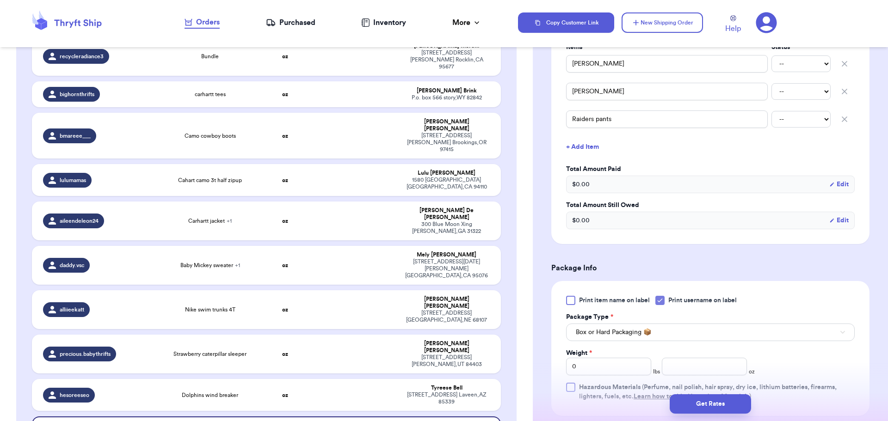
scroll to position [241, 0]
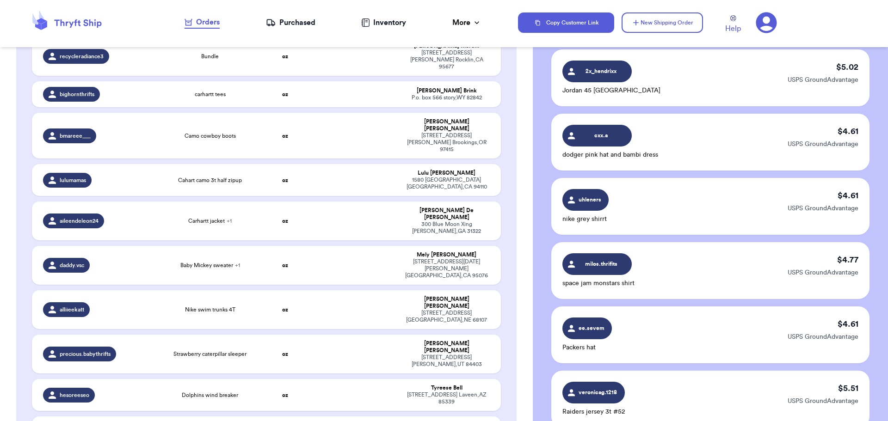
scroll to position [0, 0]
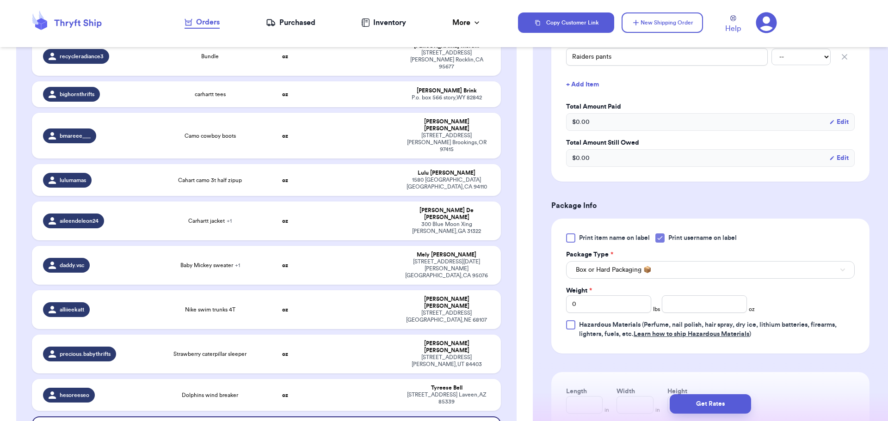
scroll to position [305, 0]
click at [691, 310] on input "number" at bounding box center [704, 303] width 85 height 18
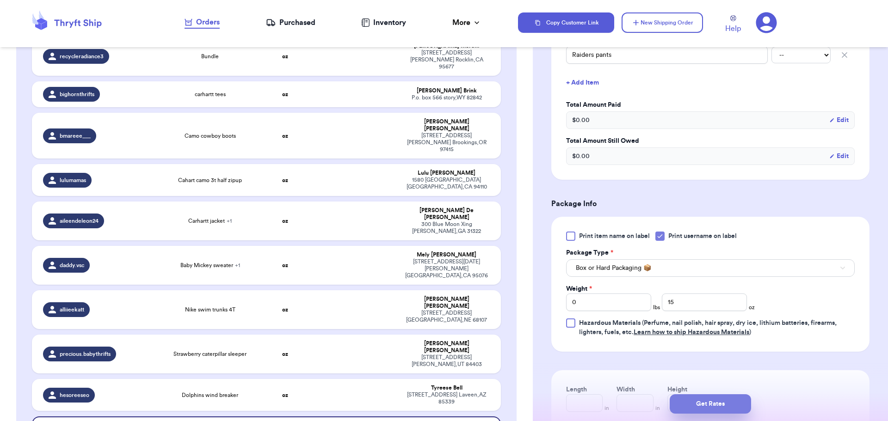
click at [714, 404] on button "Get Rates" at bounding box center [710, 403] width 81 height 19
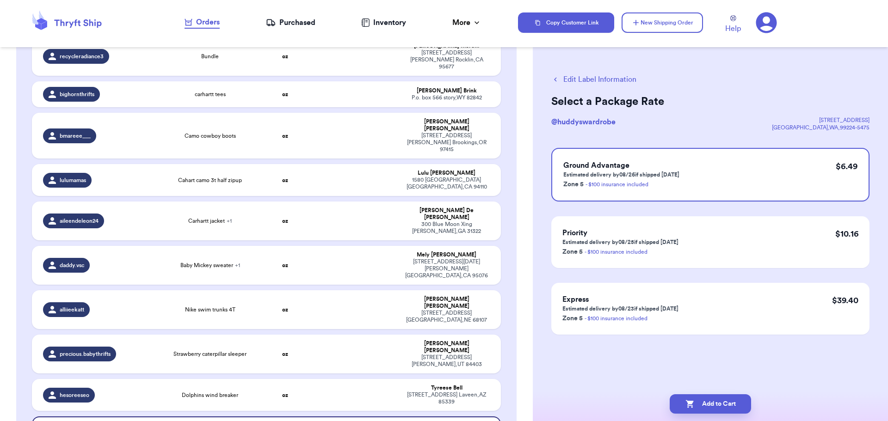
scroll to position [0, 0]
click at [714, 405] on button "Add to Cart" at bounding box center [710, 403] width 81 height 19
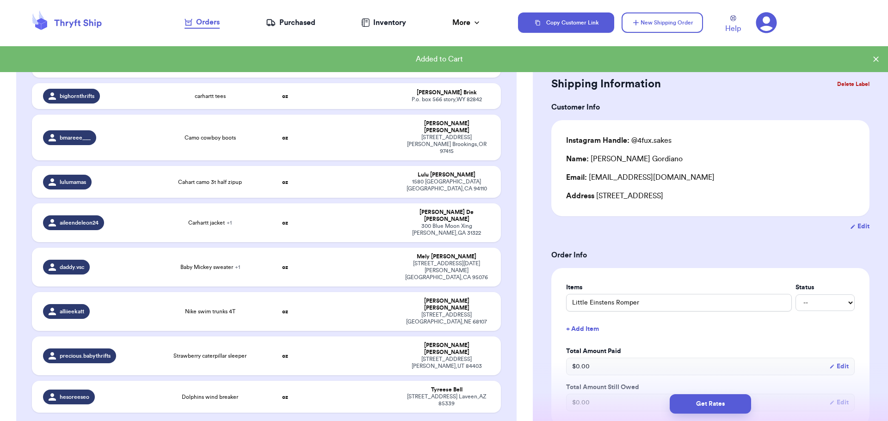
scroll to position [900, 0]
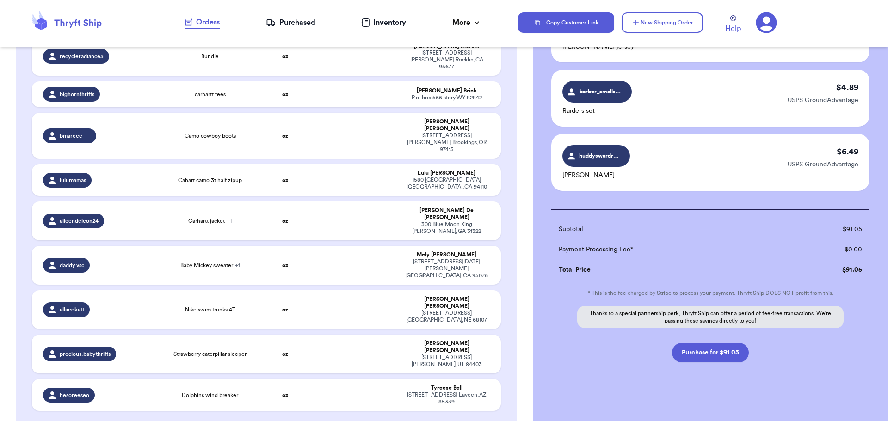
scroll to position [1074, 0]
click at [707, 356] on button "Purchase for $91.05" at bounding box center [710, 352] width 77 height 19
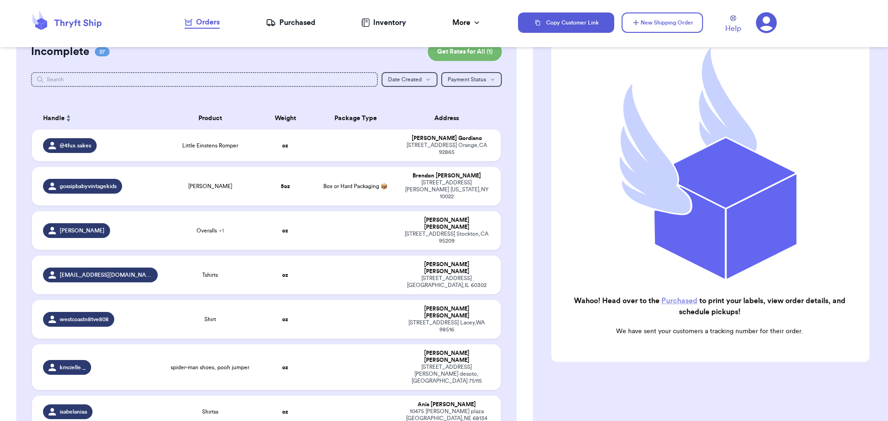
scroll to position [0, 0]
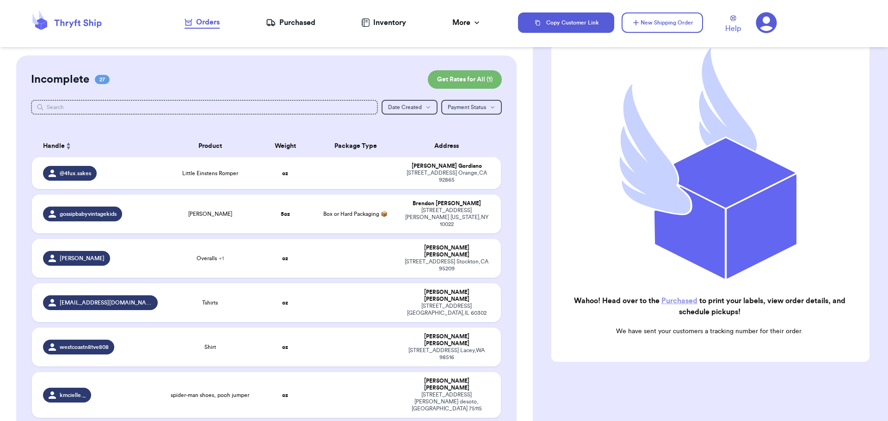
click at [291, 22] on div "Purchased" at bounding box center [290, 22] width 49 height 11
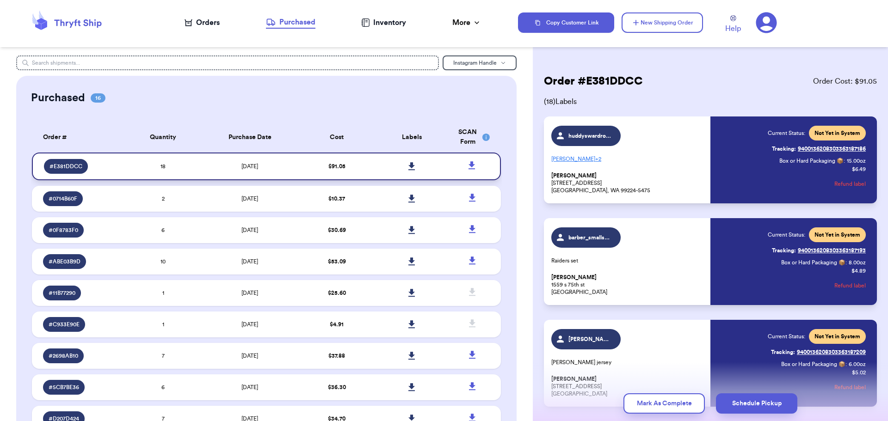
click at [408, 166] on icon at bounding box center [411, 166] width 6 height 8
